Goal: Information Seeking & Learning: Learn about a topic

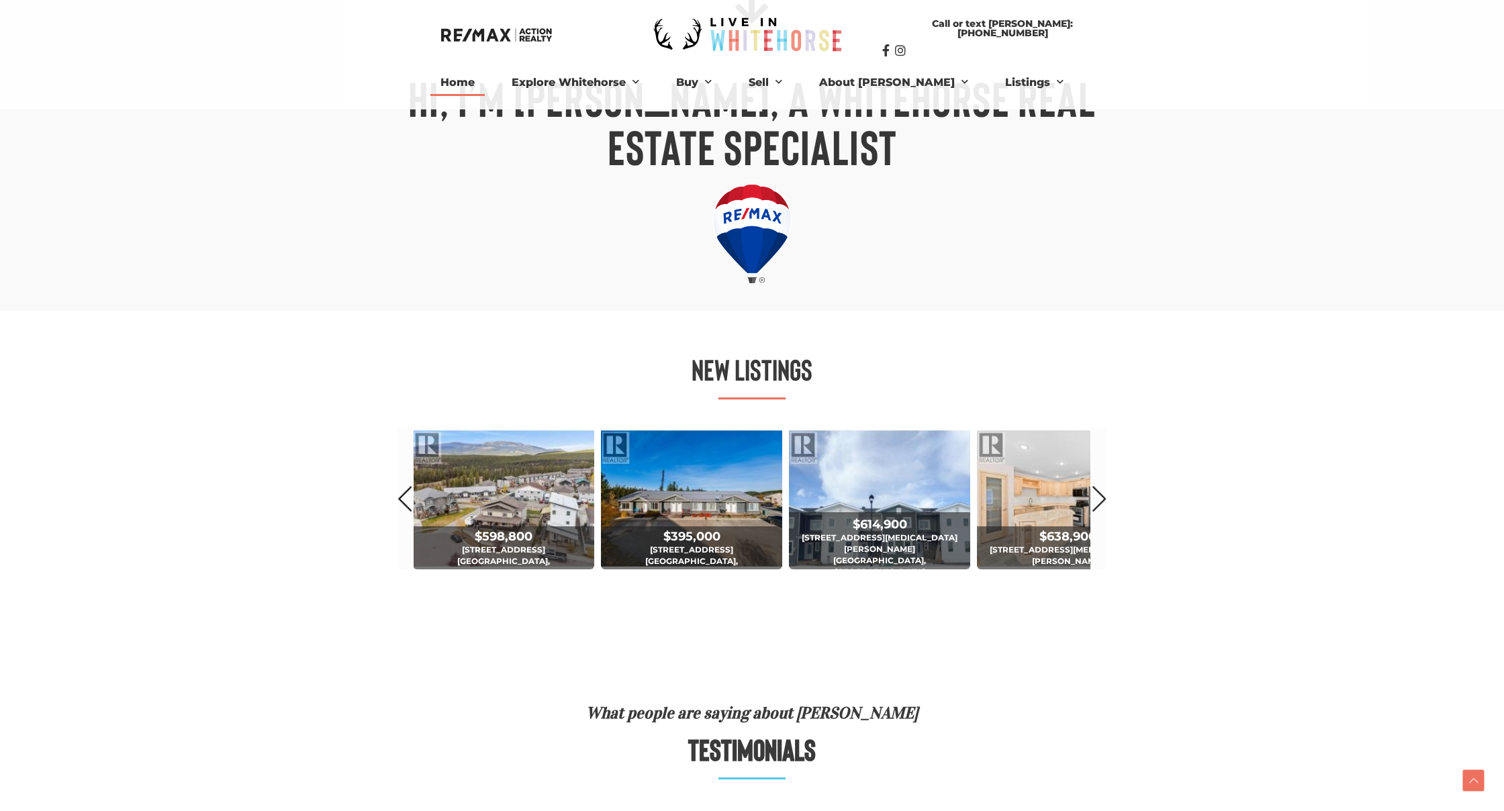
scroll to position [474, 0]
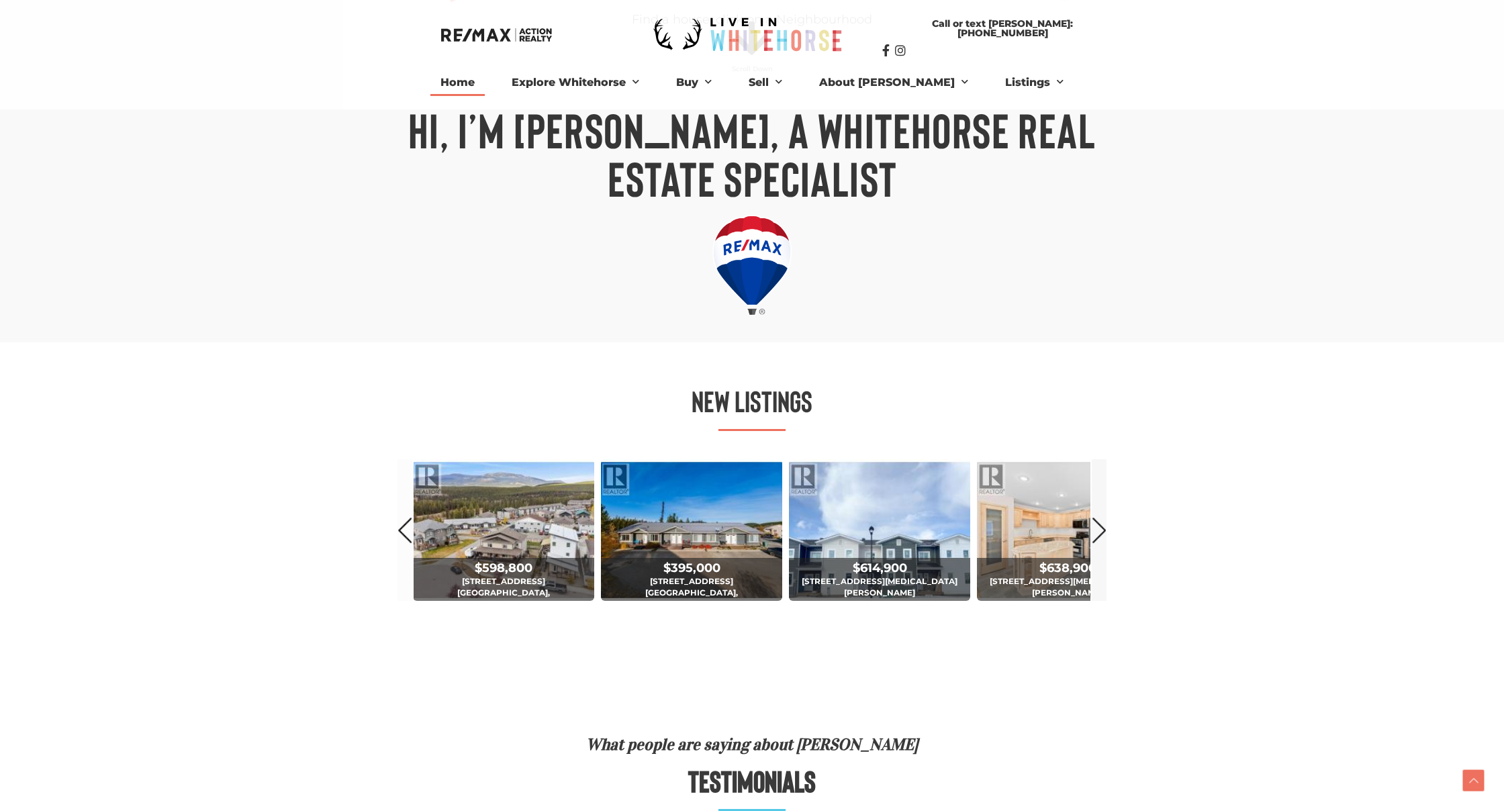
click at [1103, 526] on link "Next" at bounding box center [1099, 530] width 15 height 142
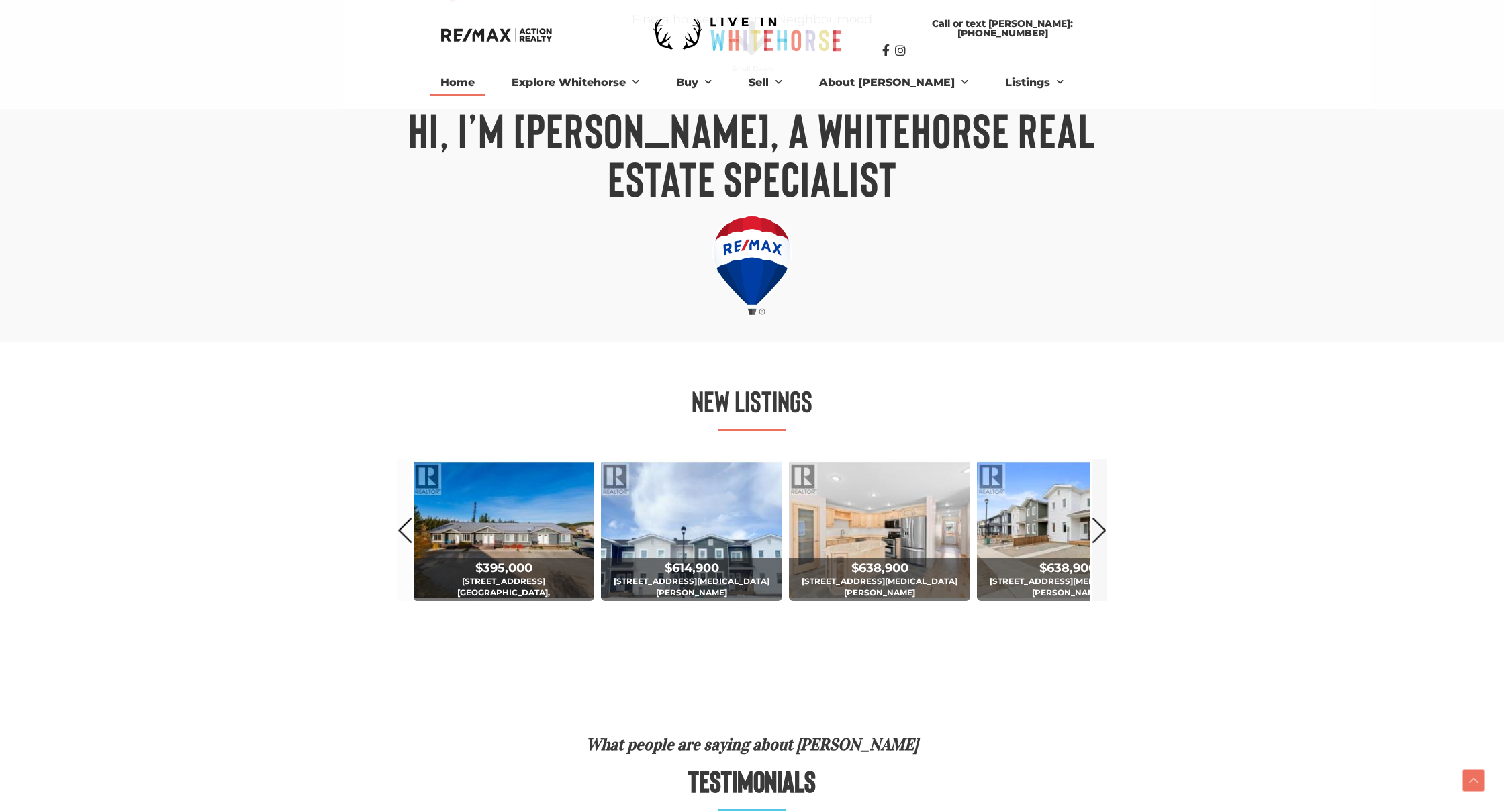
click at [1103, 526] on link "Next" at bounding box center [1099, 530] width 15 height 142
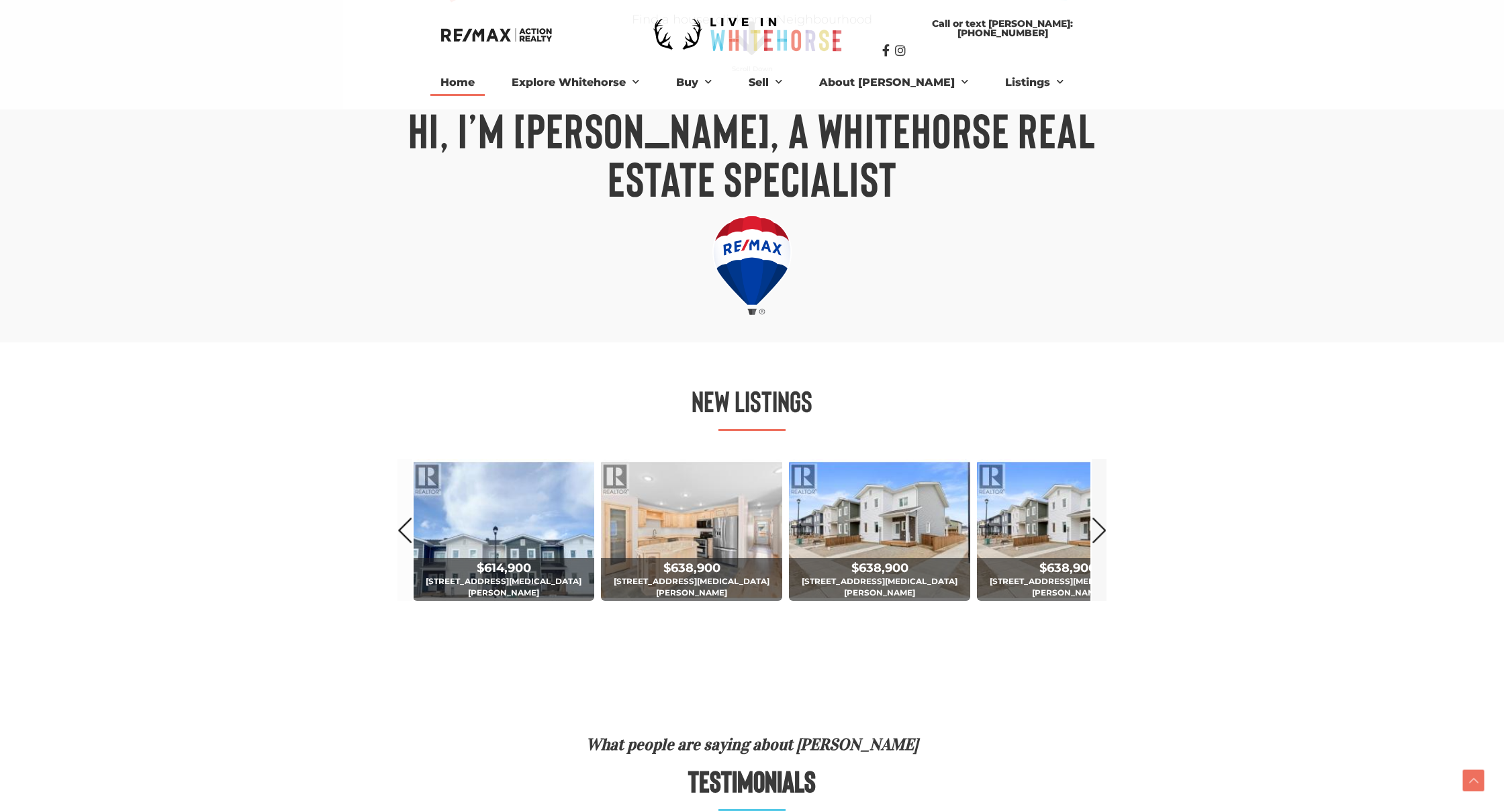
click at [1103, 526] on link "Next" at bounding box center [1099, 530] width 15 height 142
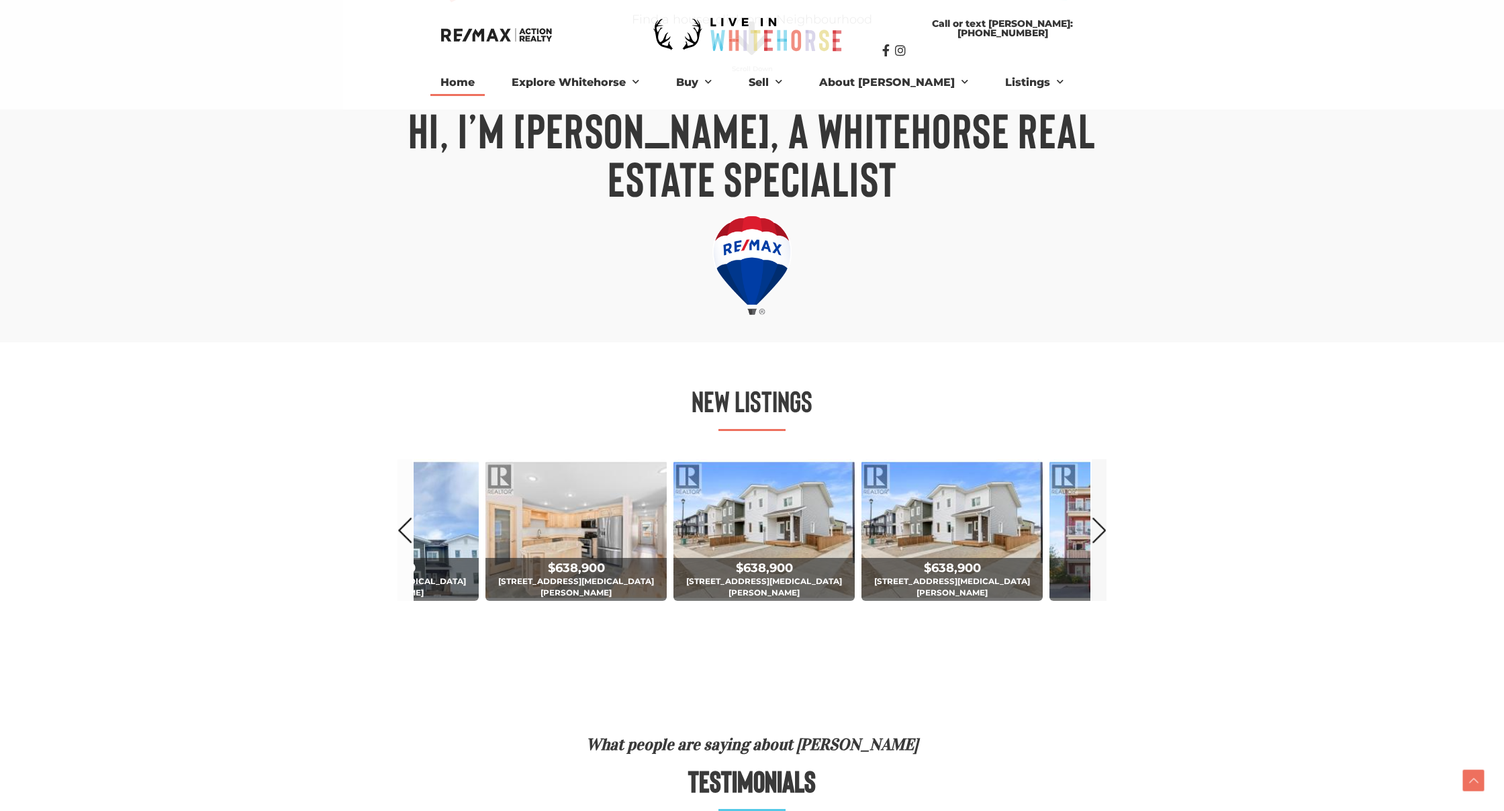
click at [1103, 526] on link "Next" at bounding box center [1099, 530] width 15 height 142
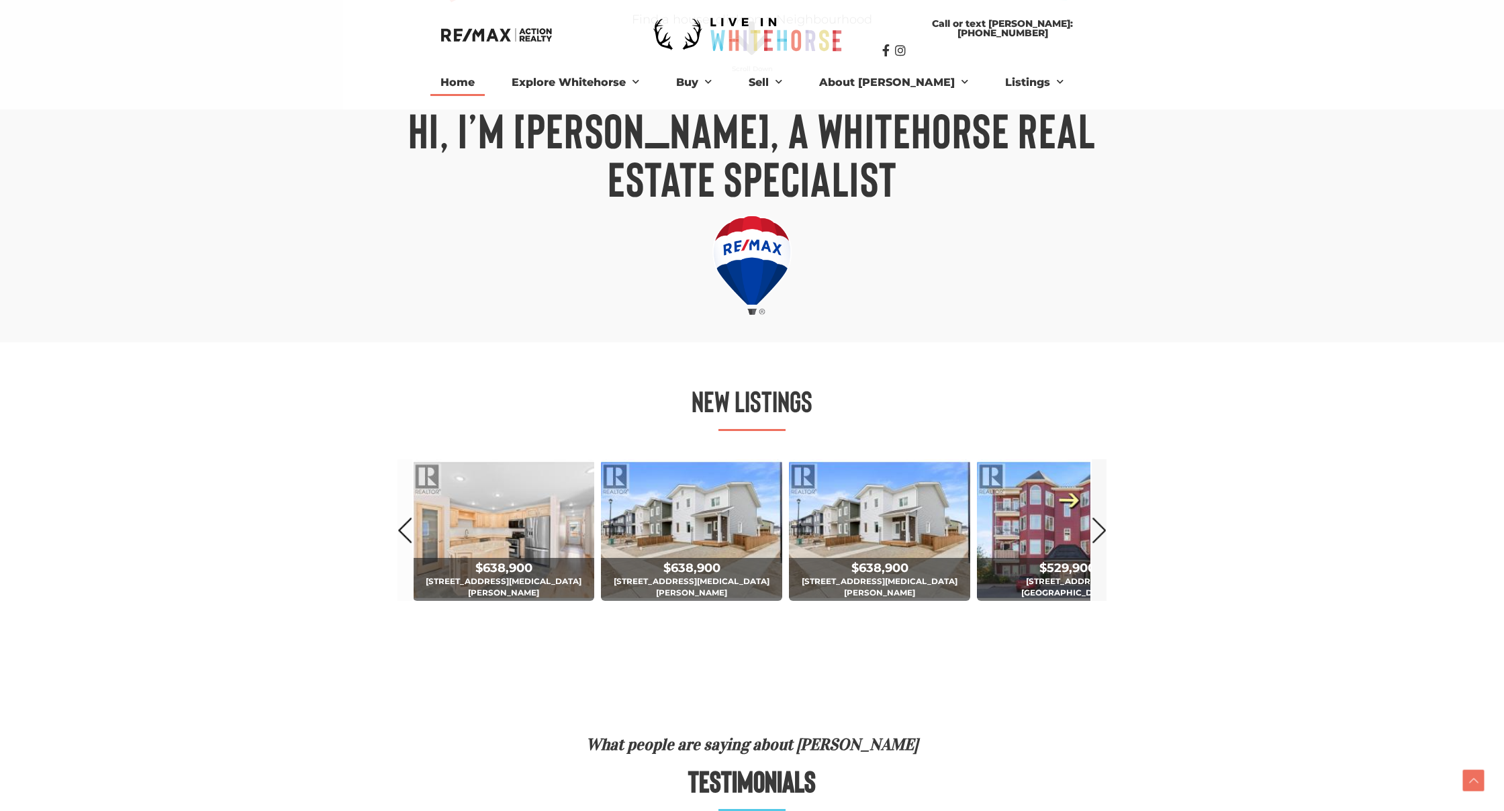
click at [1103, 526] on link "Next" at bounding box center [1099, 530] width 15 height 142
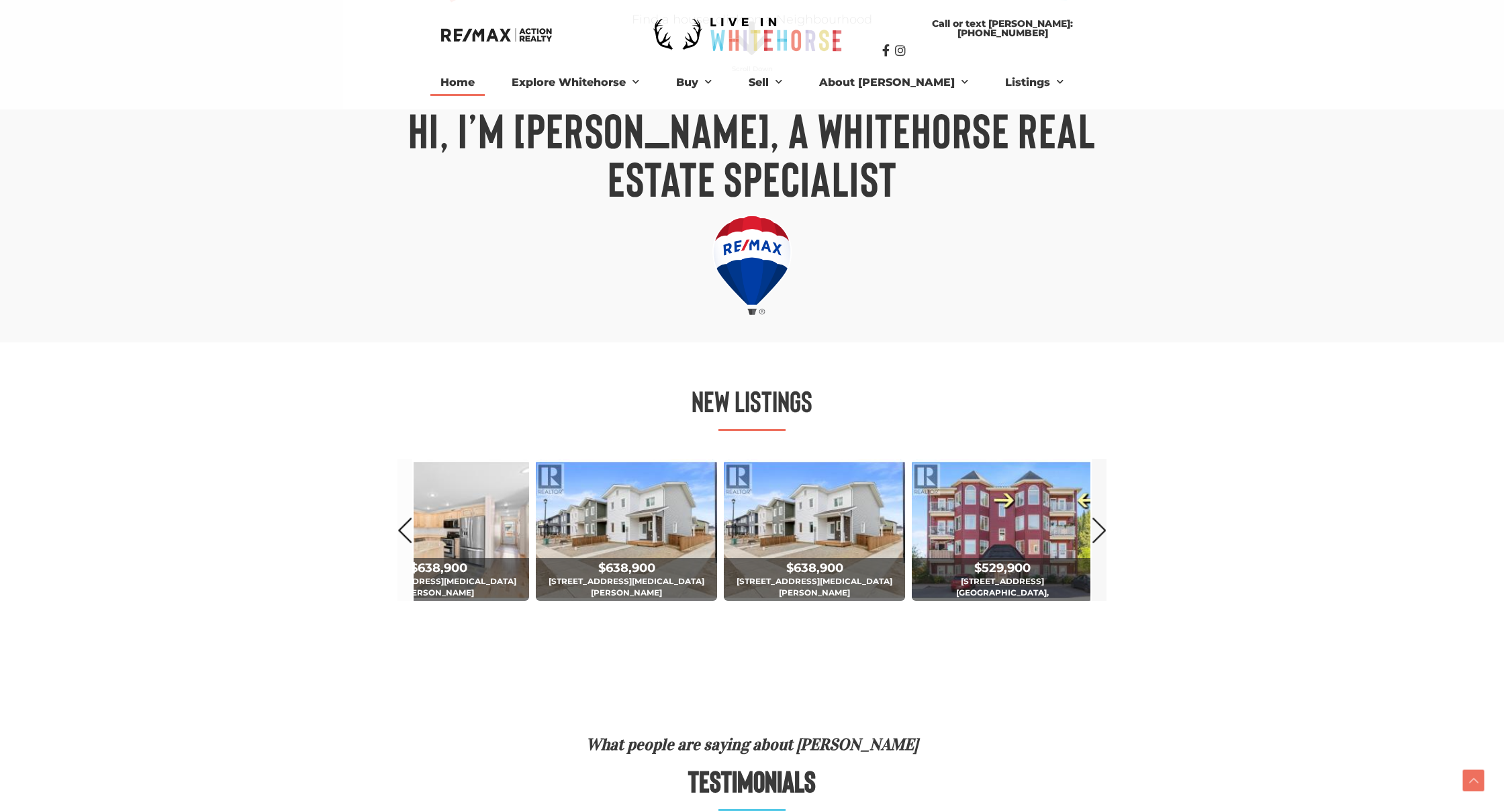
click at [1103, 526] on link "Next" at bounding box center [1099, 530] width 15 height 142
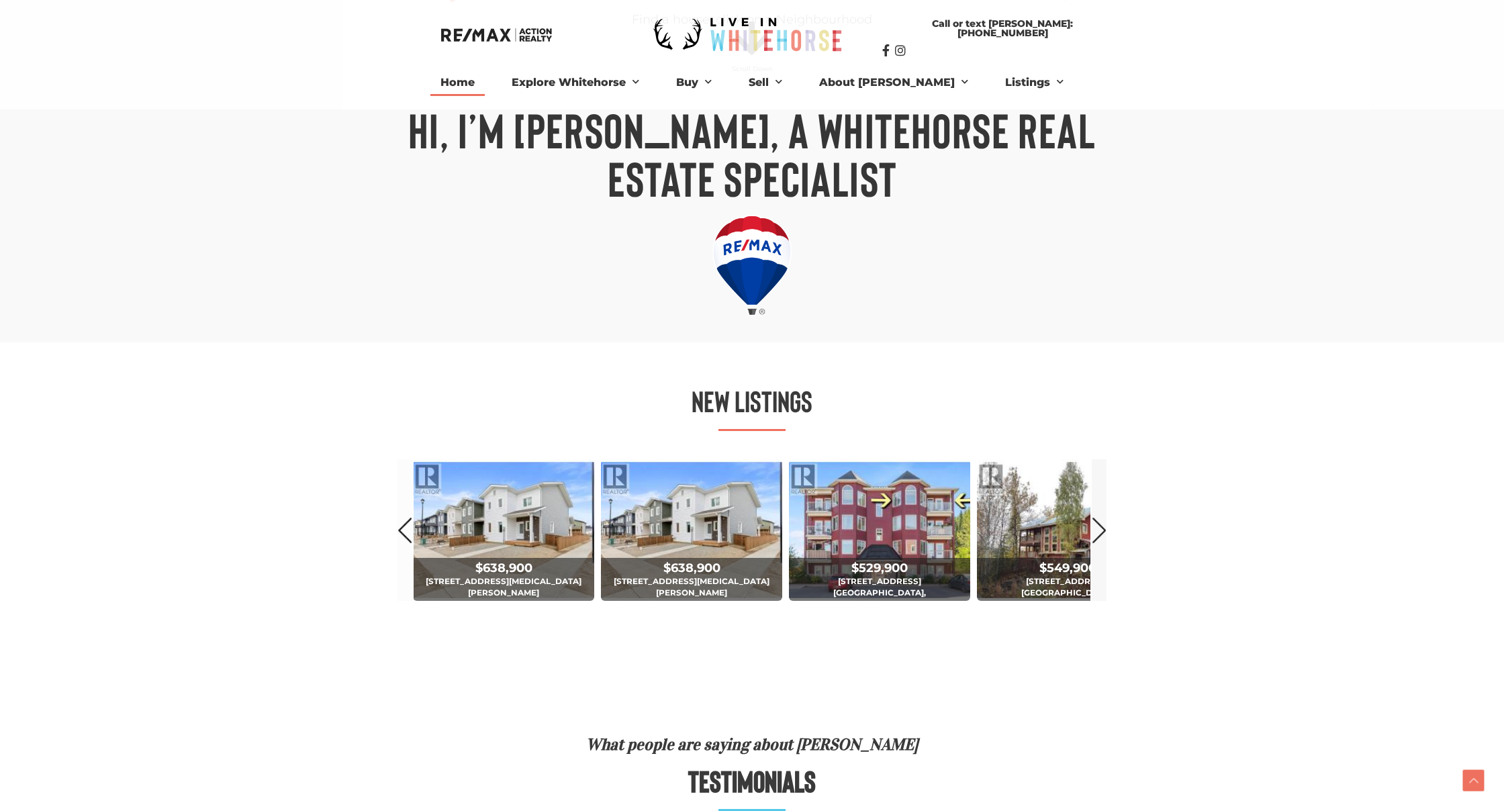
click at [1103, 526] on link "Next" at bounding box center [1099, 530] width 15 height 142
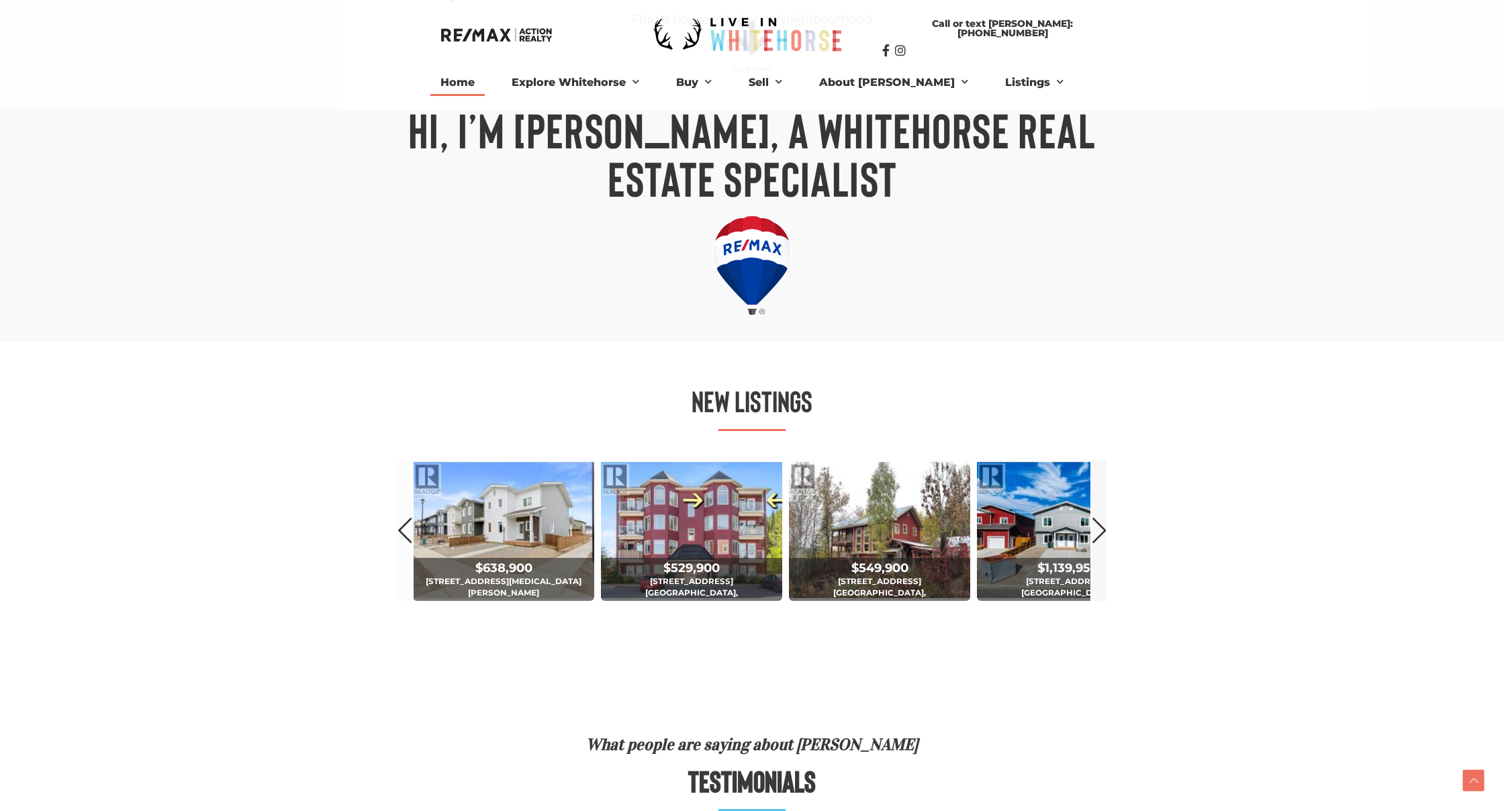
click at [1103, 526] on link "Next" at bounding box center [1099, 530] width 15 height 142
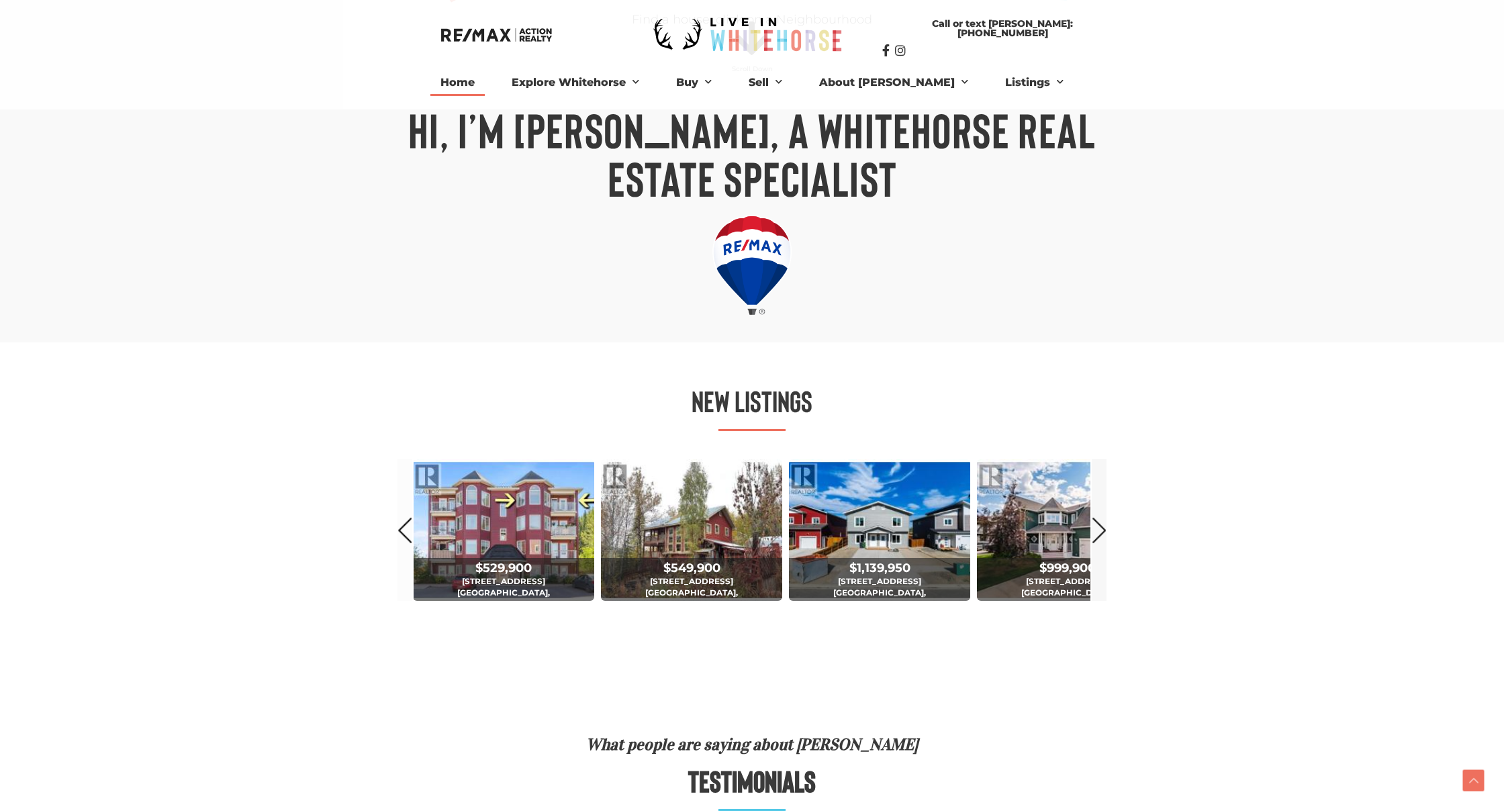
click at [1103, 526] on link "Next" at bounding box center [1099, 530] width 15 height 142
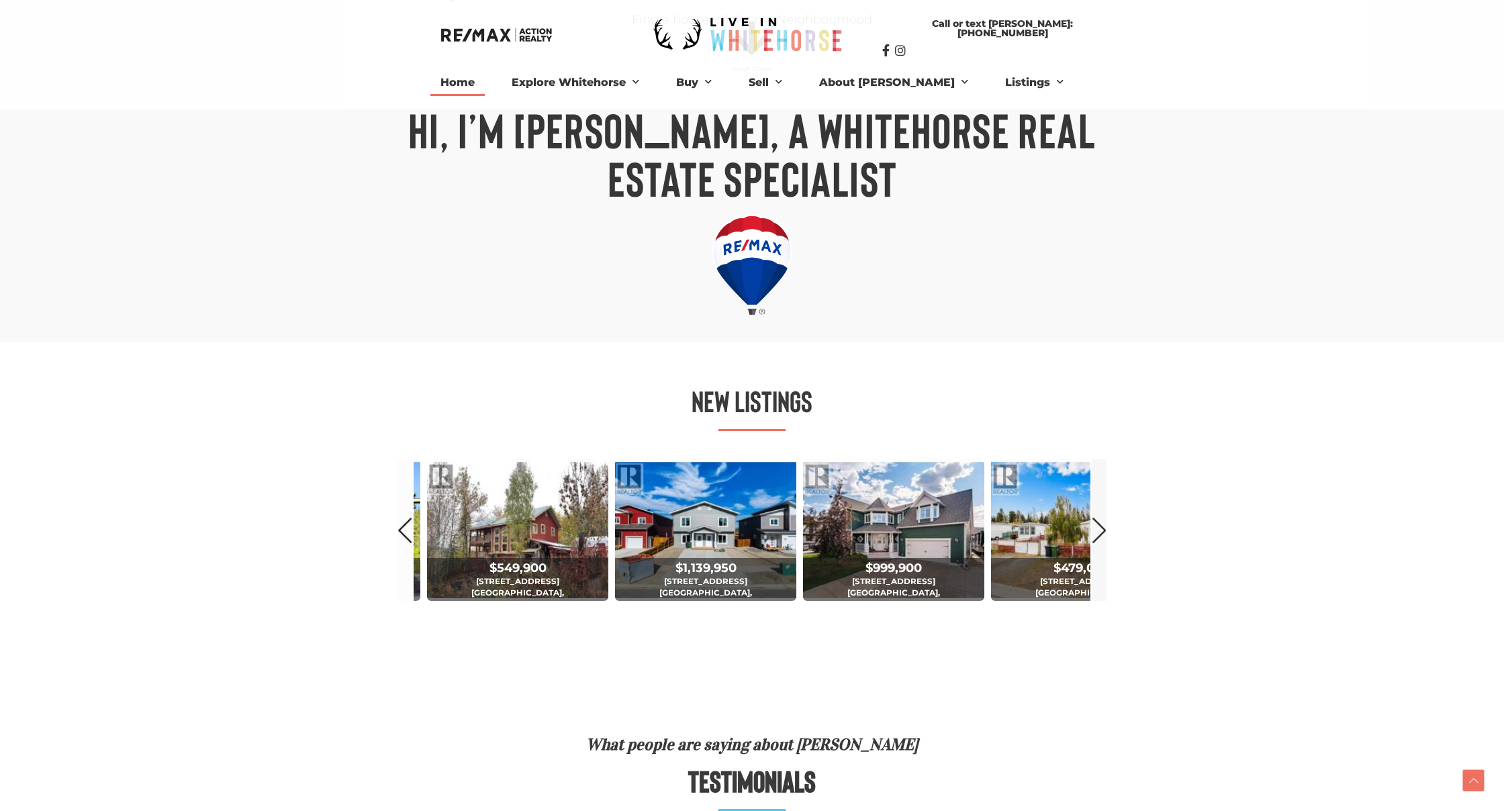
click at [1103, 526] on link "Next" at bounding box center [1099, 530] width 15 height 142
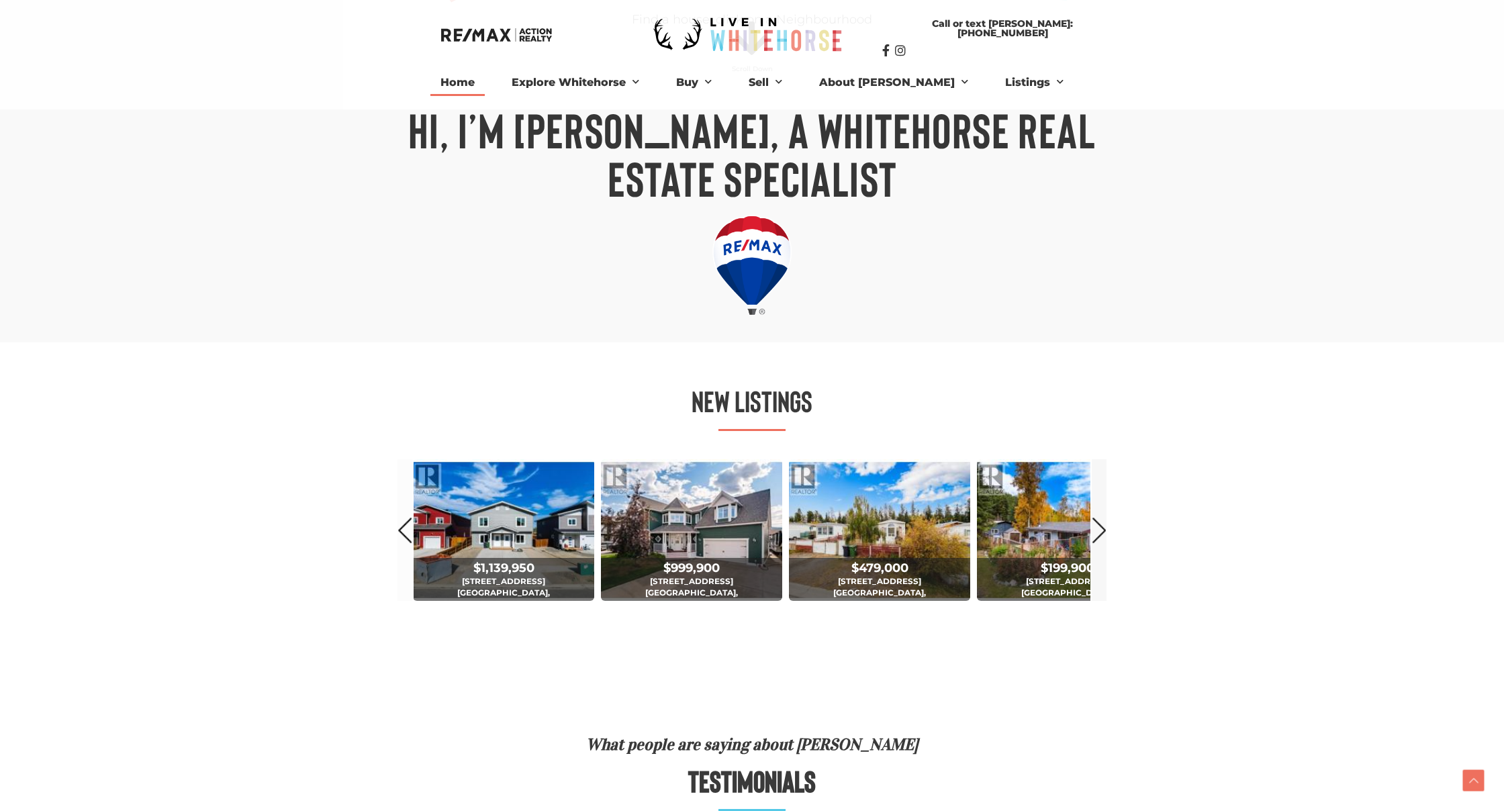
click at [1103, 526] on link "Next" at bounding box center [1099, 530] width 15 height 142
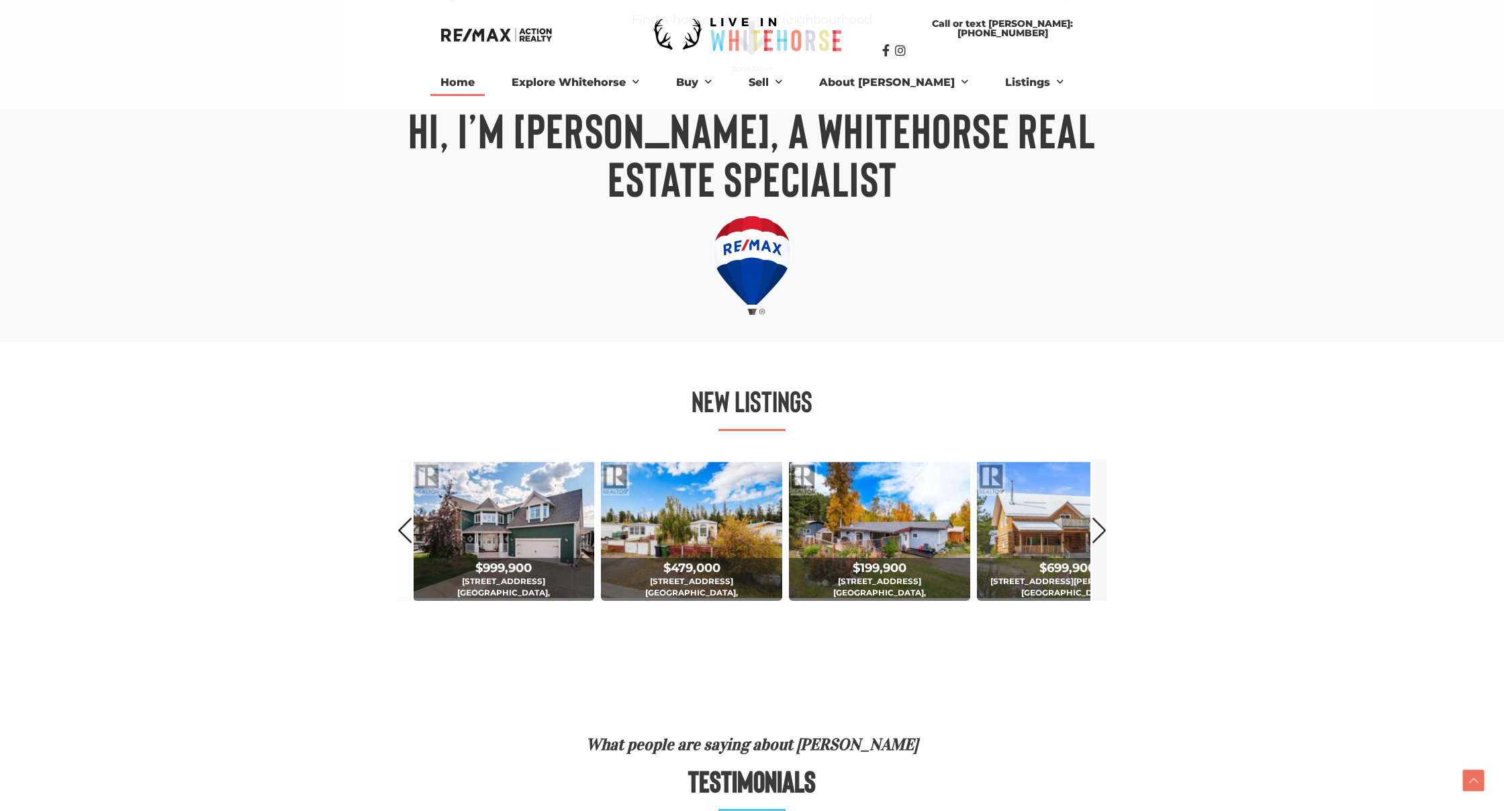
click at [1103, 526] on link "Next" at bounding box center [1099, 530] width 15 height 142
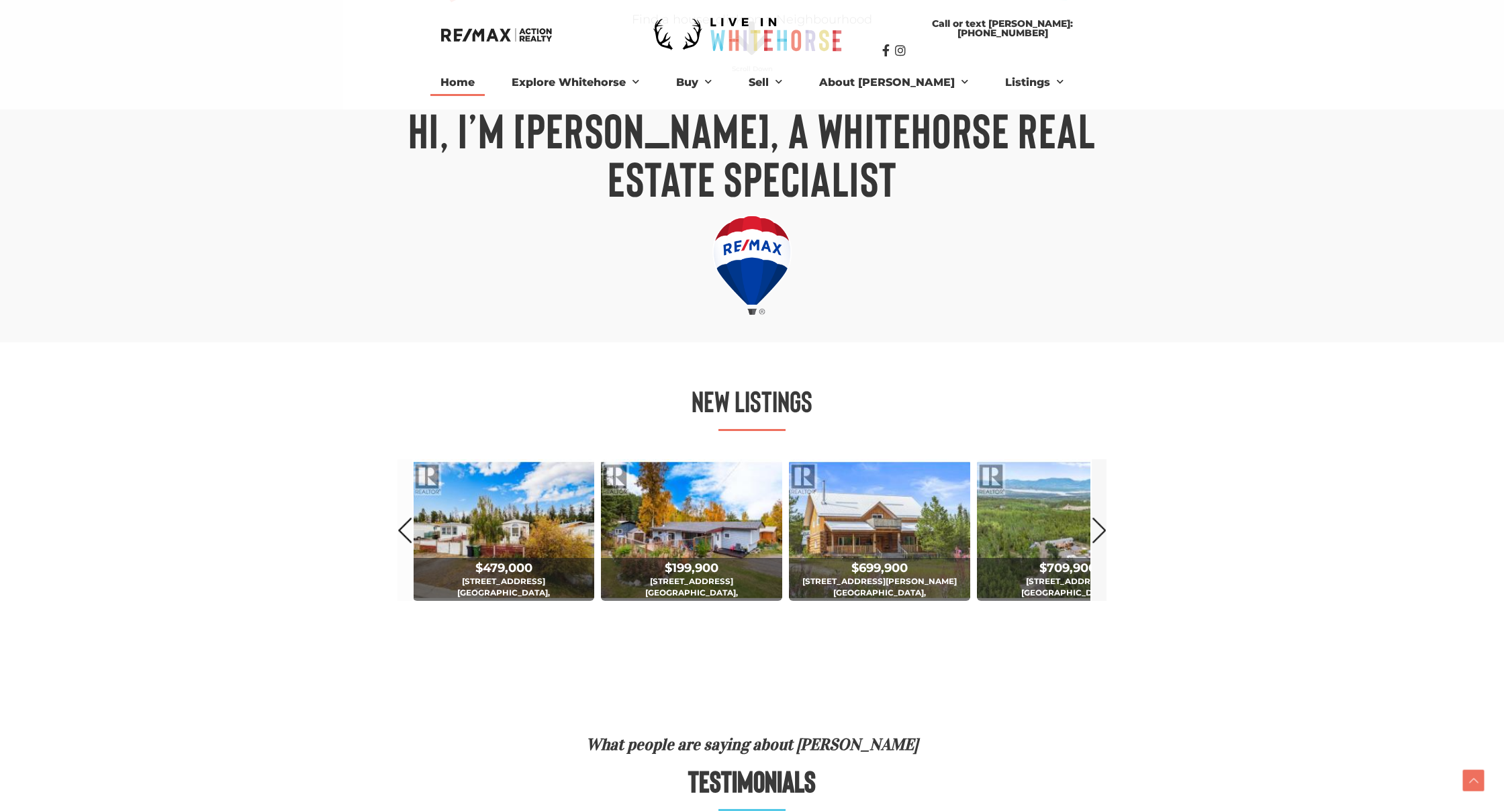
click at [1103, 526] on link "Next" at bounding box center [1099, 530] width 15 height 142
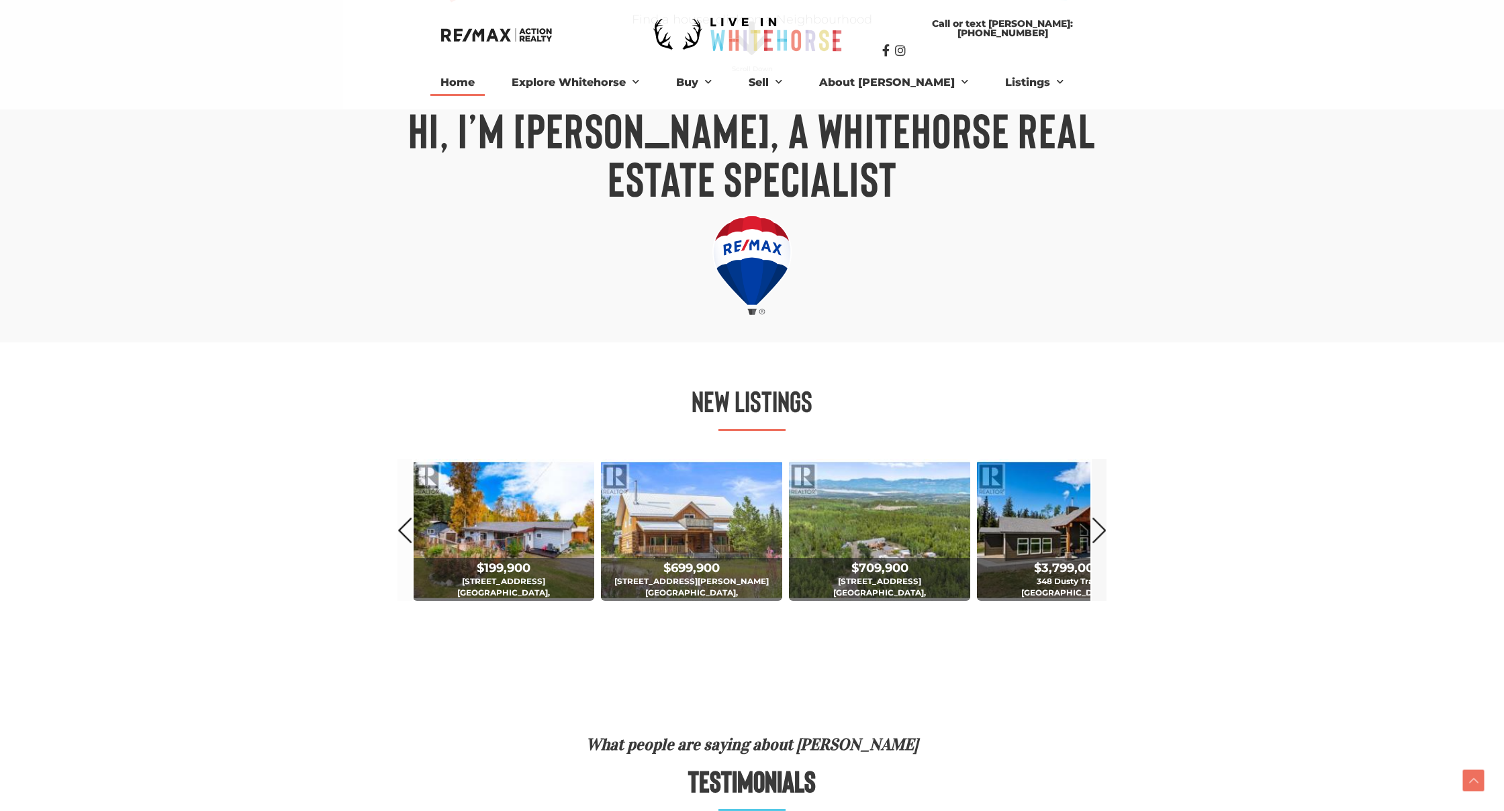
click at [1103, 526] on link "Next" at bounding box center [1099, 530] width 15 height 142
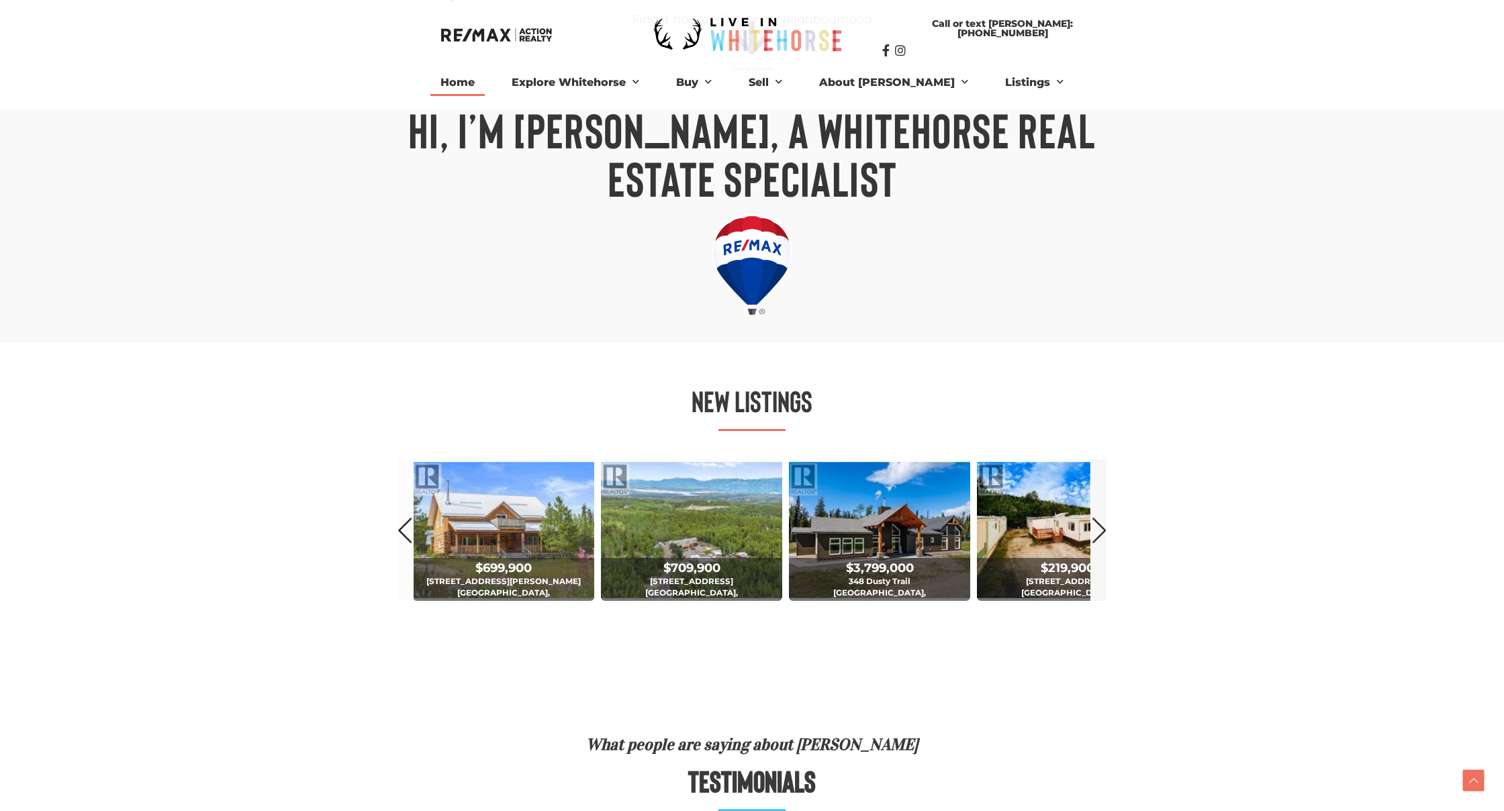
click at [1103, 526] on link "Next" at bounding box center [1099, 530] width 15 height 142
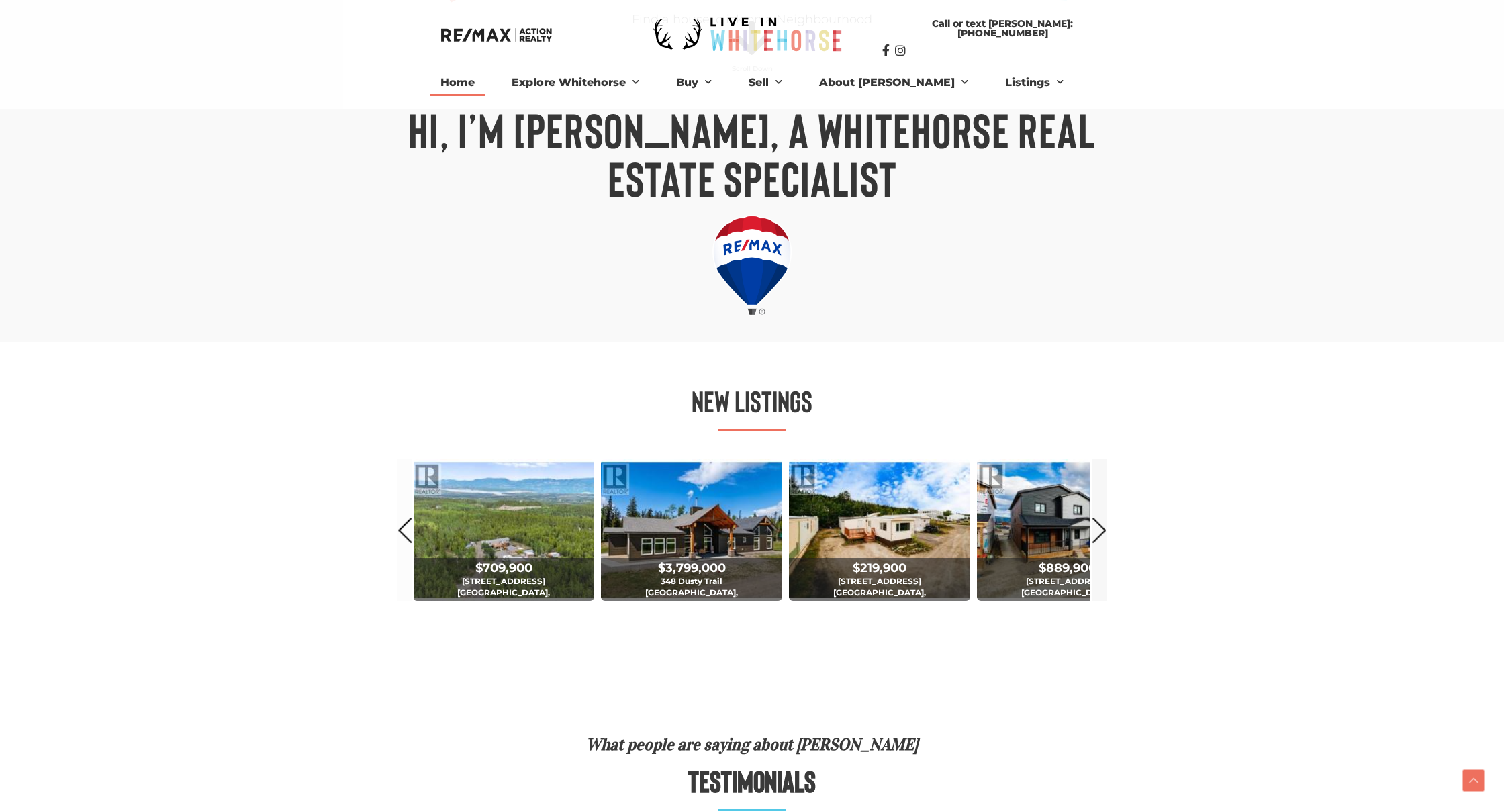
click at [1103, 526] on link "Next" at bounding box center [1099, 530] width 15 height 142
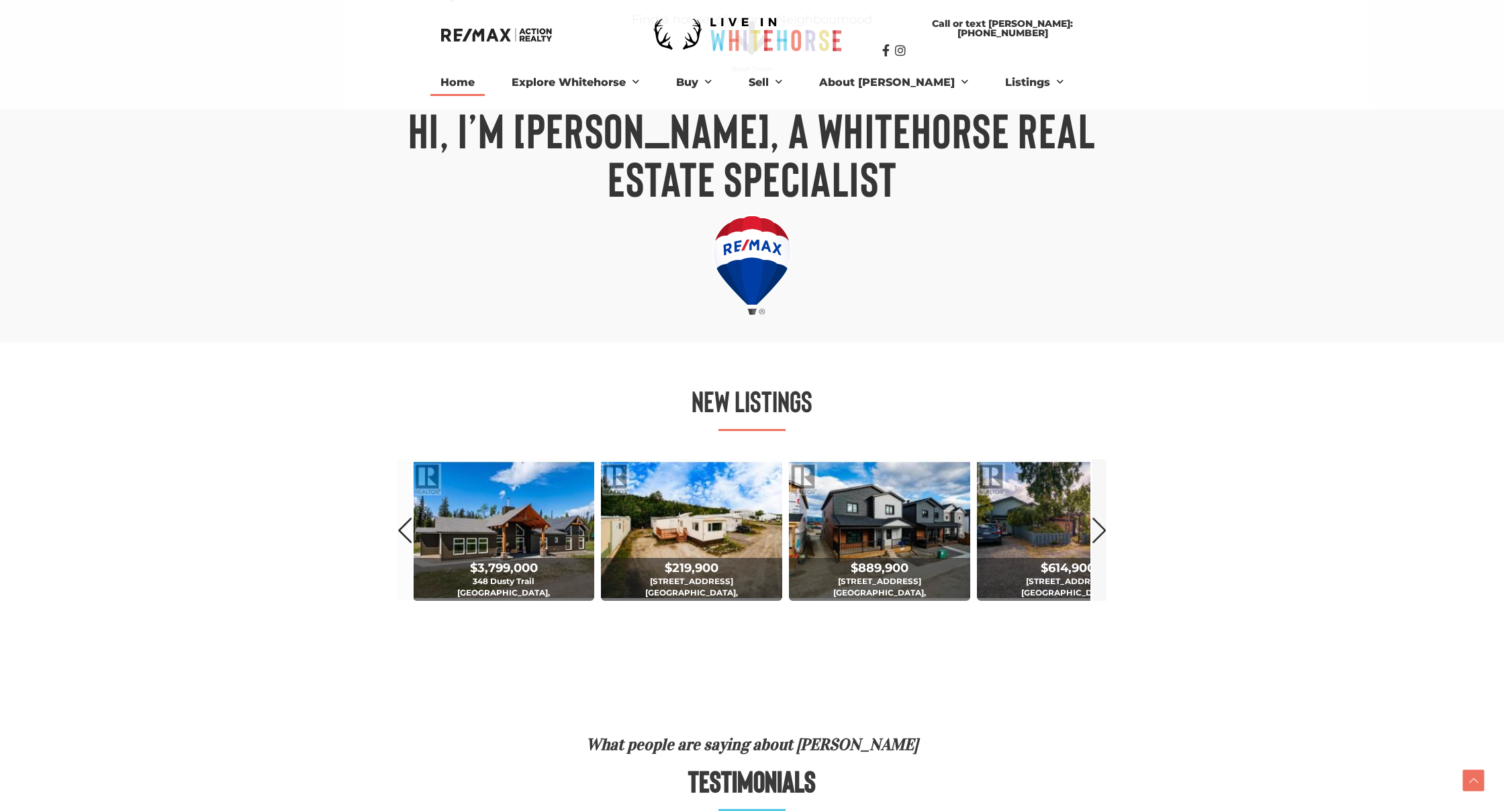
click at [1103, 526] on link "Next" at bounding box center [1099, 530] width 15 height 142
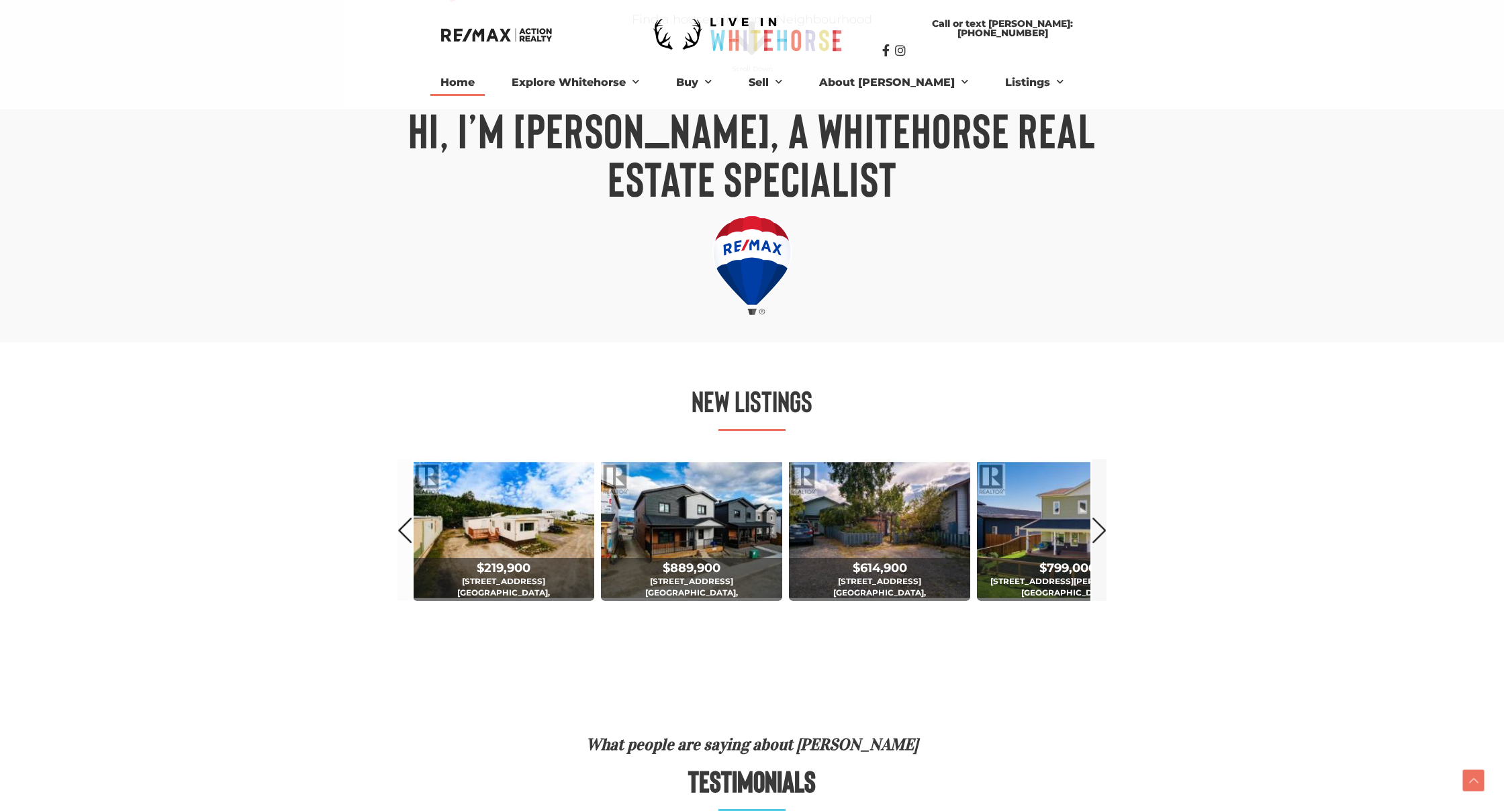
click at [1103, 526] on link "Next" at bounding box center [1099, 530] width 15 height 142
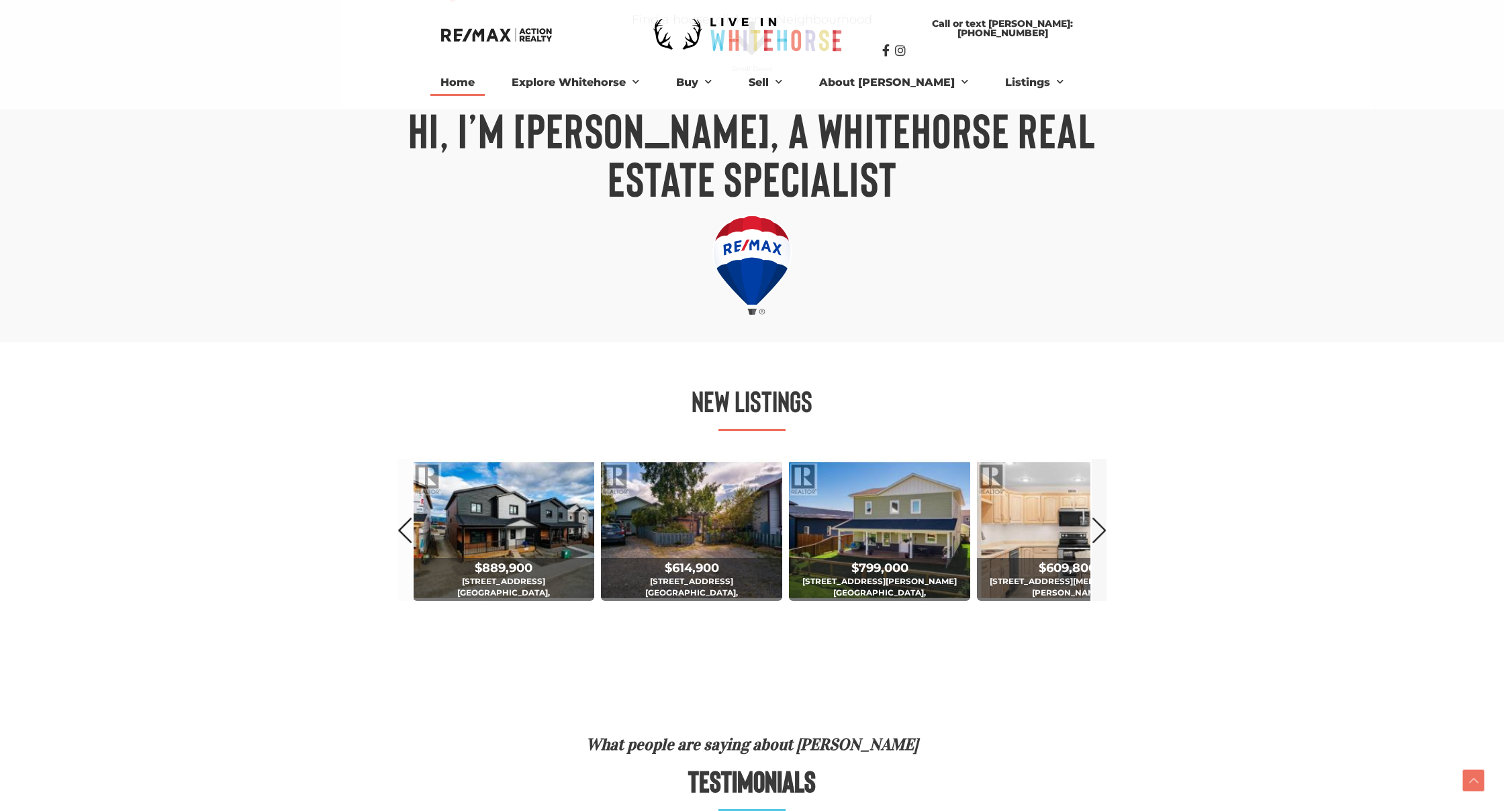
click at [1103, 526] on link "Next" at bounding box center [1099, 530] width 15 height 142
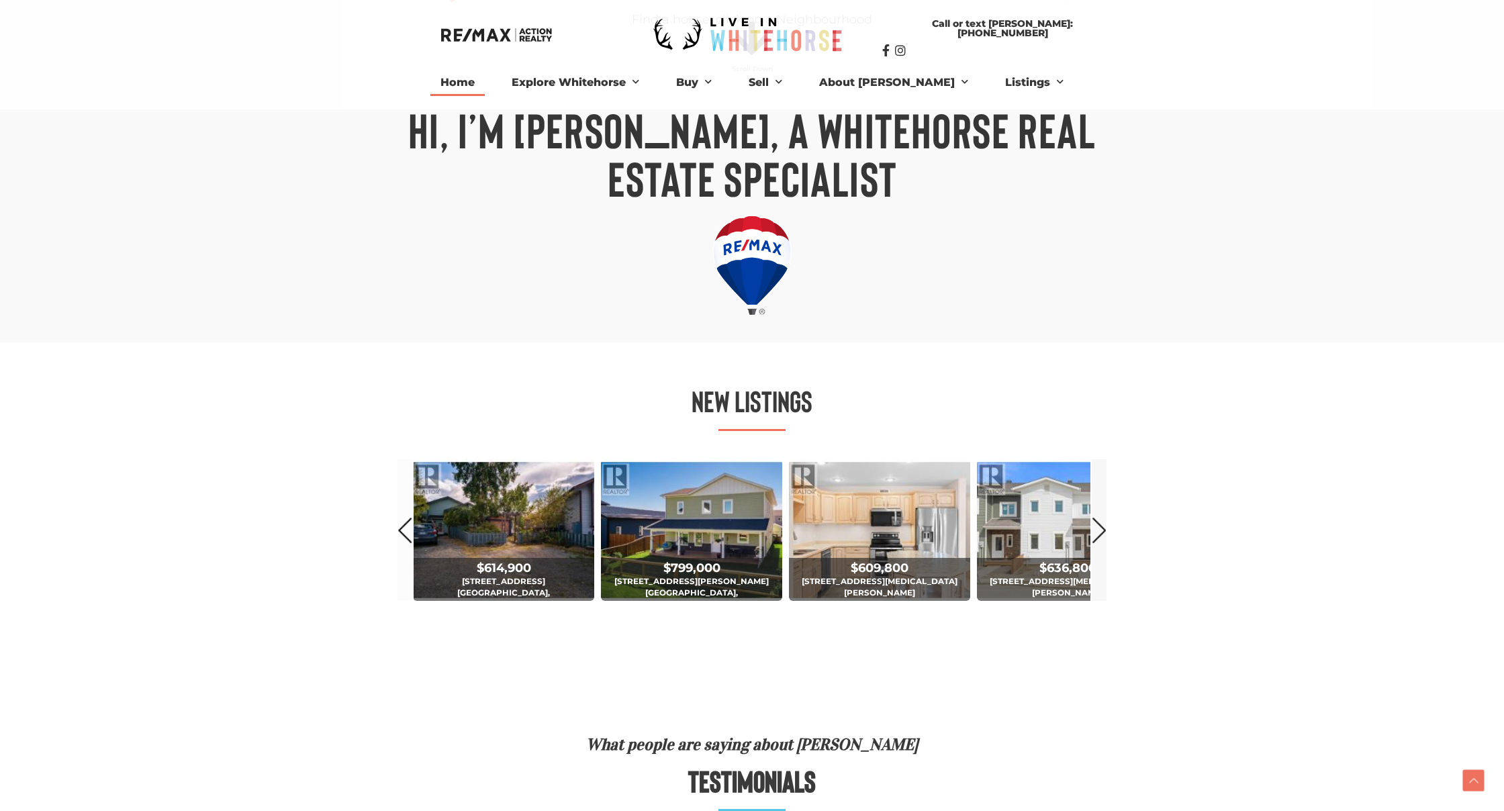
click at [1103, 526] on link "Next" at bounding box center [1099, 530] width 15 height 142
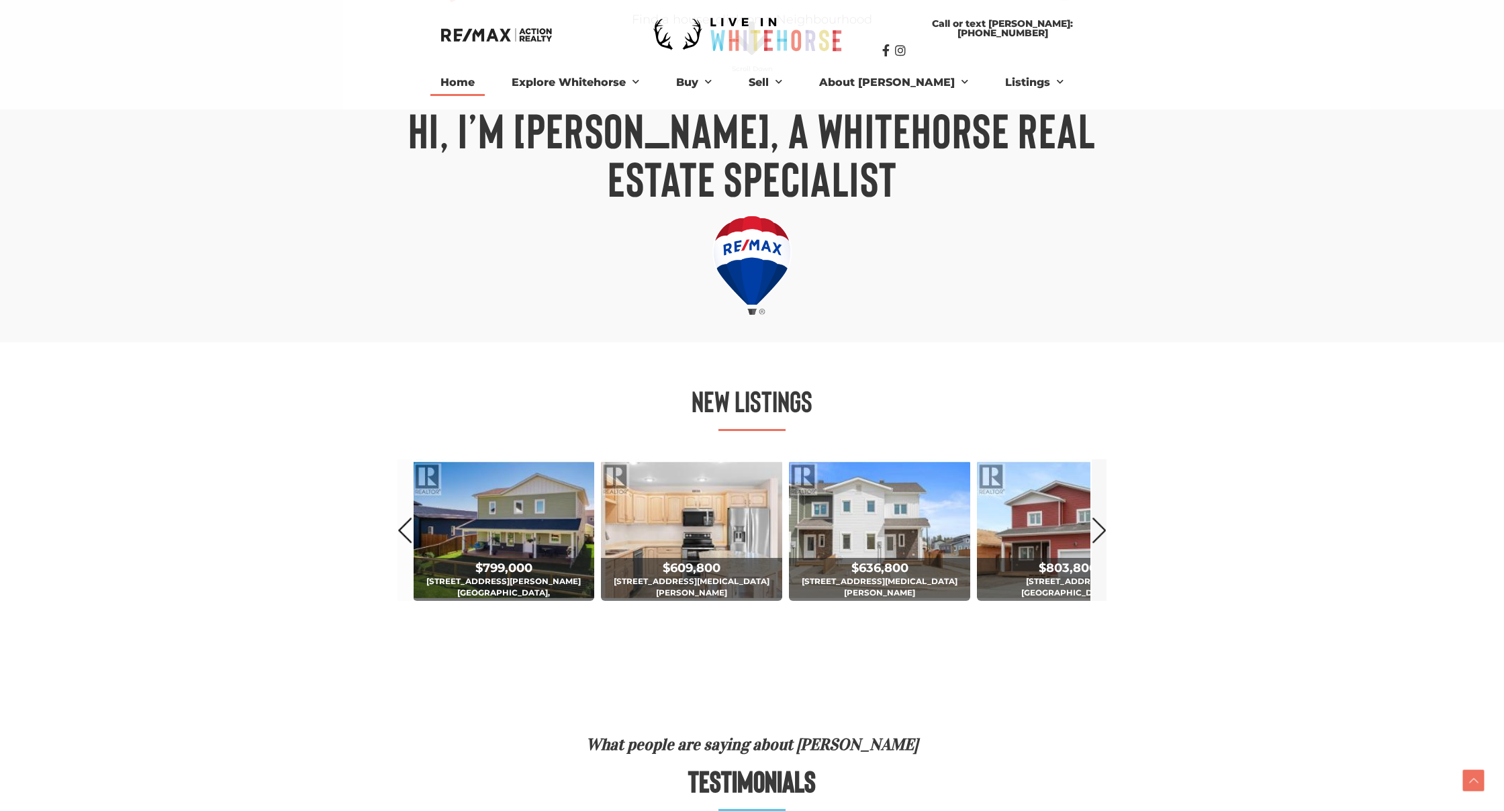
click at [1103, 526] on link "Next" at bounding box center [1099, 530] width 15 height 142
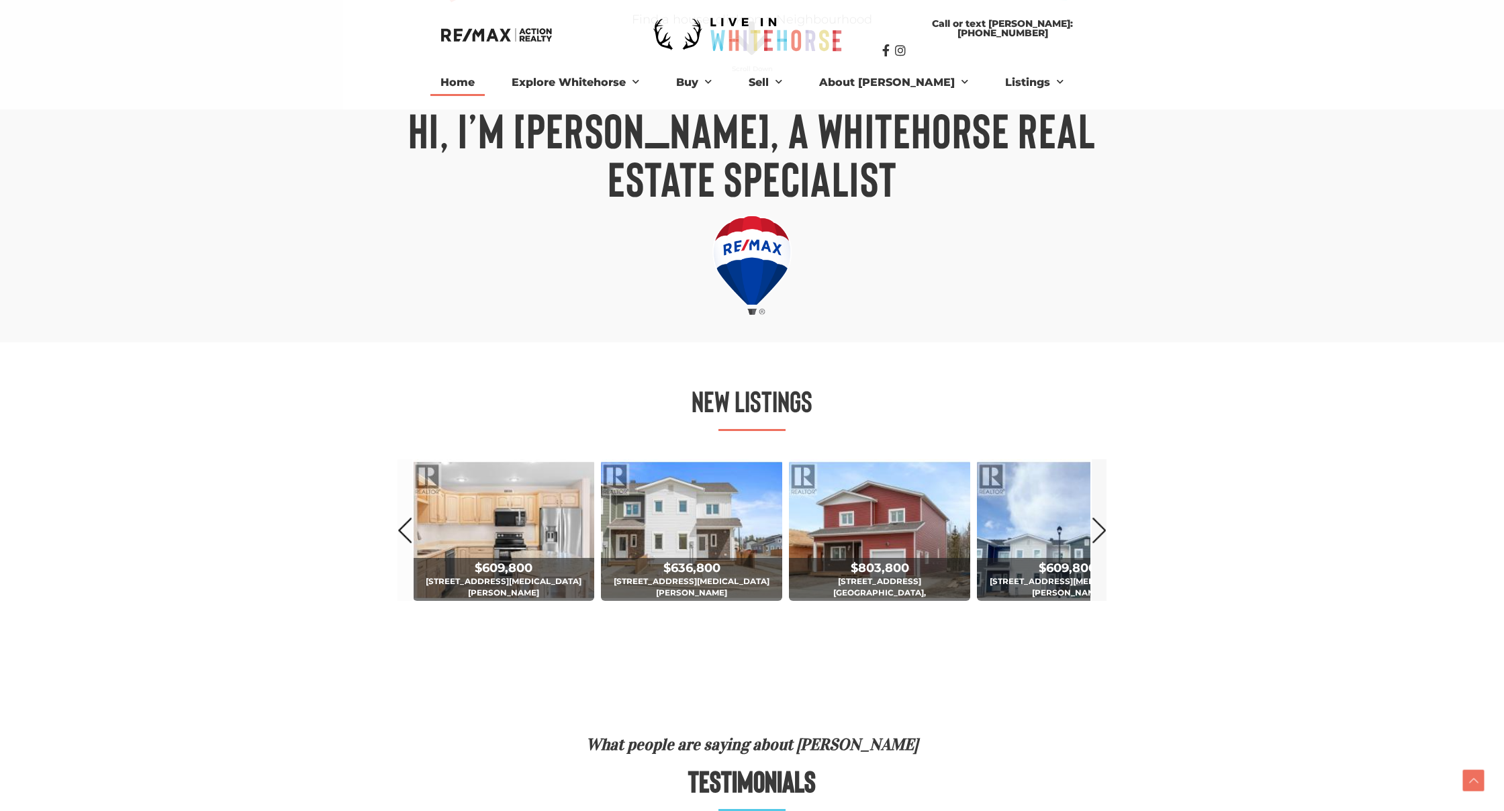
click at [1103, 526] on link "Next" at bounding box center [1099, 530] width 15 height 142
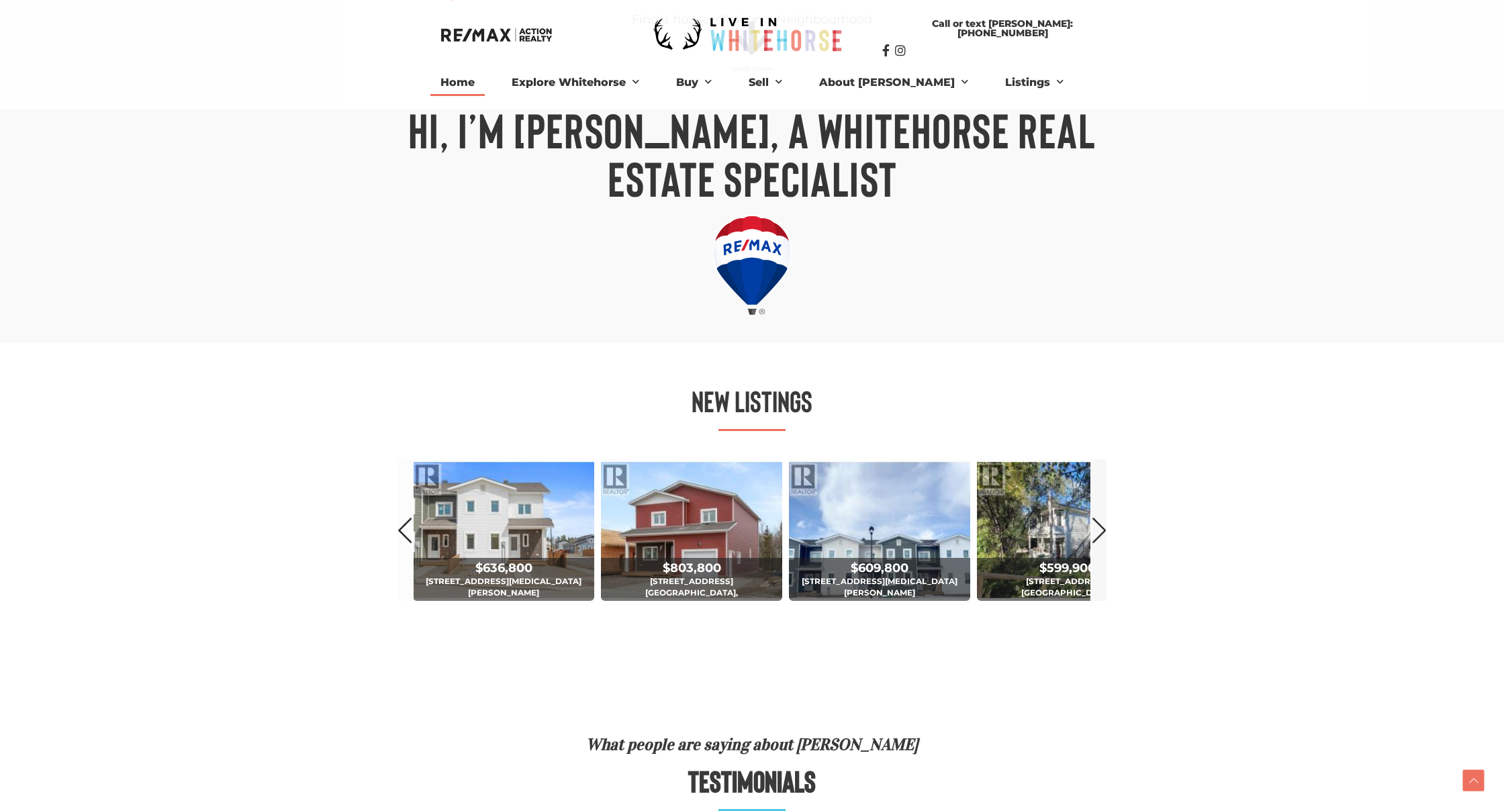
click at [1103, 526] on link "Next" at bounding box center [1099, 530] width 15 height 142
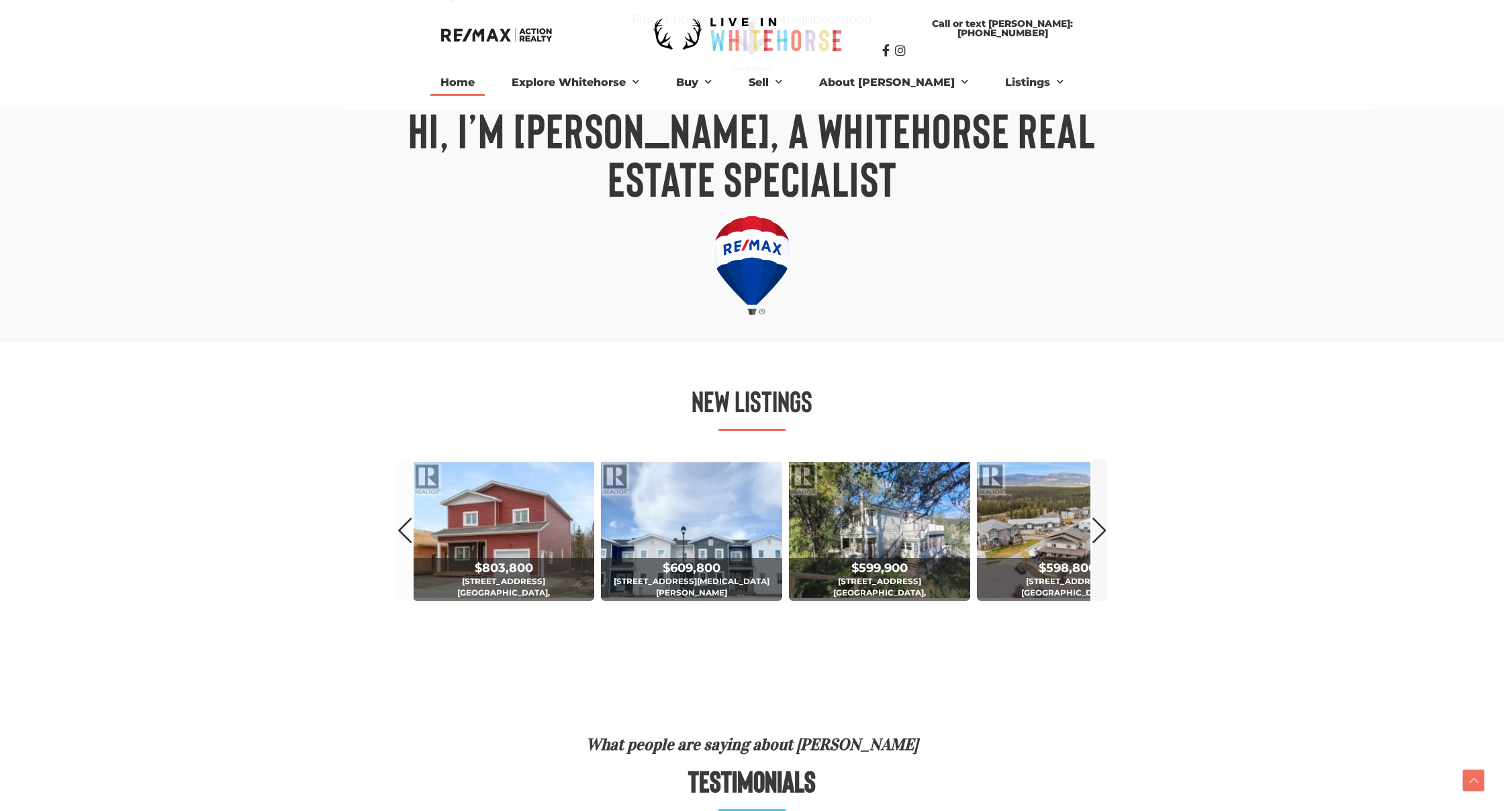
click at [1103, 526] on link "Next" at bounding box center [1099, 530] width 15 height 142
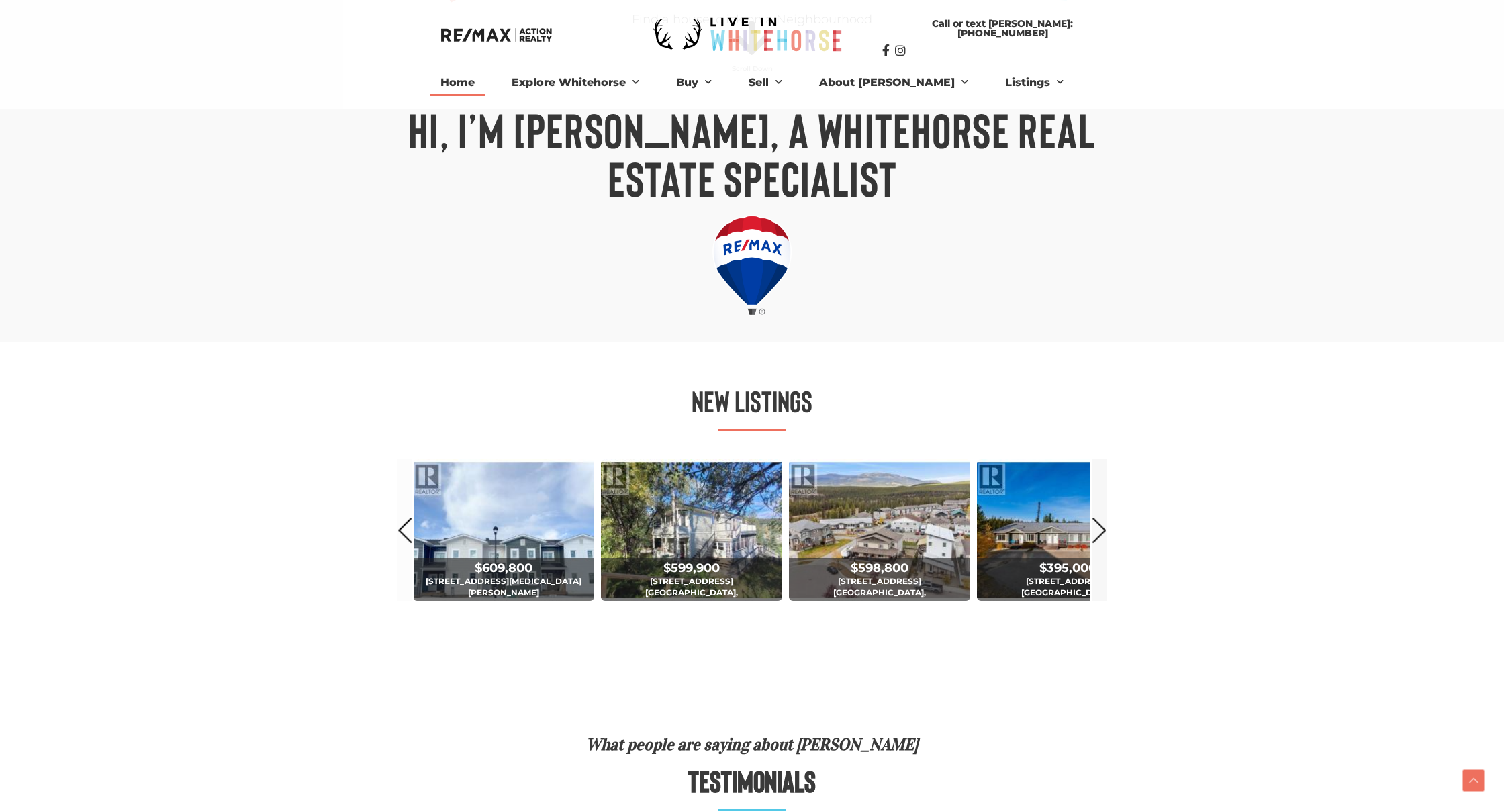
click at [1103, 526] on link "Next" at bounding box center [1099, 530] width 15 height 142
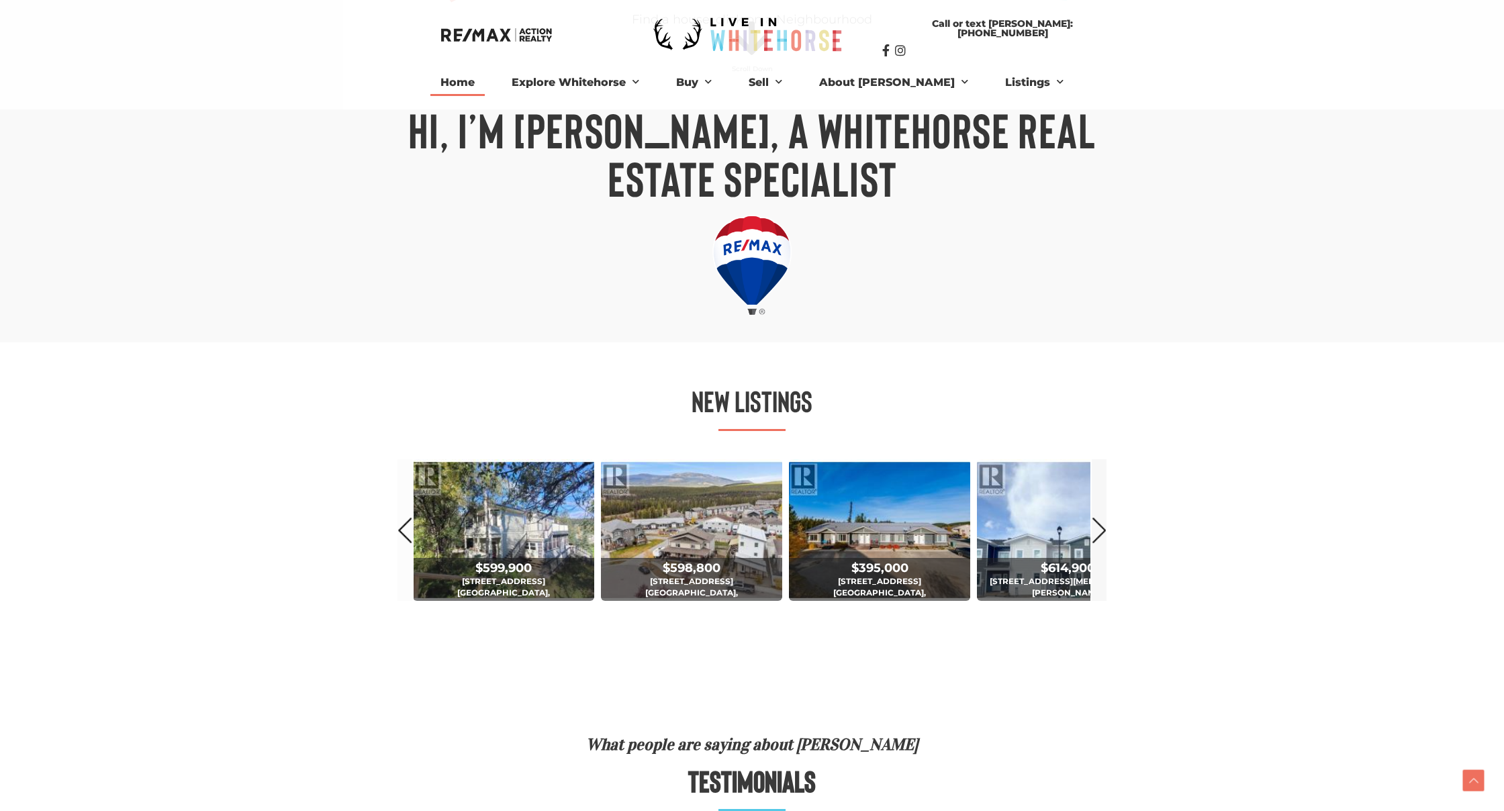
click at [1103, 526] on link "Next" at bounding box center [1099, 530] width 15 height 142
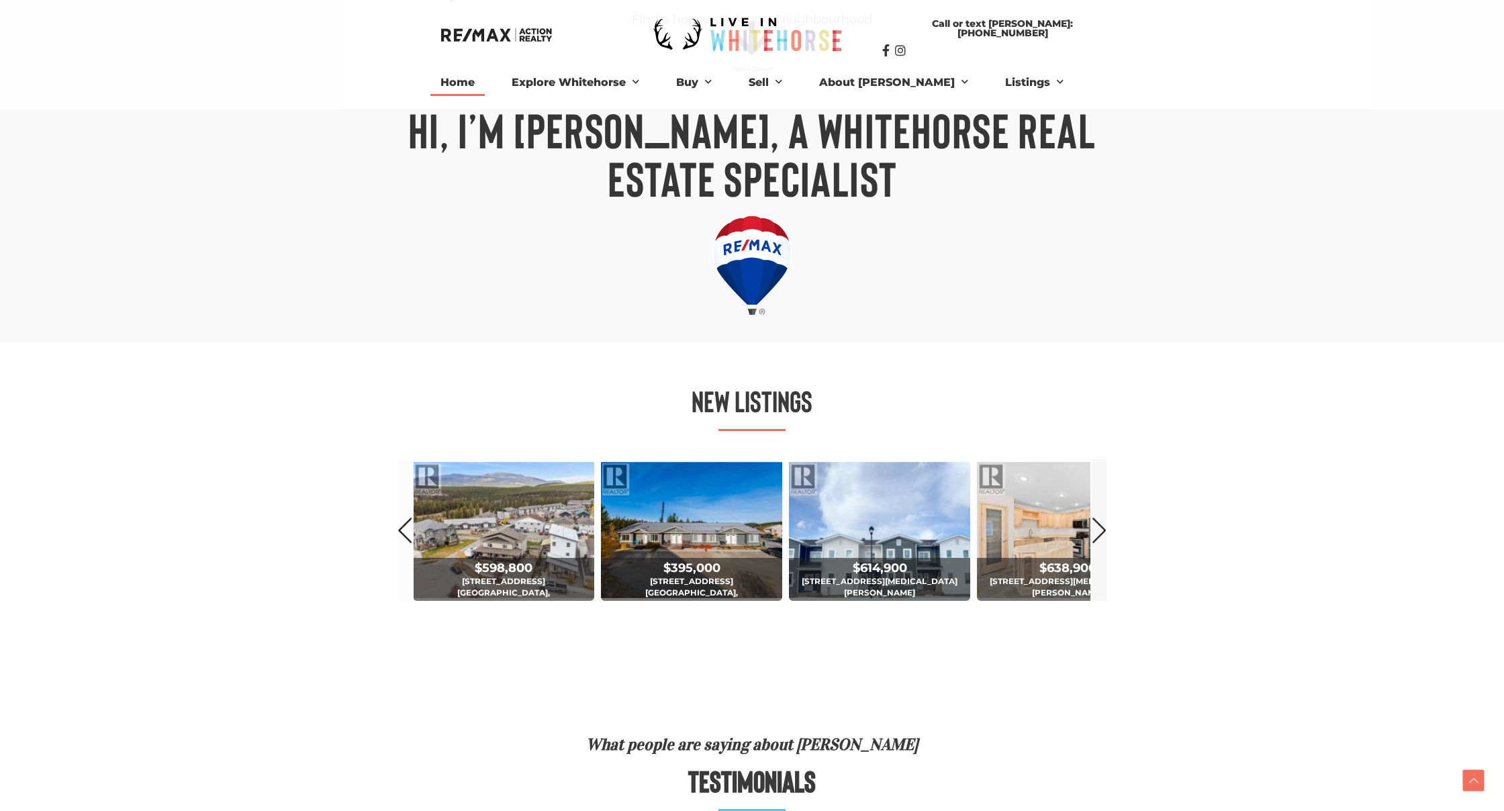
click at [1103, 526] on link "Next" at bounding box center [1099, 530] width 15 height 142
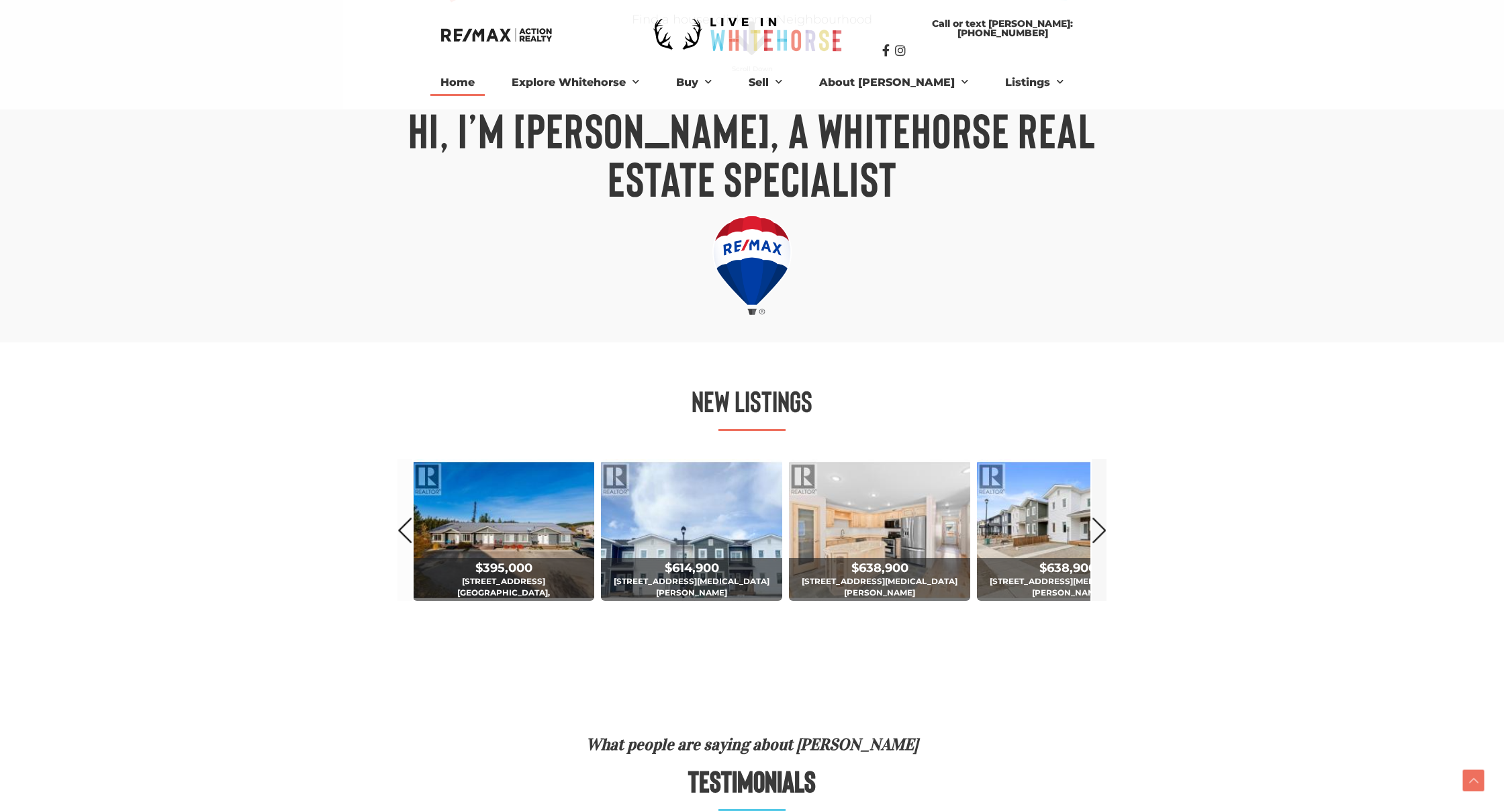
click at [1103, 526] on link "Next" at bounding box center [1099, 530] width 15 height 142
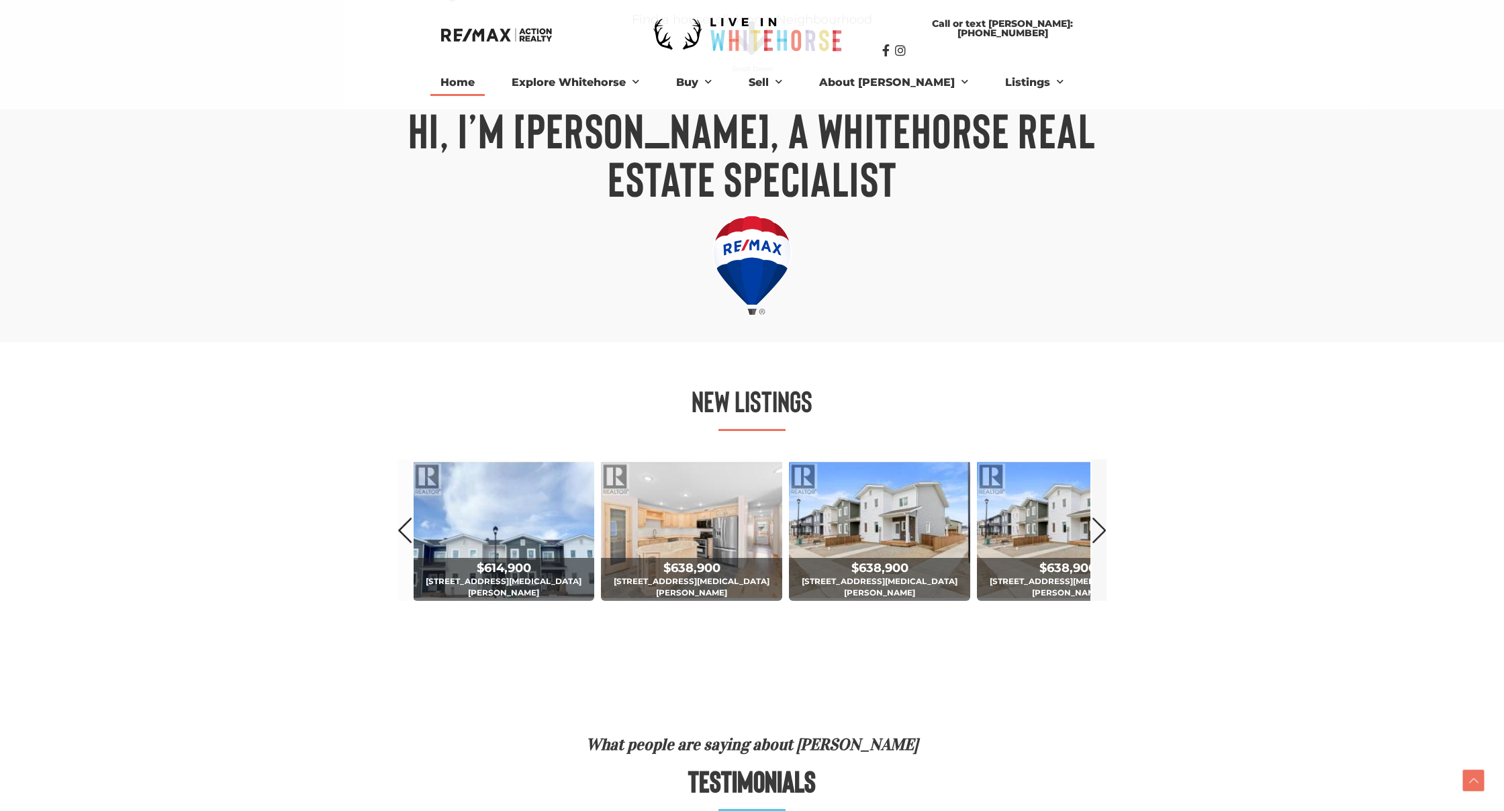
click at [1103, 526] on link "Next" at bounding box center [1099, 530] width 15 height 142
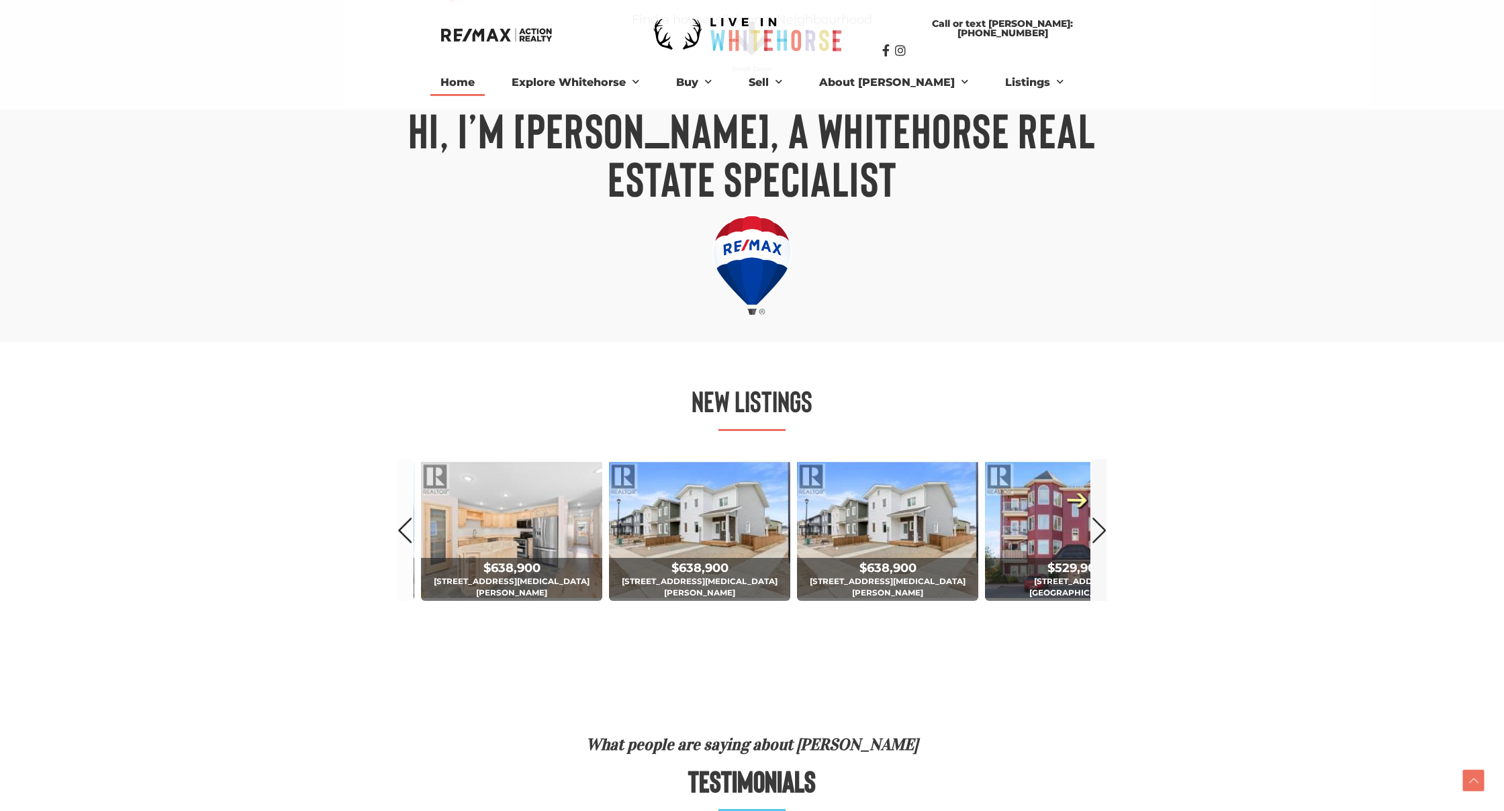
click at [1103, 526] on link "Next" at bounding box center [1099, 530] width 15 height 142
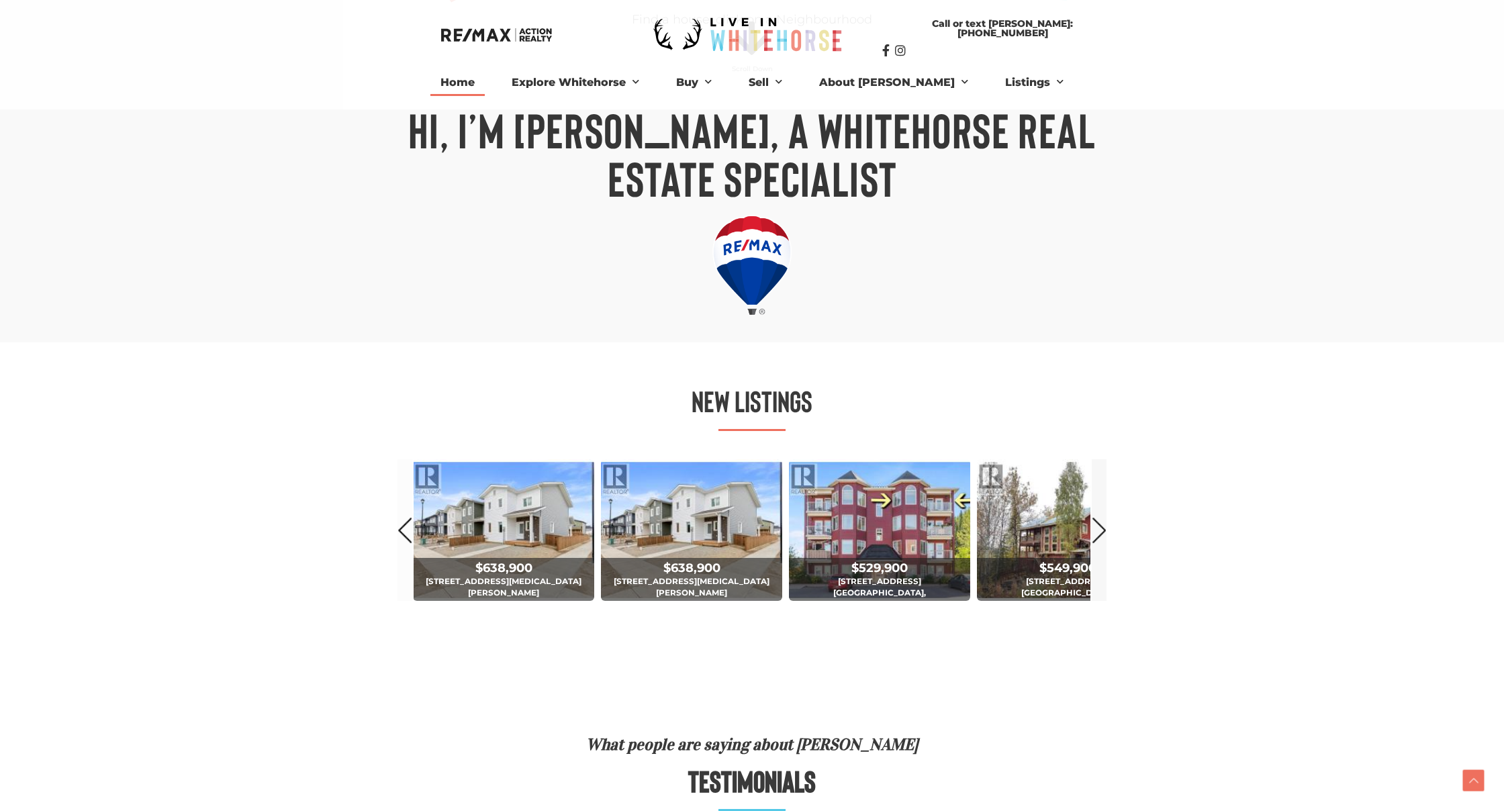
click at [1103, 526] on link "Next" at bounding box center [1099, 530] width 15 height 142
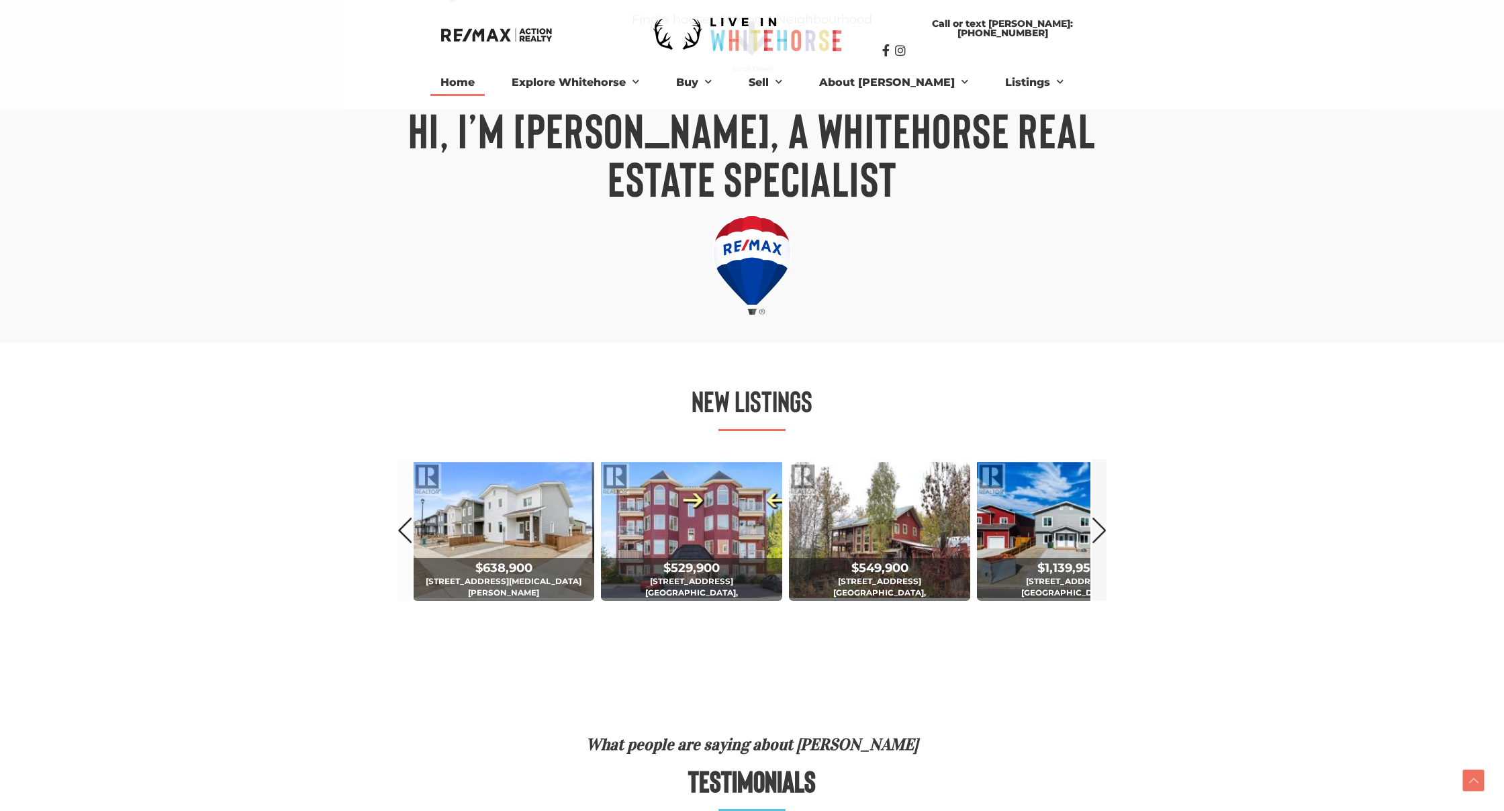
click at [1103, 526] on link "Next" at bounding box center [1099, 530] width 15 height 142
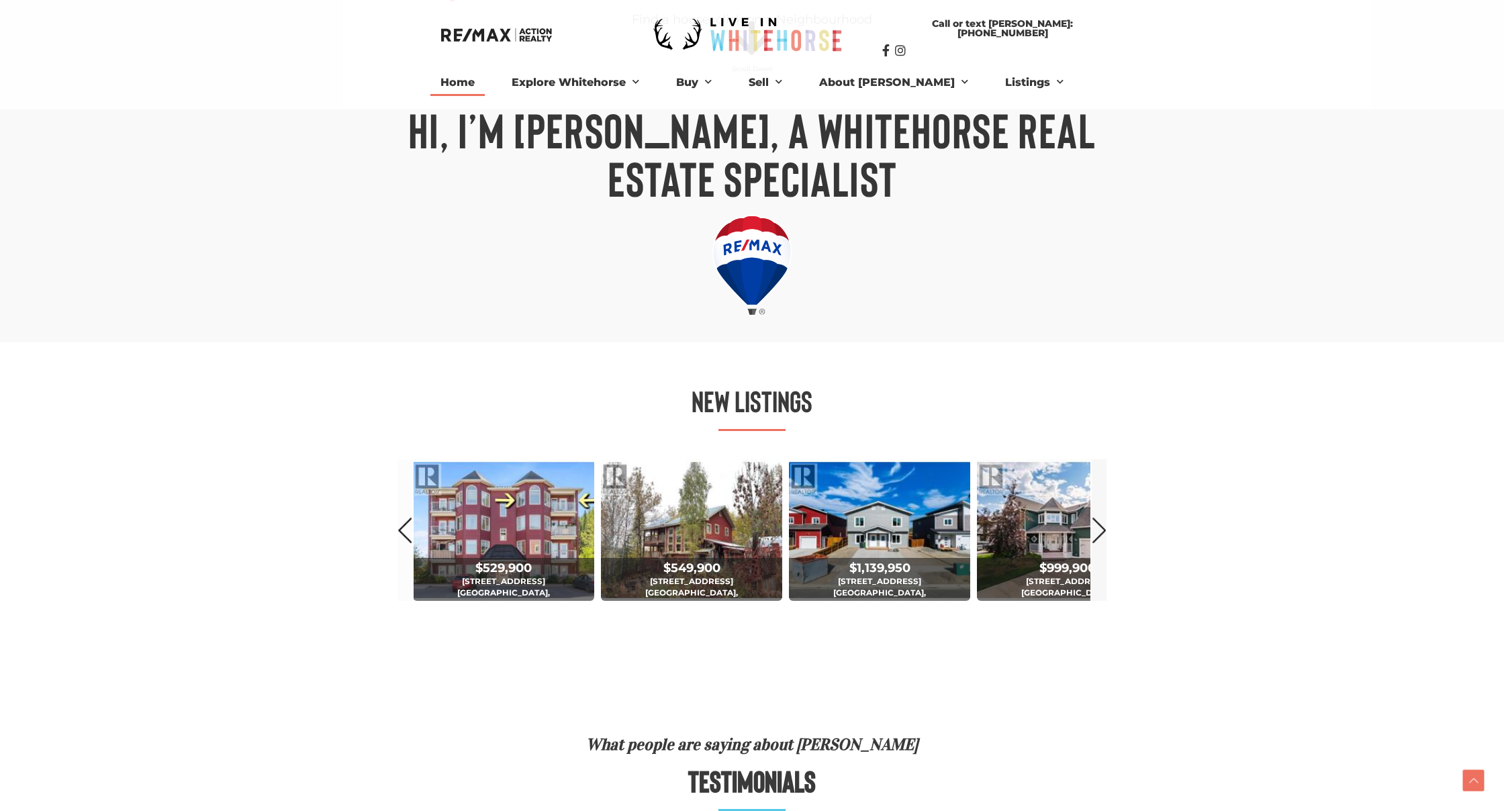
click at [1103, 526] on link "Next" at bounding box center [1099, 530] width 15 height 142
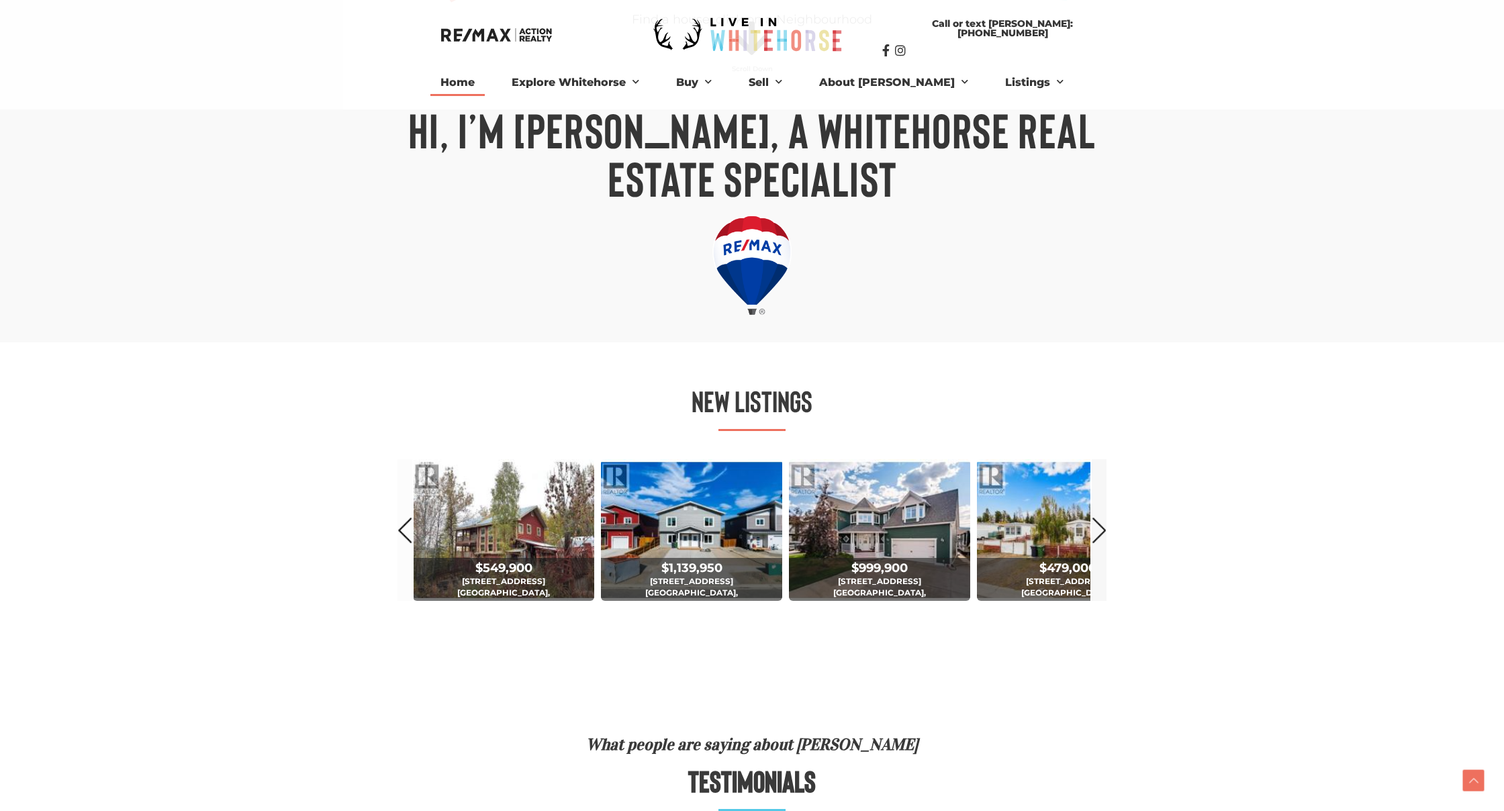
click at [1103, 526] on link "Next" at bounding box center [1099, 530] width 15 height 142
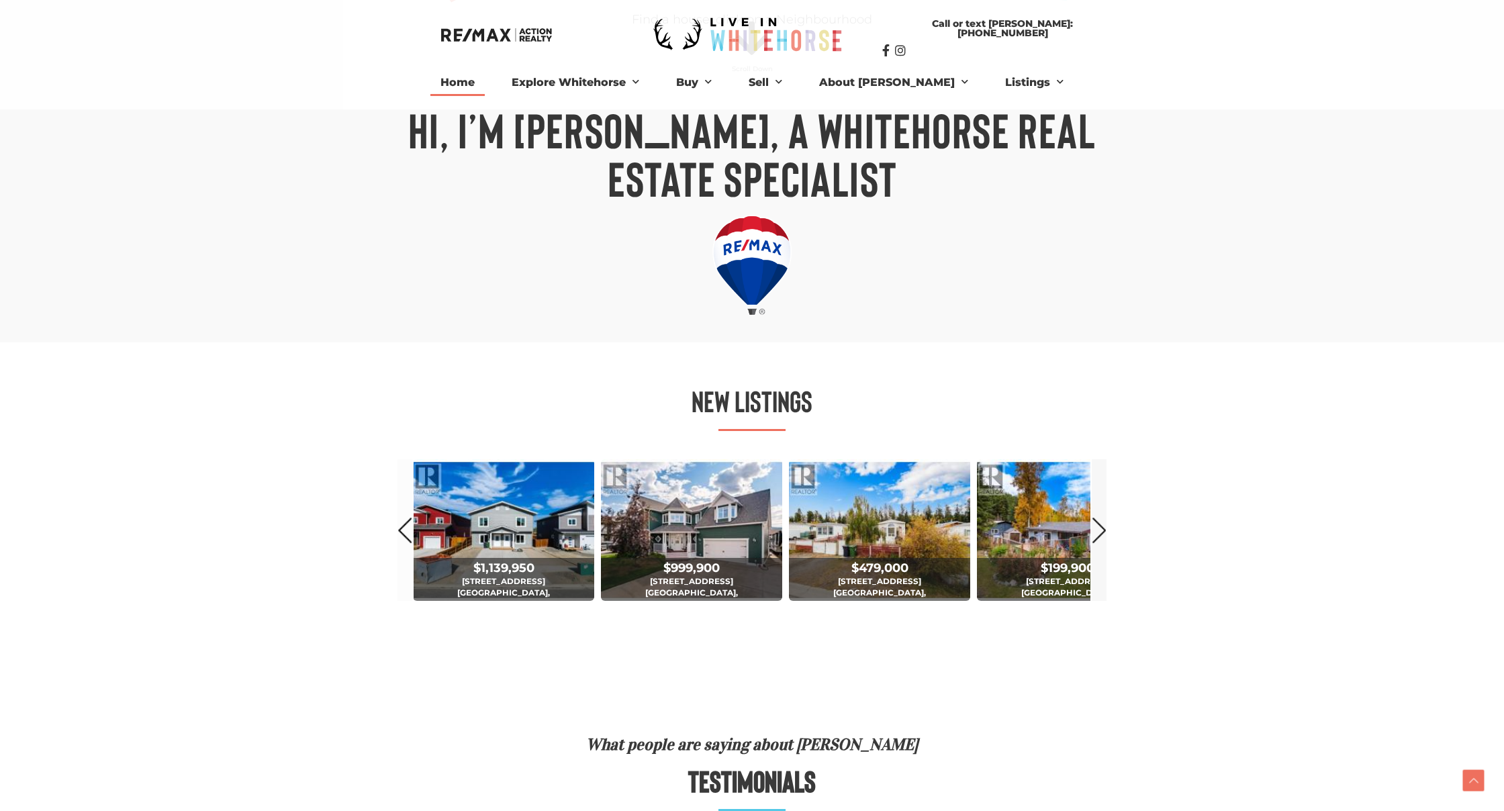
click at [1103, 526] on link "Next" at bounding box center [1099, 530] width 15 height 142
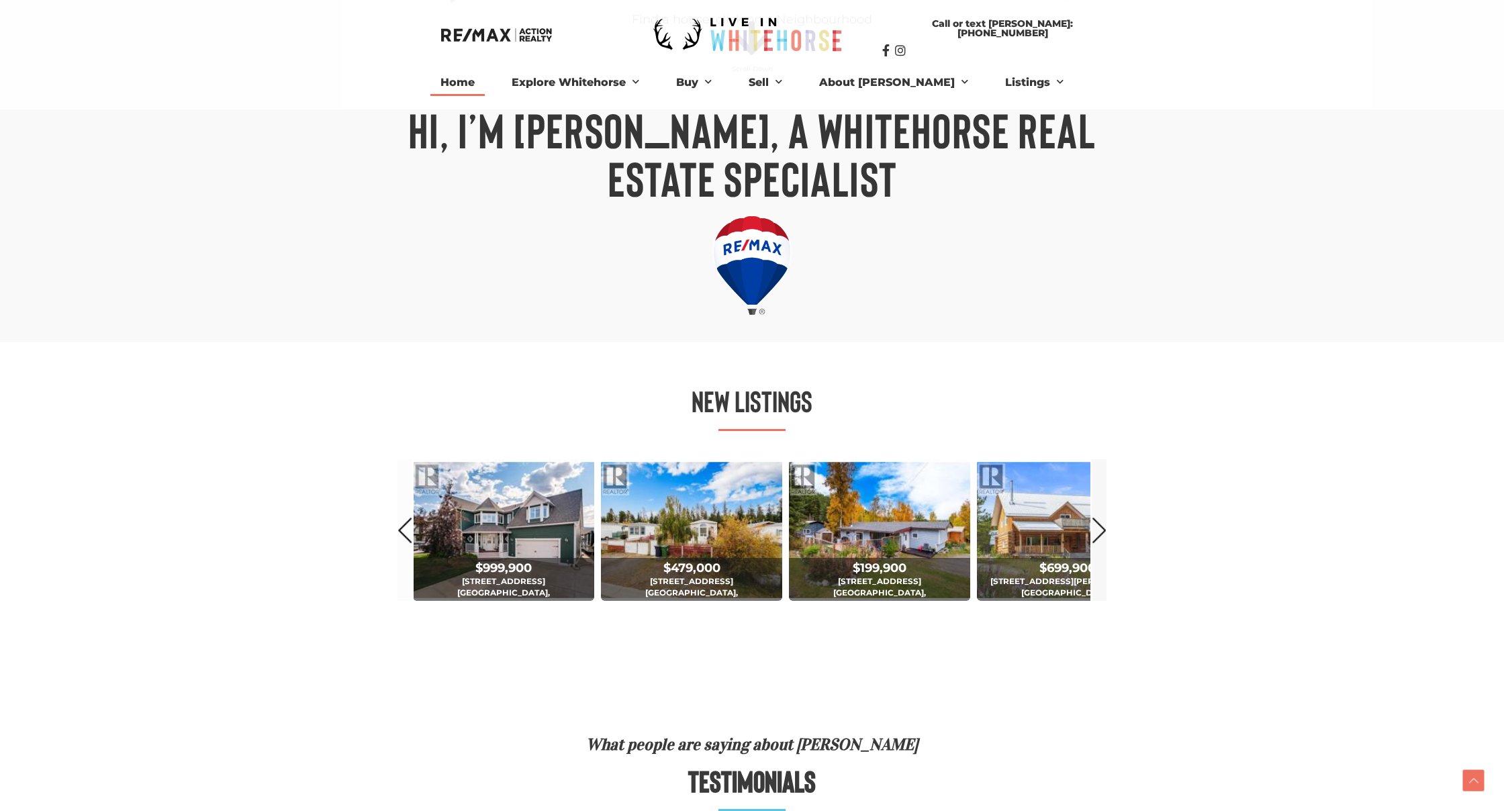
click at [1103, 526] on link "Next" at bounding box center [1099, 530] width 15 height 142
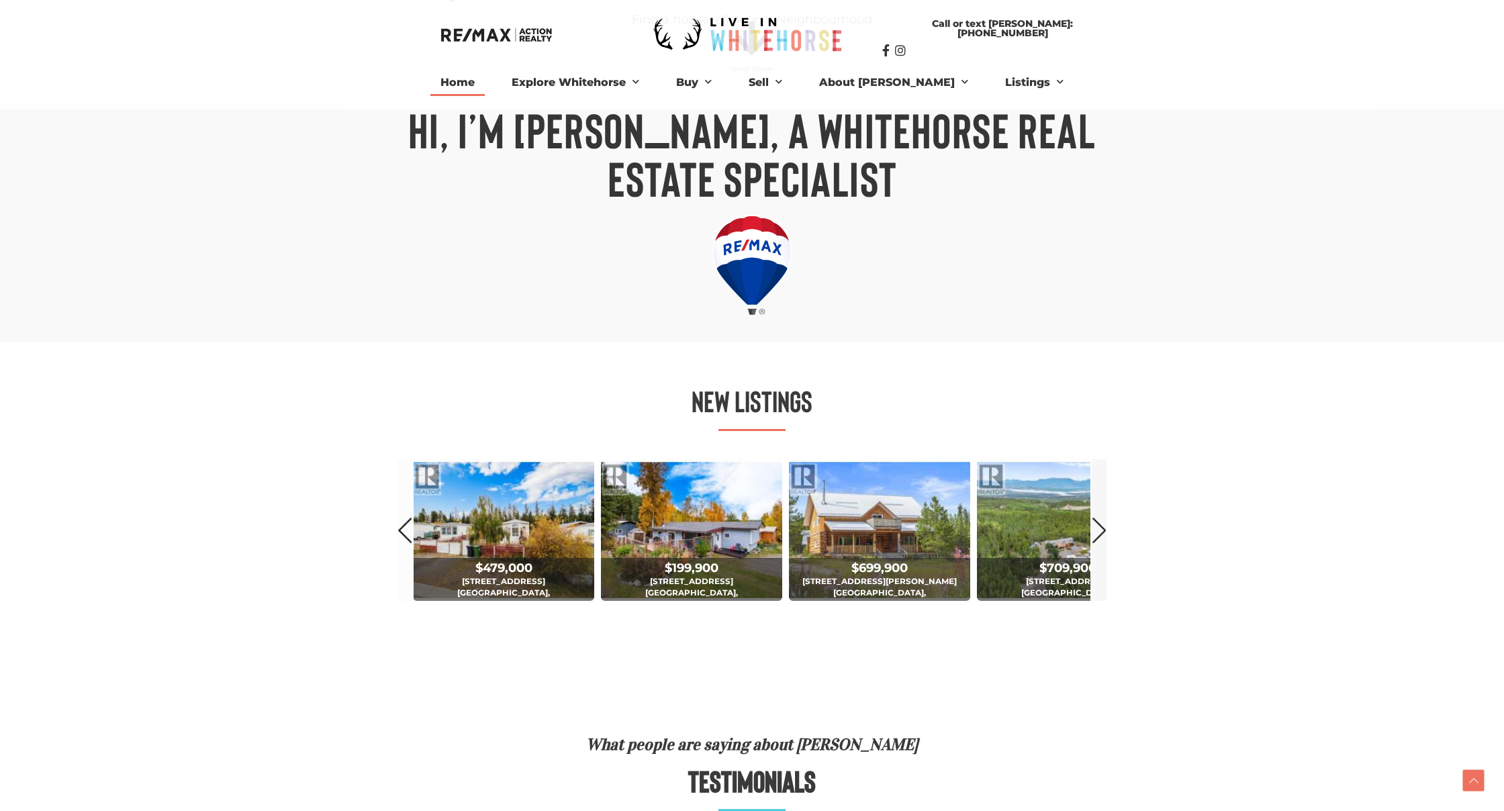
click at [1103, 526] on link "Next" at bounding box center [1099, 530] width 15 height 142
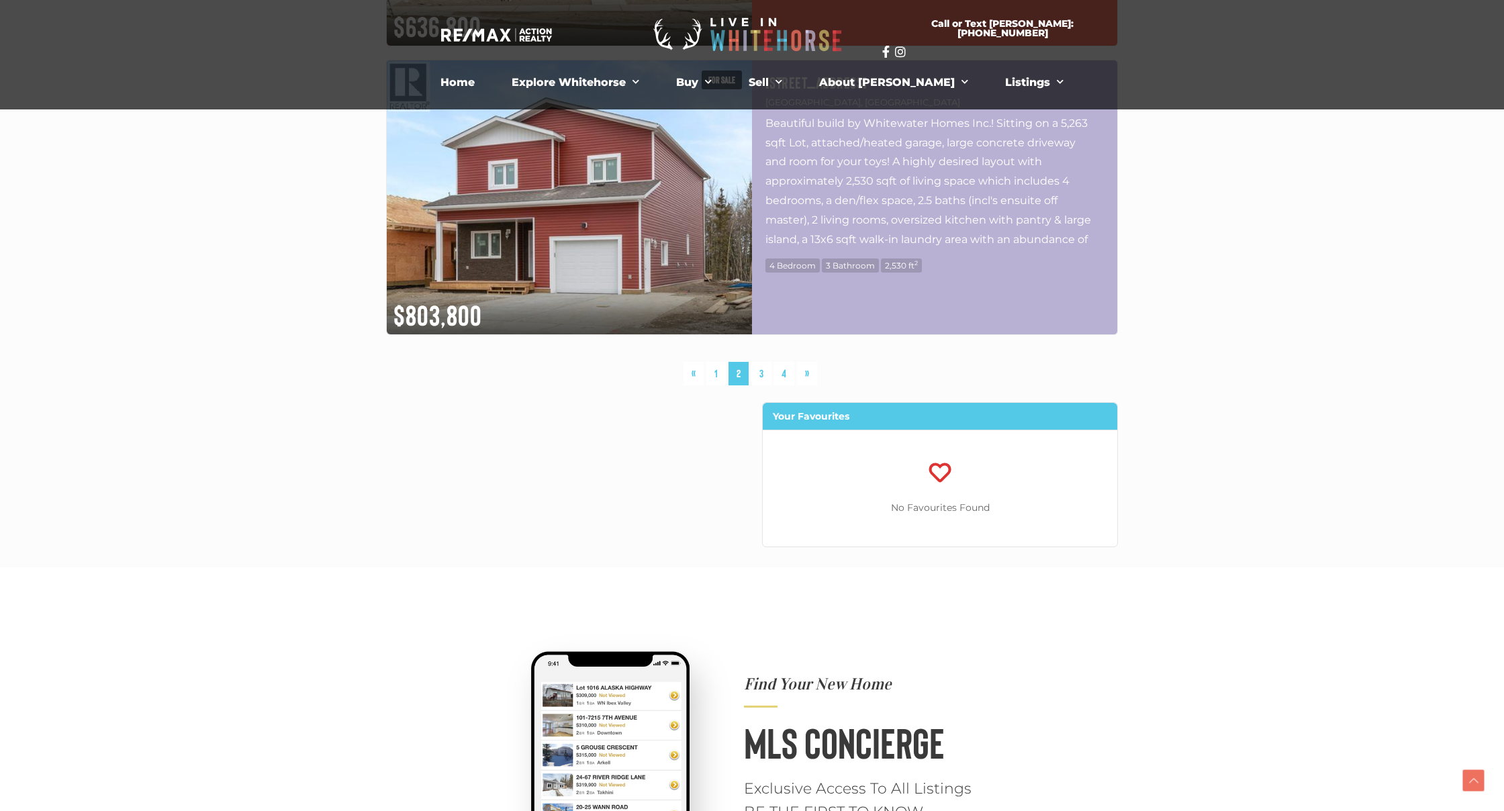
scroll to position [3595, 0]
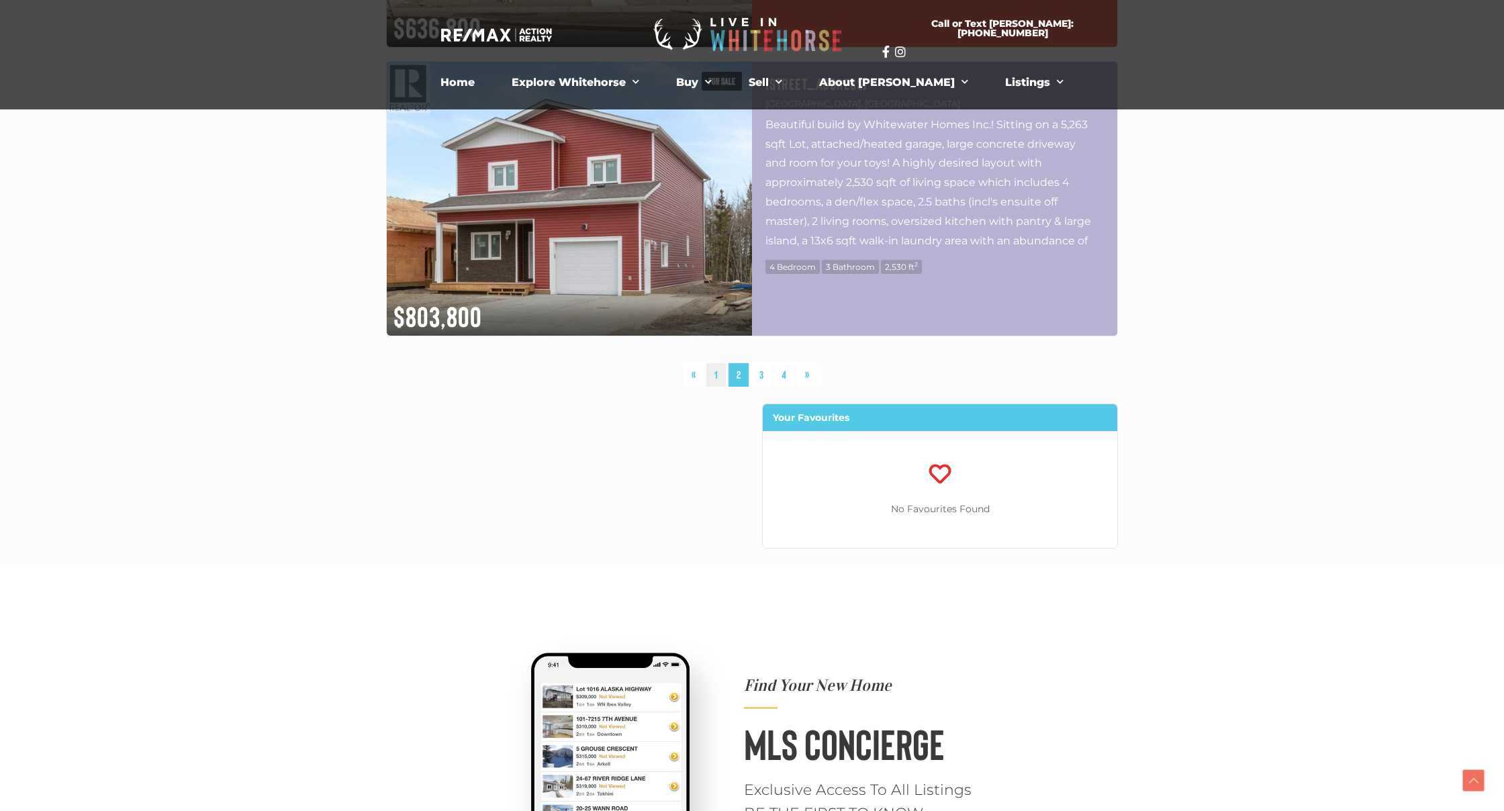
click at [719, 375] on link "1" at bounding box center [715, 375] width 19 height 24
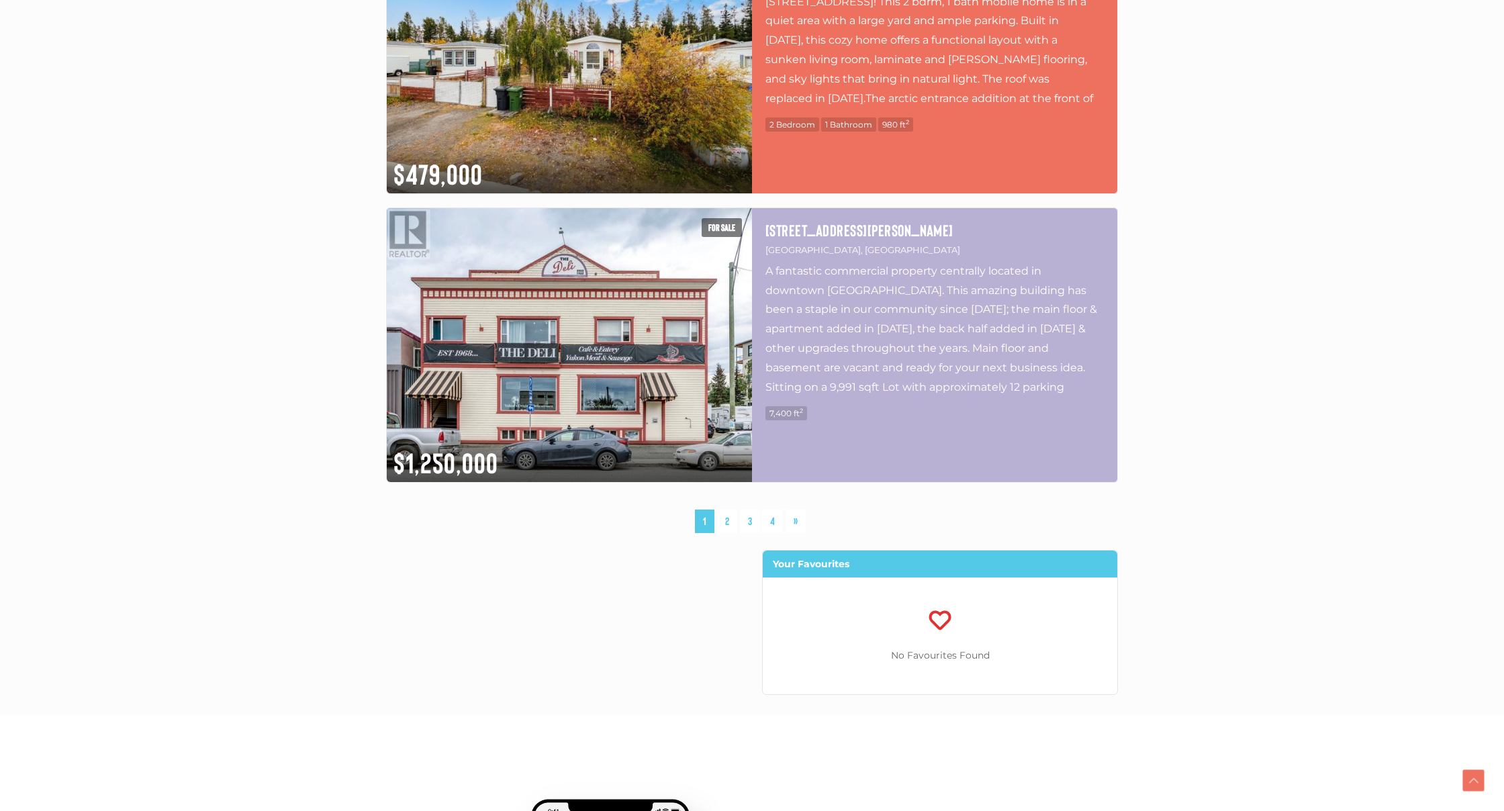
scroll to position [3450, 0]
click at [749, 522] on link "3" at bounding box center [750, 521] width 20 height 24
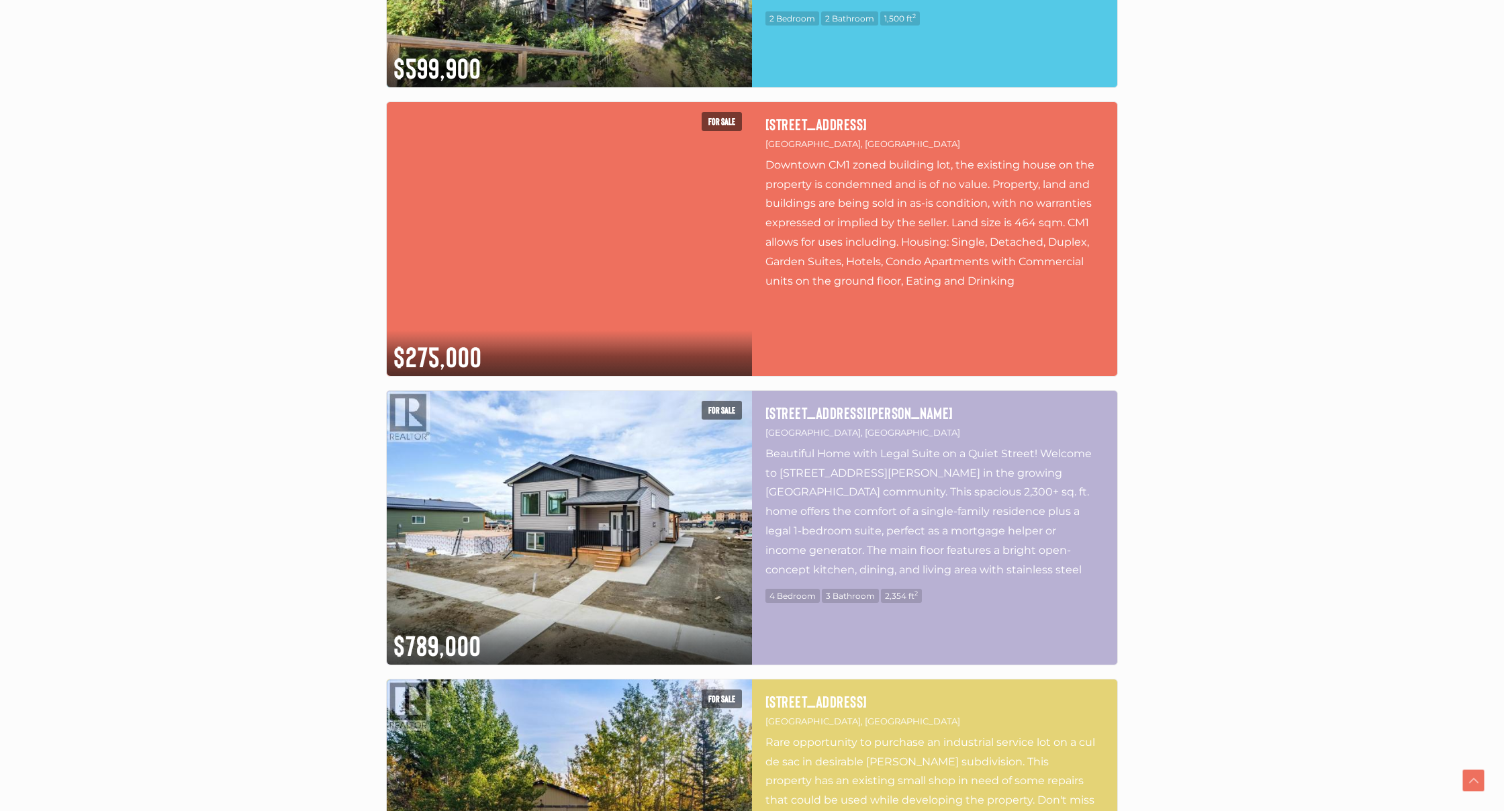
scroll to position [1092, 1]
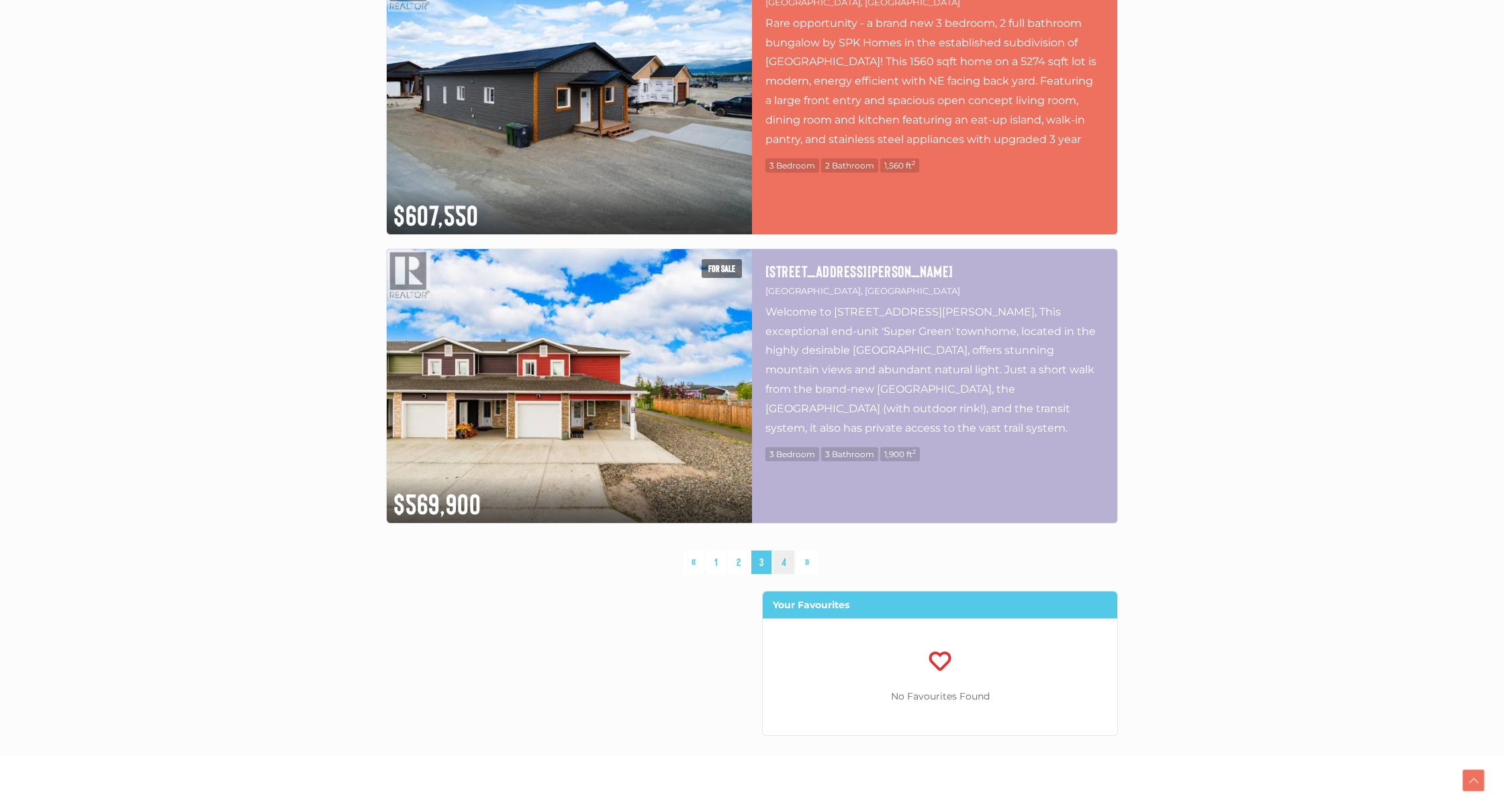
click at [782, 561] on link "4" at bounding box center [784, 563] width 21 height 24
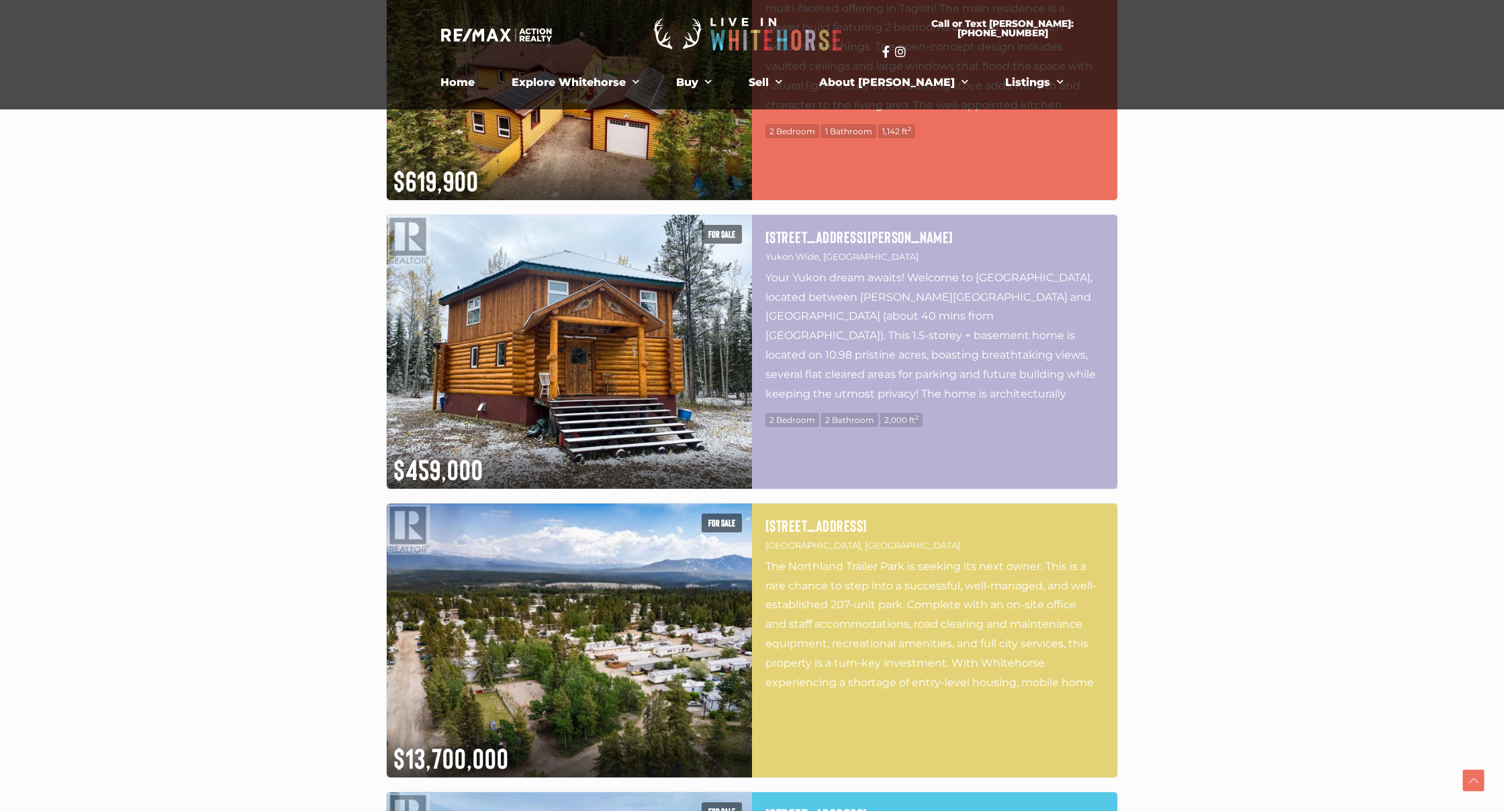
scroll to position [1130, 0]
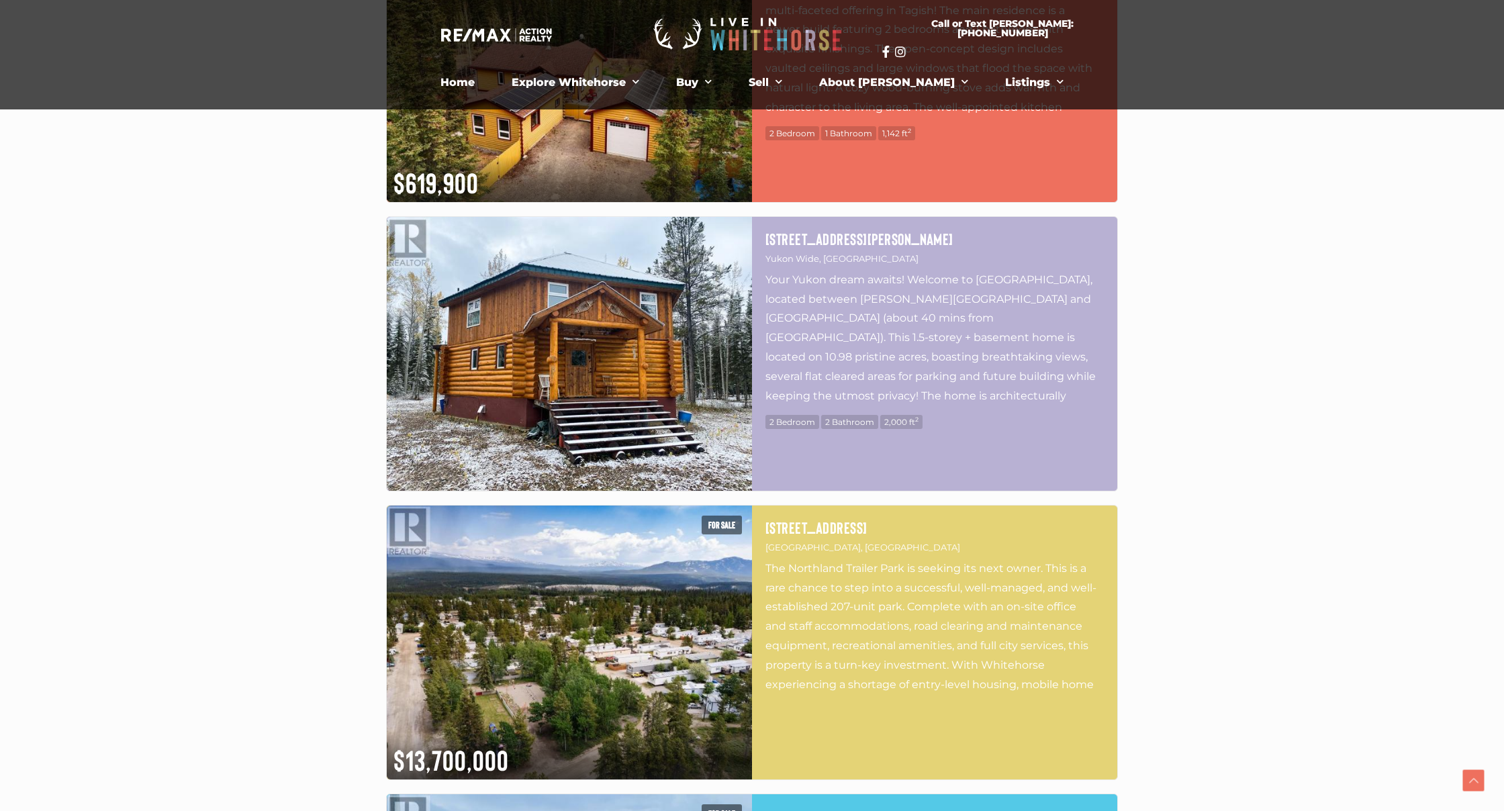
click at [641, 378] on img at bounding box center [569, 354] width 365 height 274
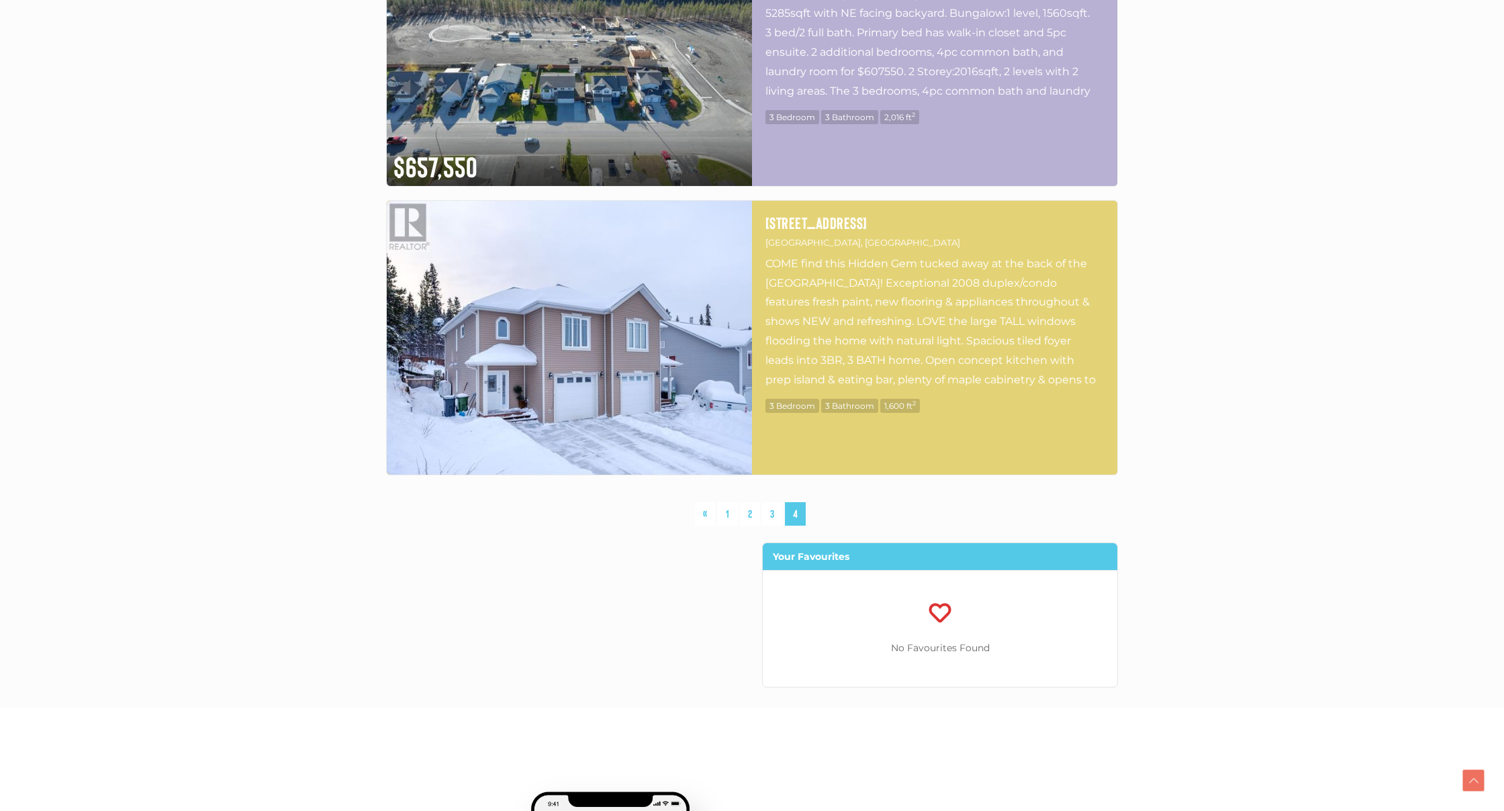
scroll to position [2592, 0]
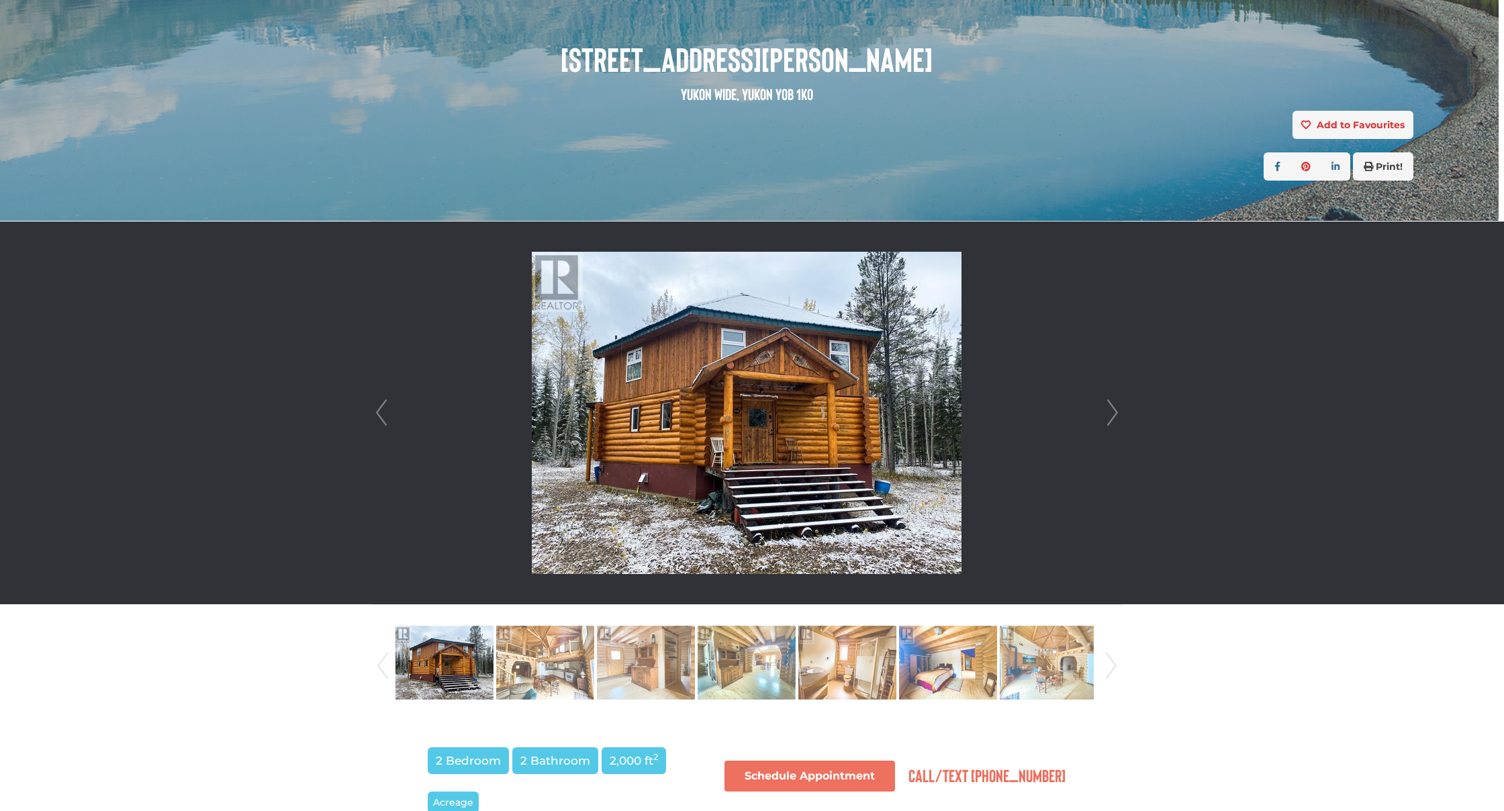
scroll to position [165, 10]
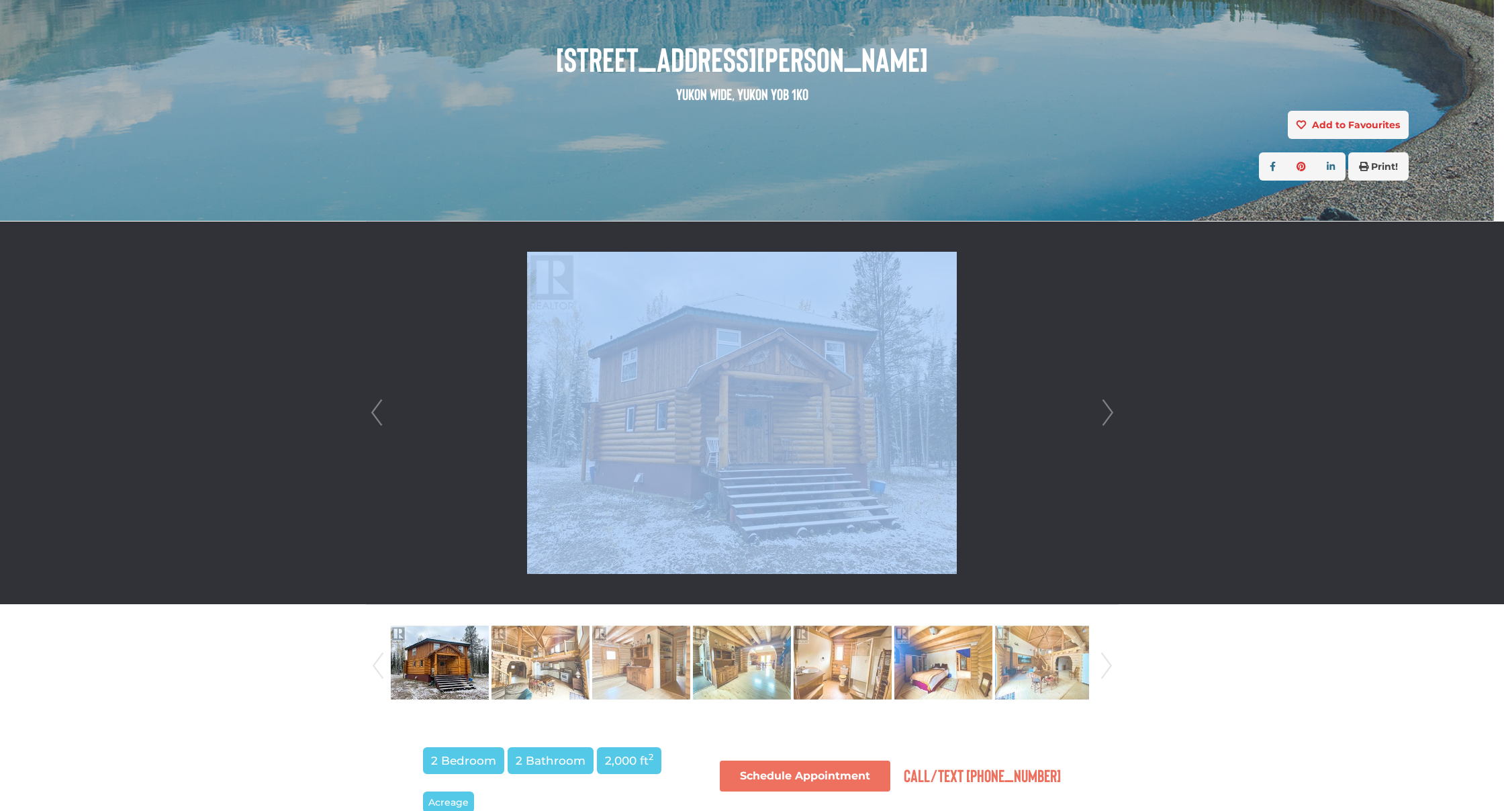
click at [1099, 414] on div "Prev Next" at bounding box center [742, 413] width 751 height 383
click at [1105, 418] on link "Next" at bounding box center [1108, 413] width 20 height 383
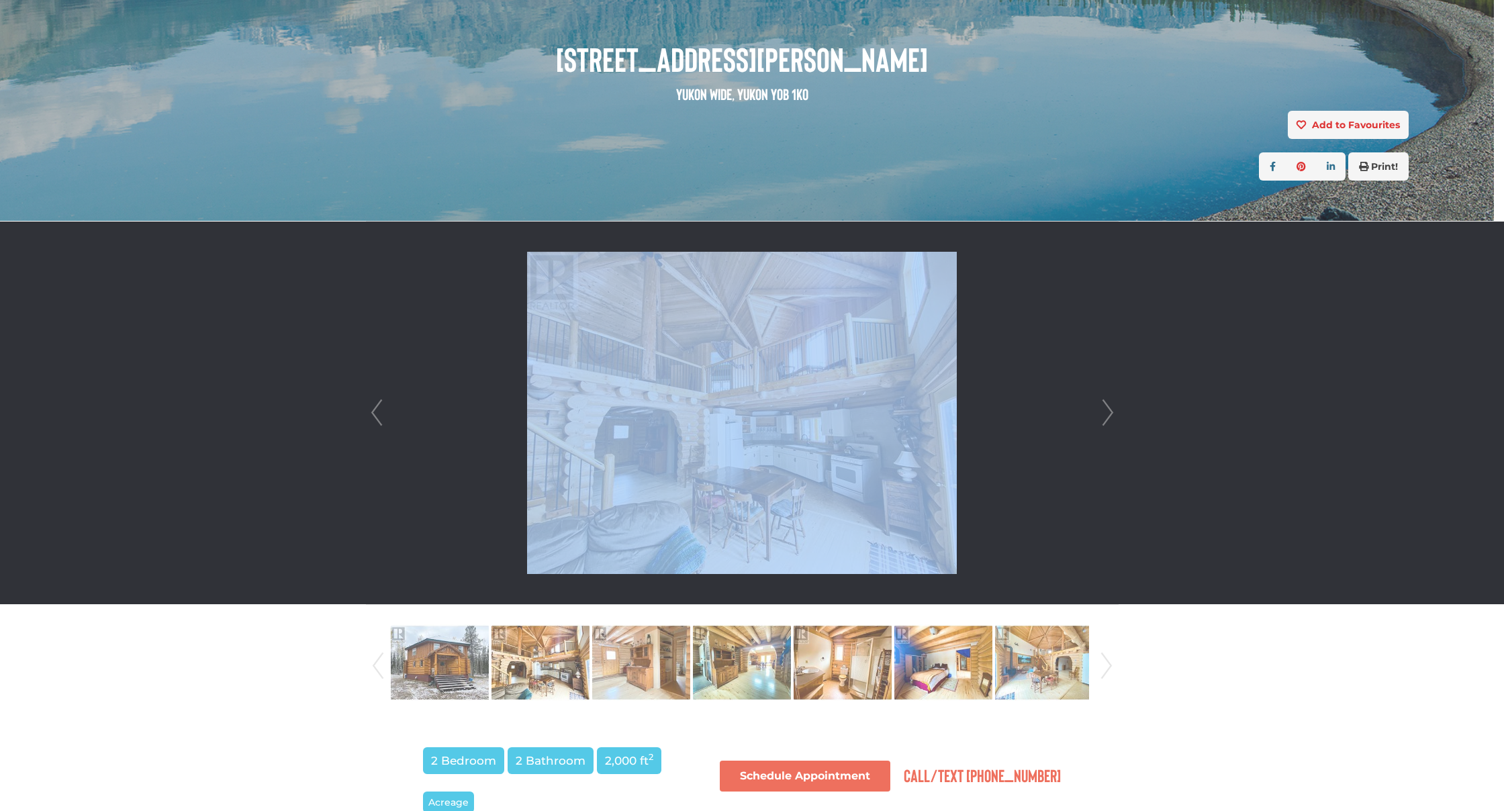
click at [1105, 418] on link "Next" at bounding box center [1108, 413] width 20 height 383
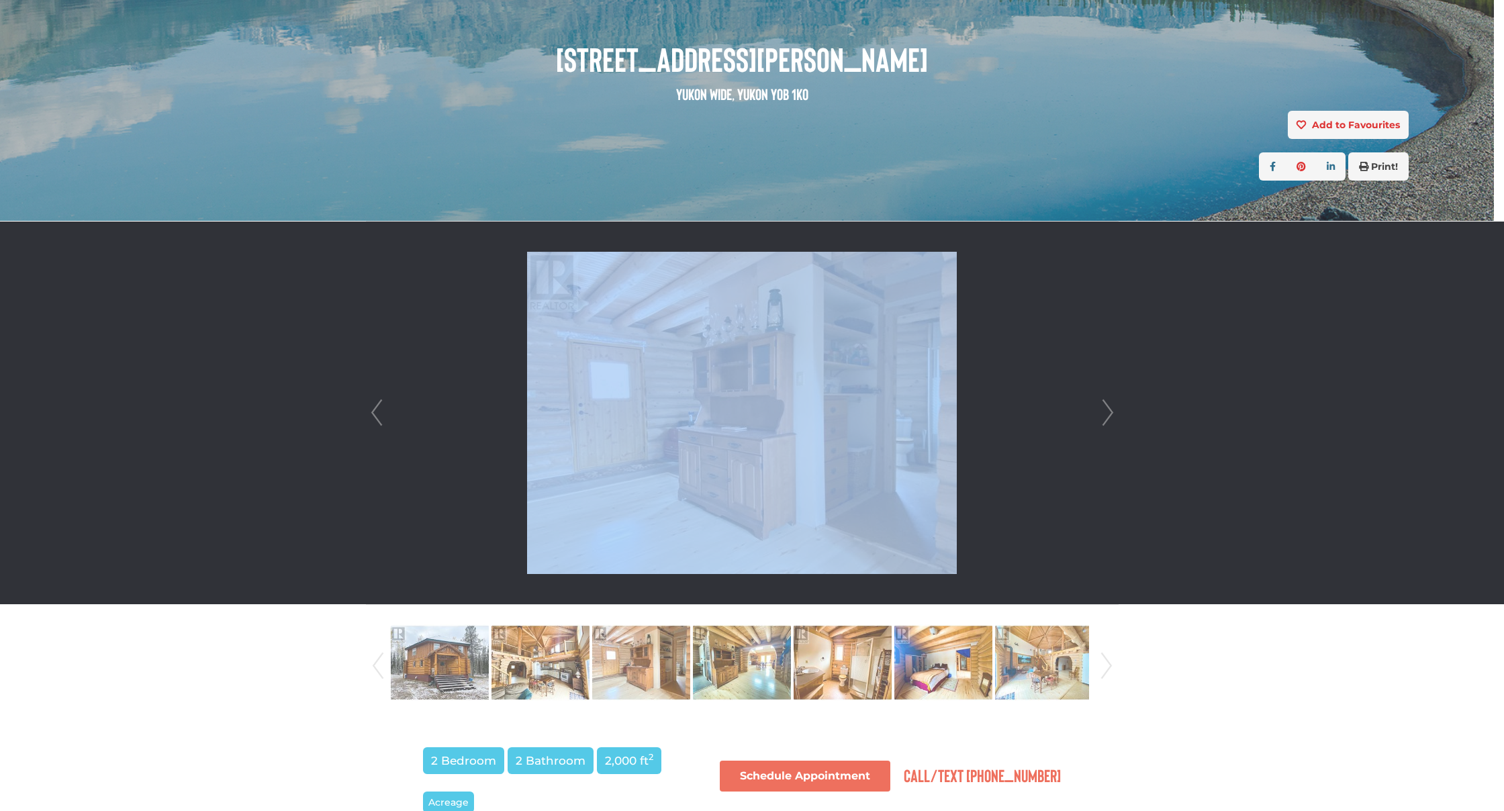
click at [742, 457] on img at bounding box center [742, 413] width 430 height 322
click at [565, 669] on img at bounding box center [541, 663] width 98 height 77
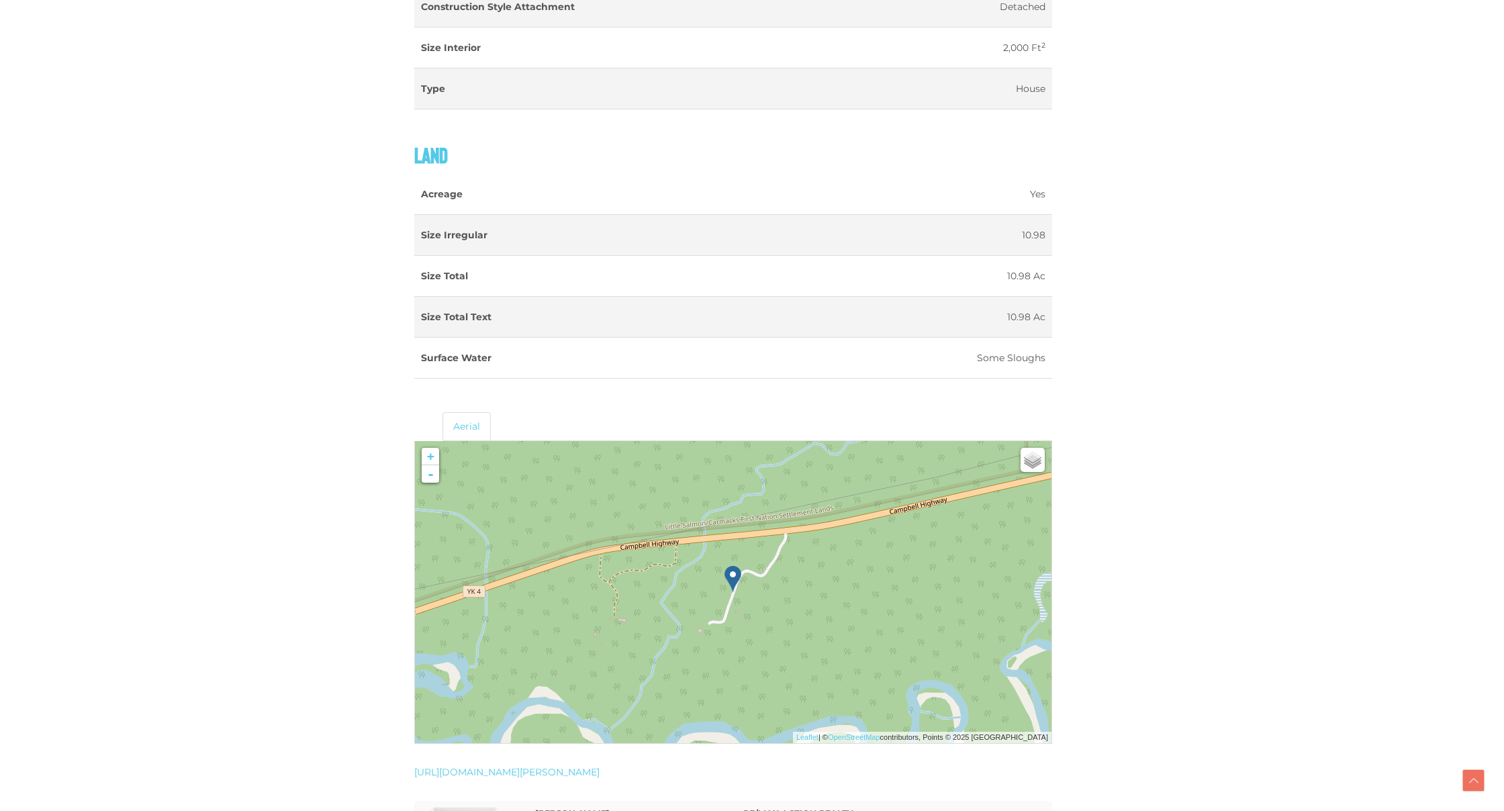
scroll to position [1553, 19]
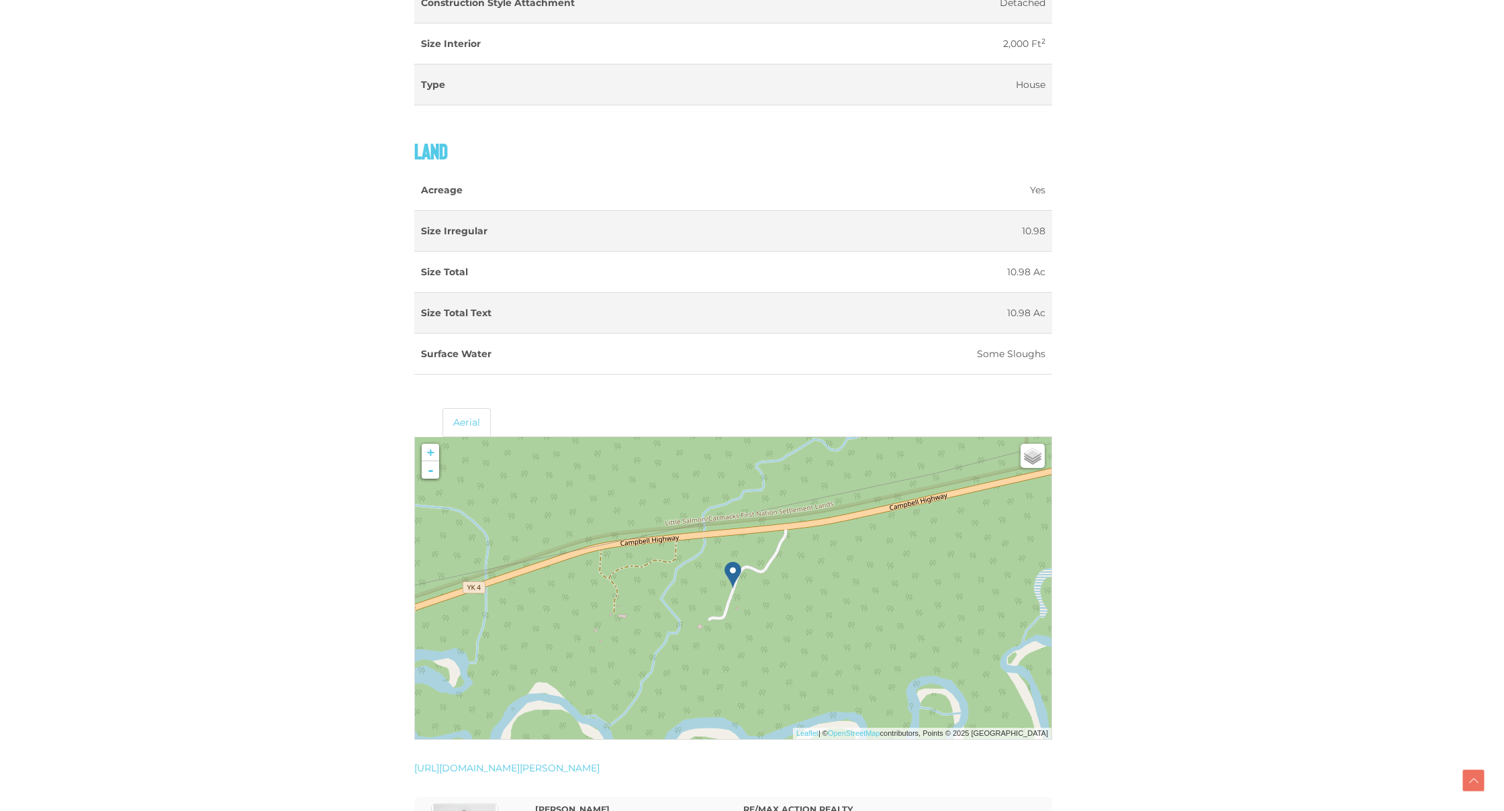
click at [1025, 708] on img at bounding box center [968, 763] width 172 height 172
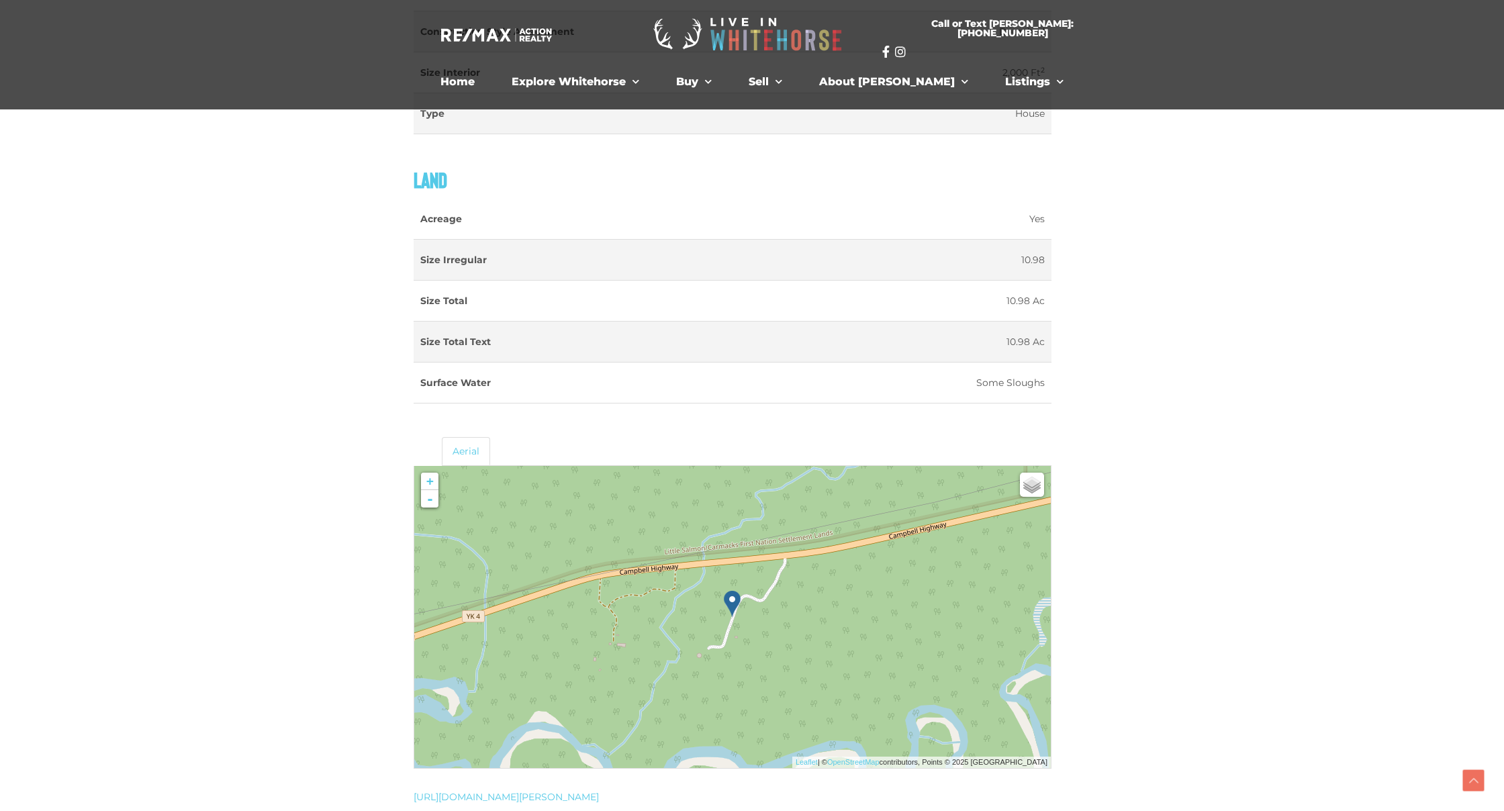
scroll to position [1567, 19]
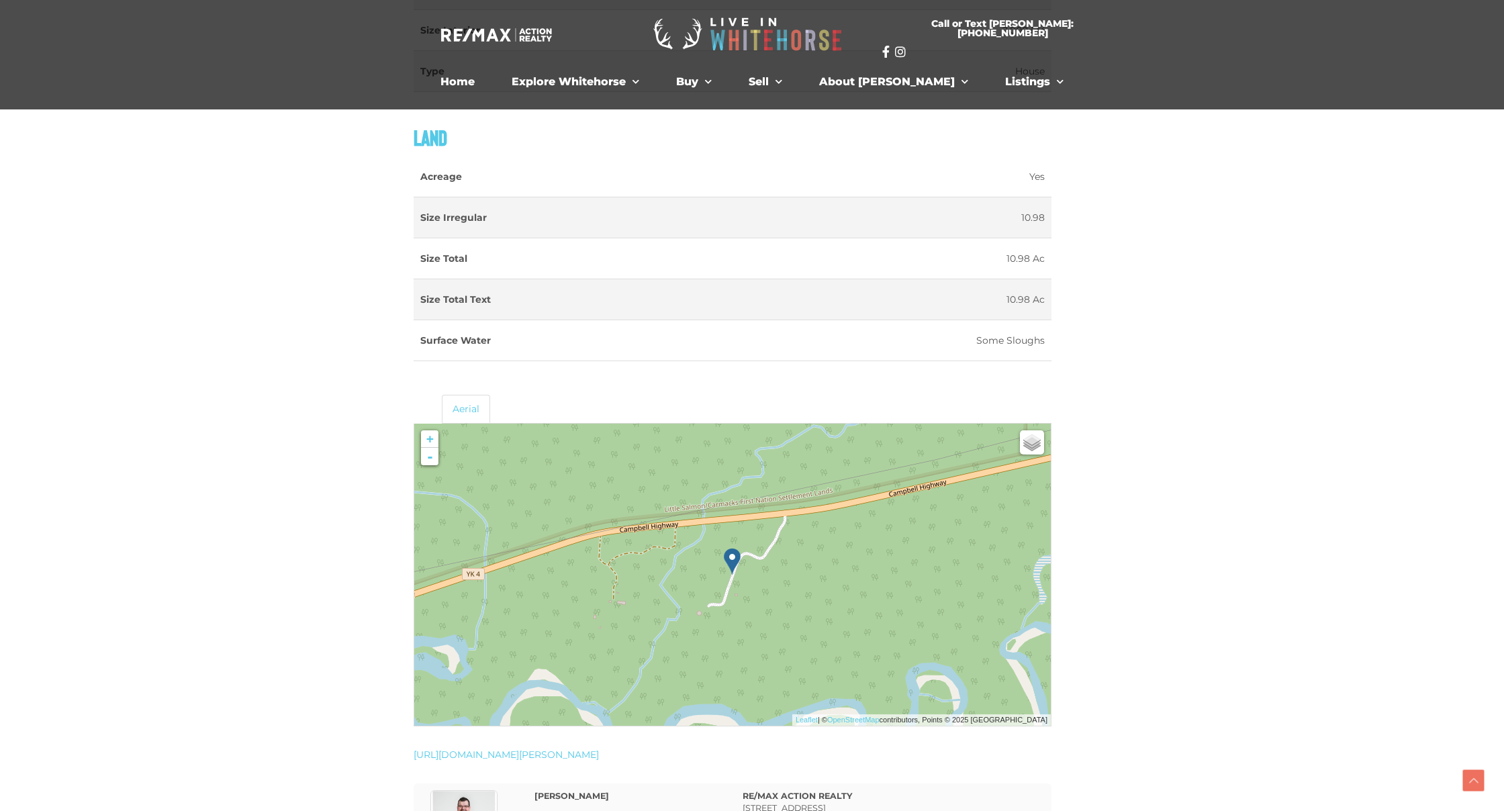
click at [871, 582] on img at bounding box center [795, 578] width 172 height 172
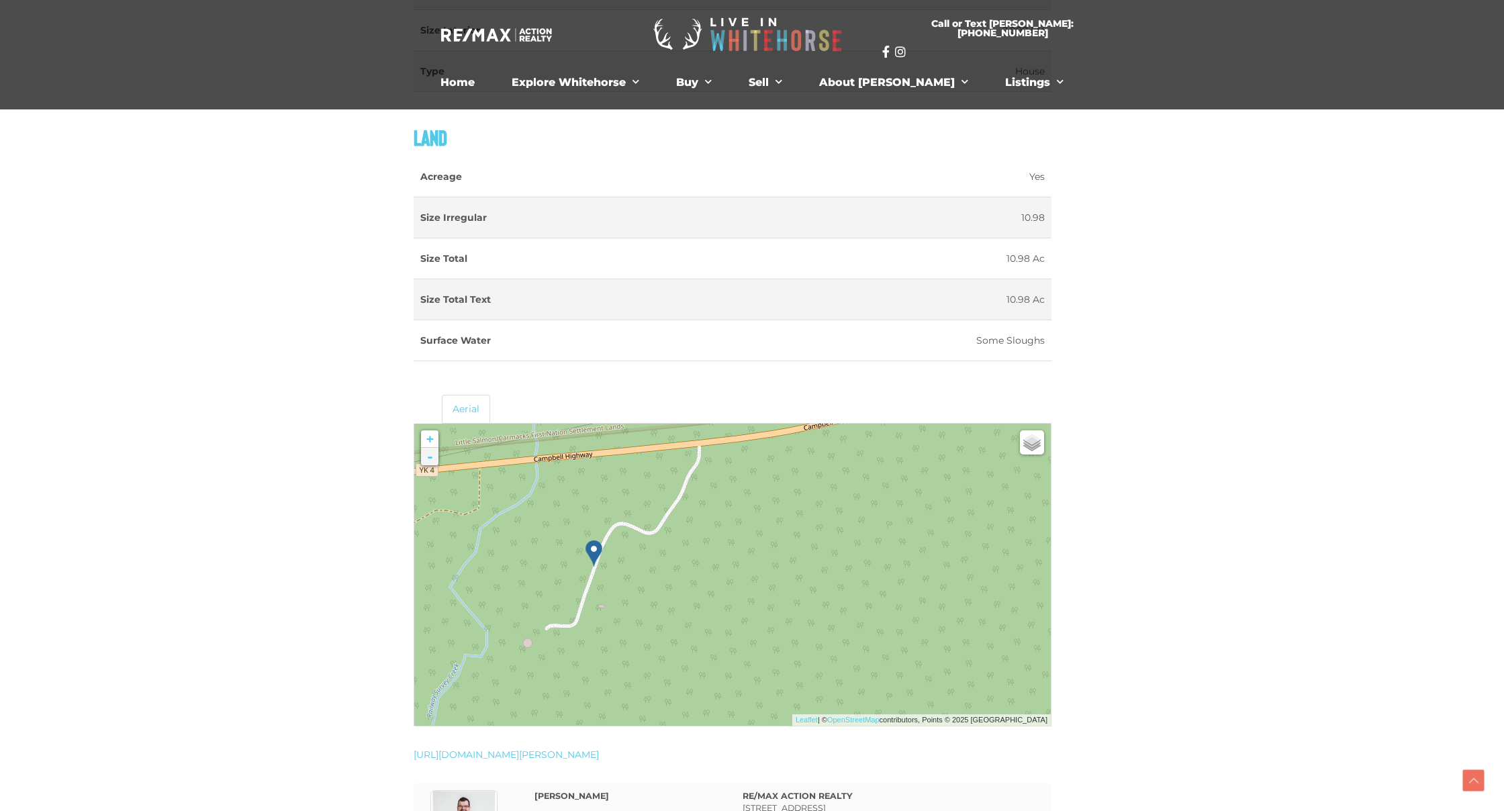
click at [430, 459] on link "-" at bounding box center [429, 456] width 17 height 17
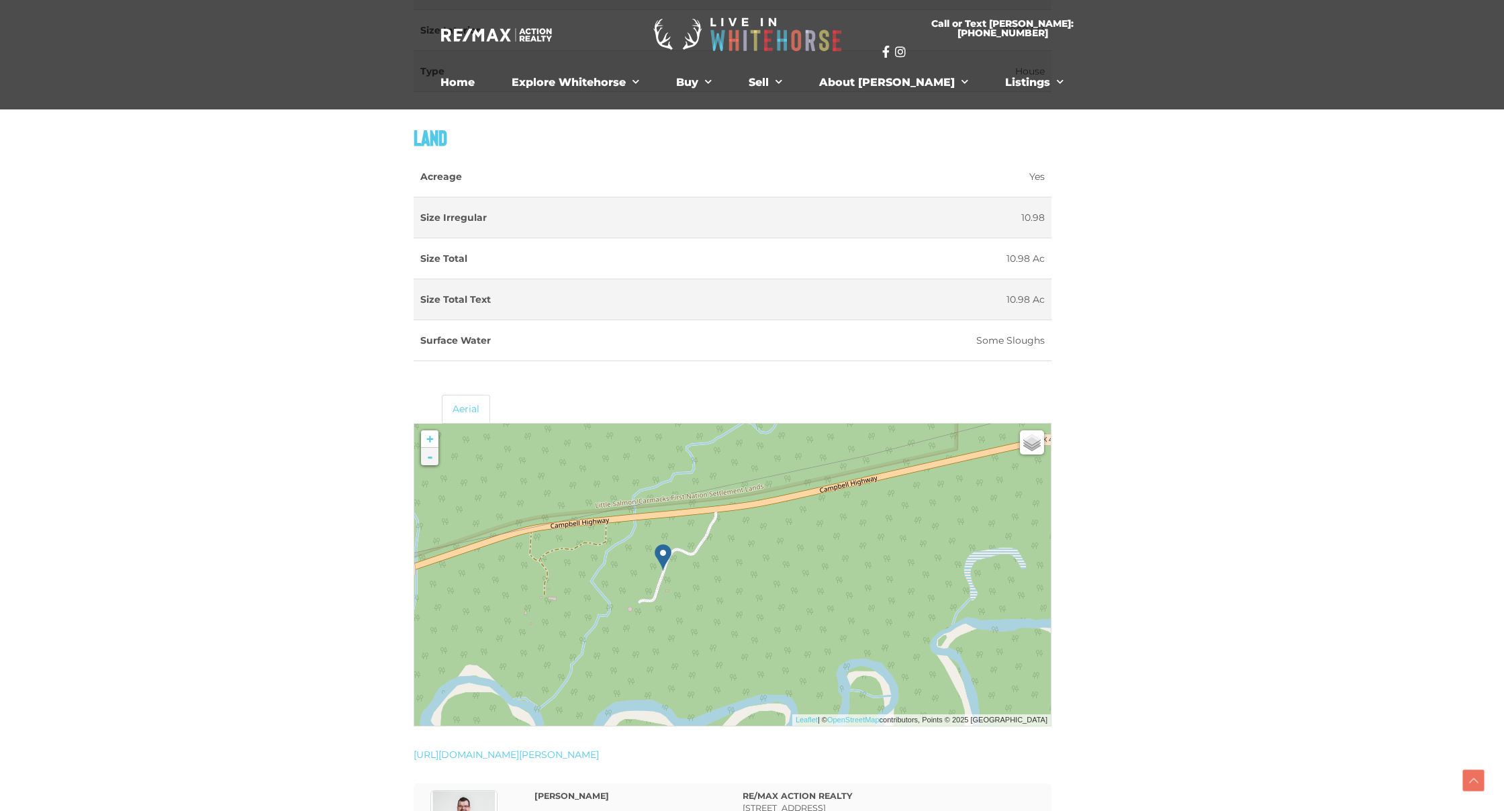
click at [430, 459] on link "-" at bounding box center [429, 456] width 17 height 17
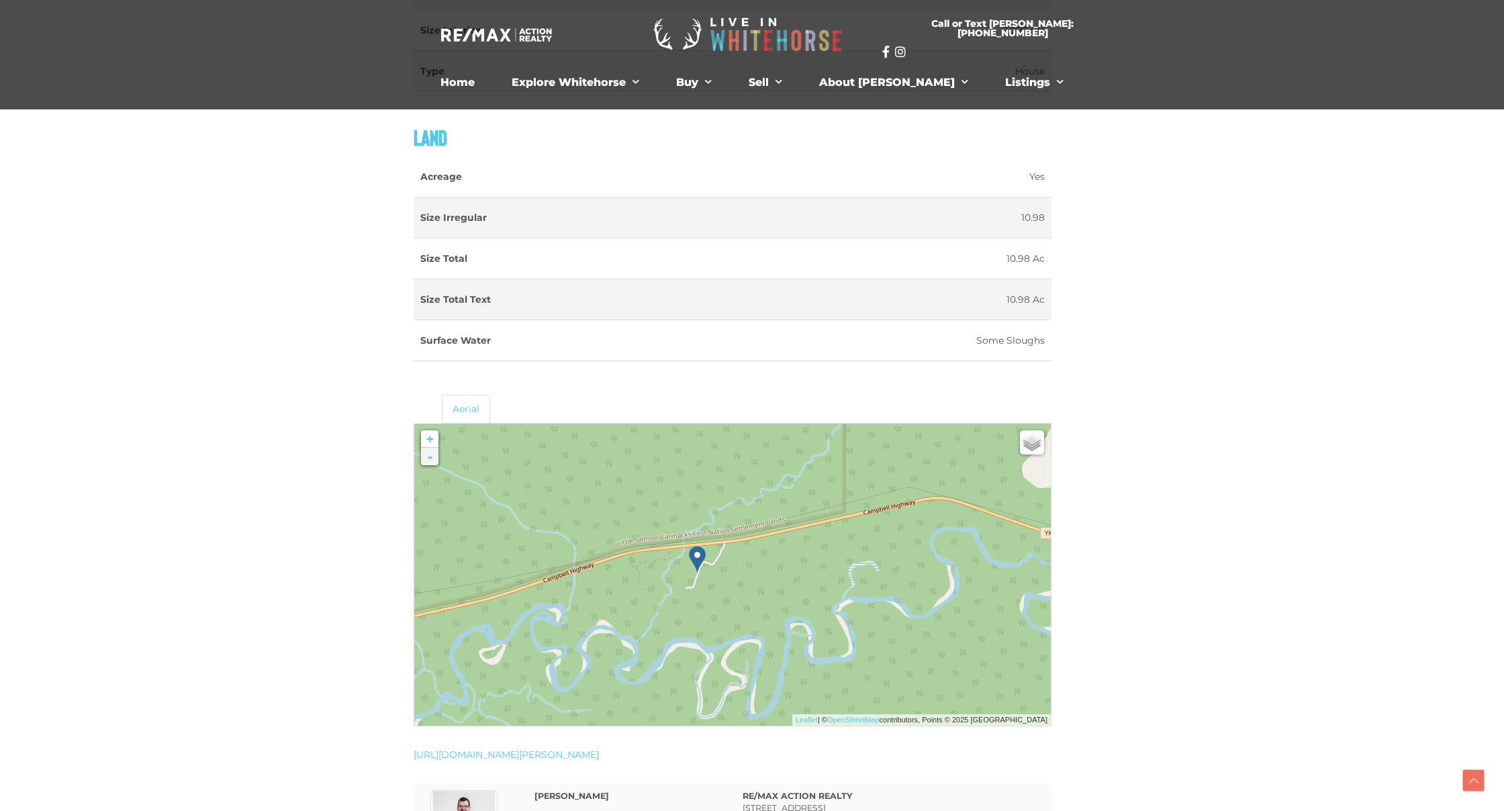
click at [430, 459] on link "-" at bounding box center [429, 456] width 17 height 17
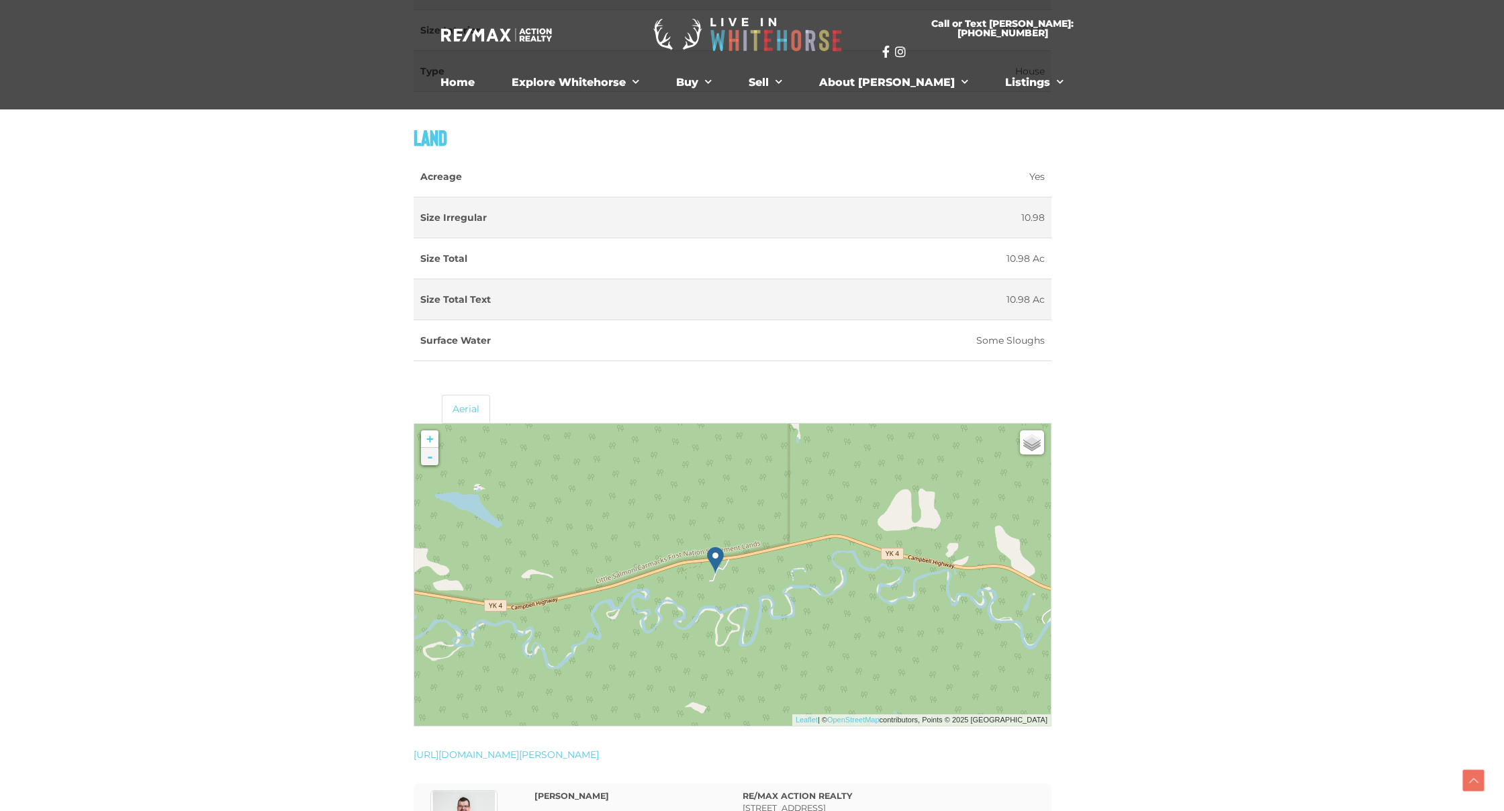
click at [430, 459] on link "-" at bounding box center [429, 456] width 17 height 17
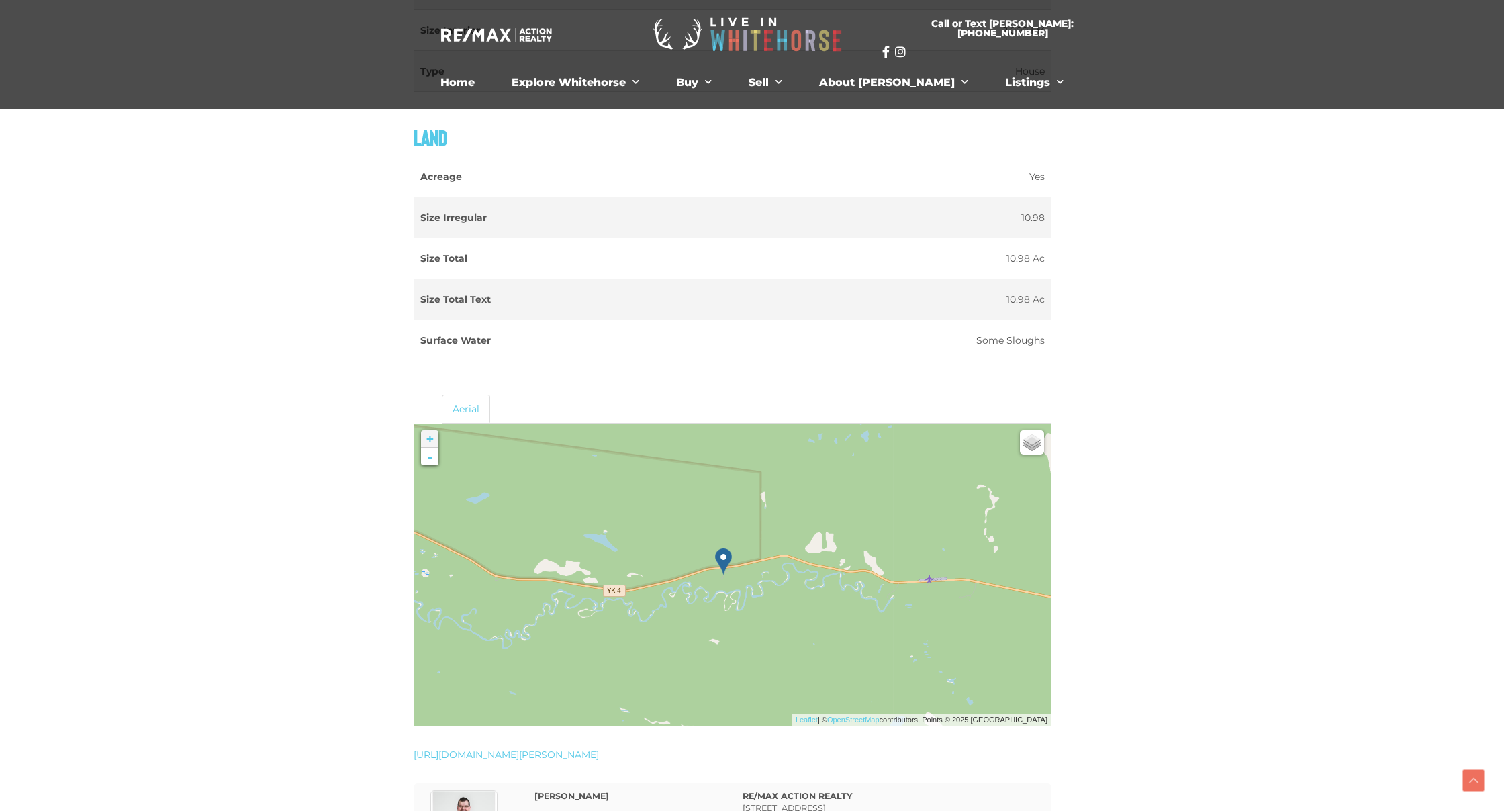
click at [428, 439] on link "+" at bounding box center [429, 438] width 17 height 17
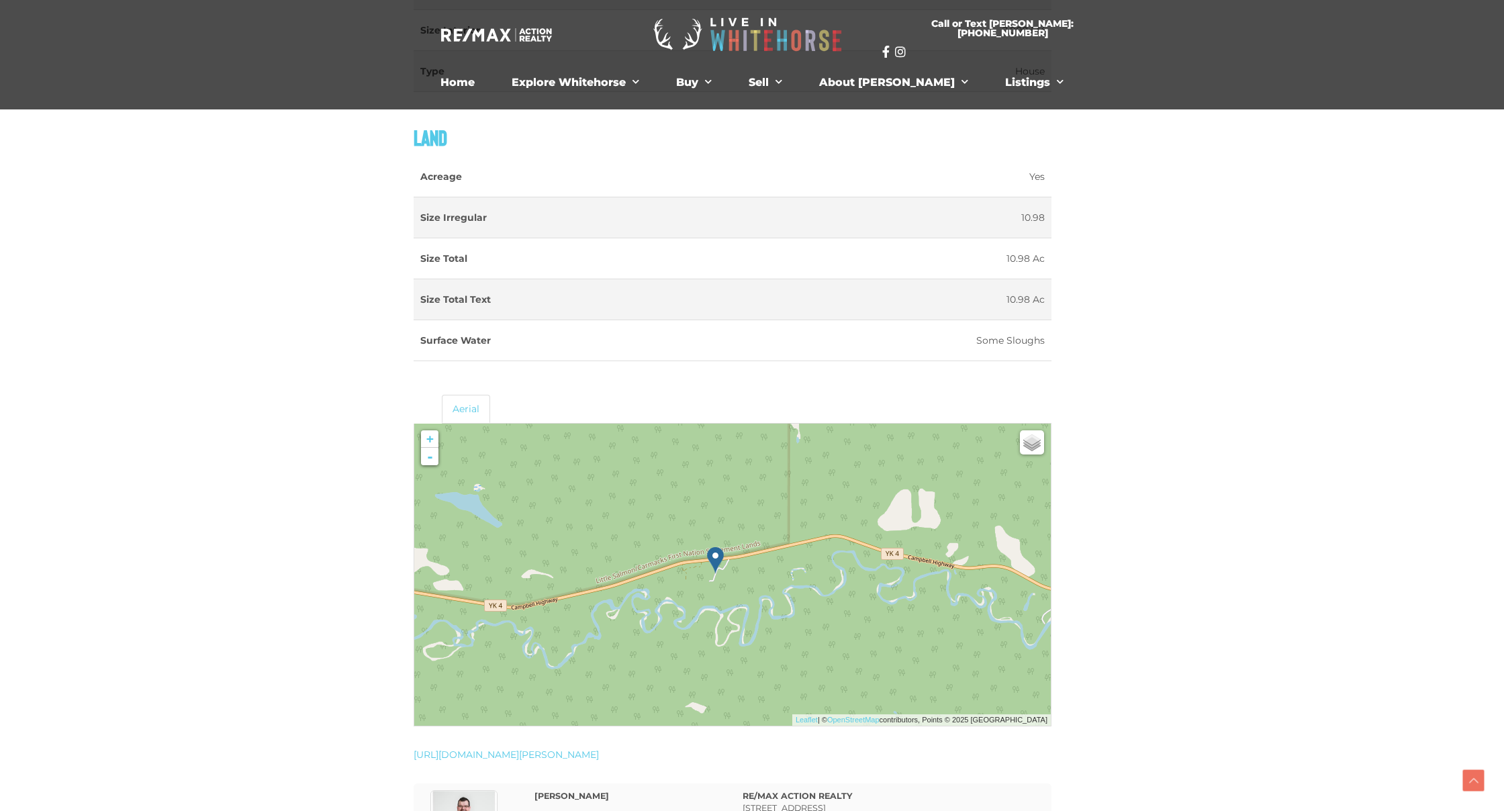
drag, startPoint x: 594, startPoint y: 548, endPoint x: 721, endPoint y: 571, distance: 129.1
click at [414, 424] on div at bounding box center [414, 424] width 0 height 0
click at [431, 434] on link "+" at bounding box center [429, 438] width 17 height 17
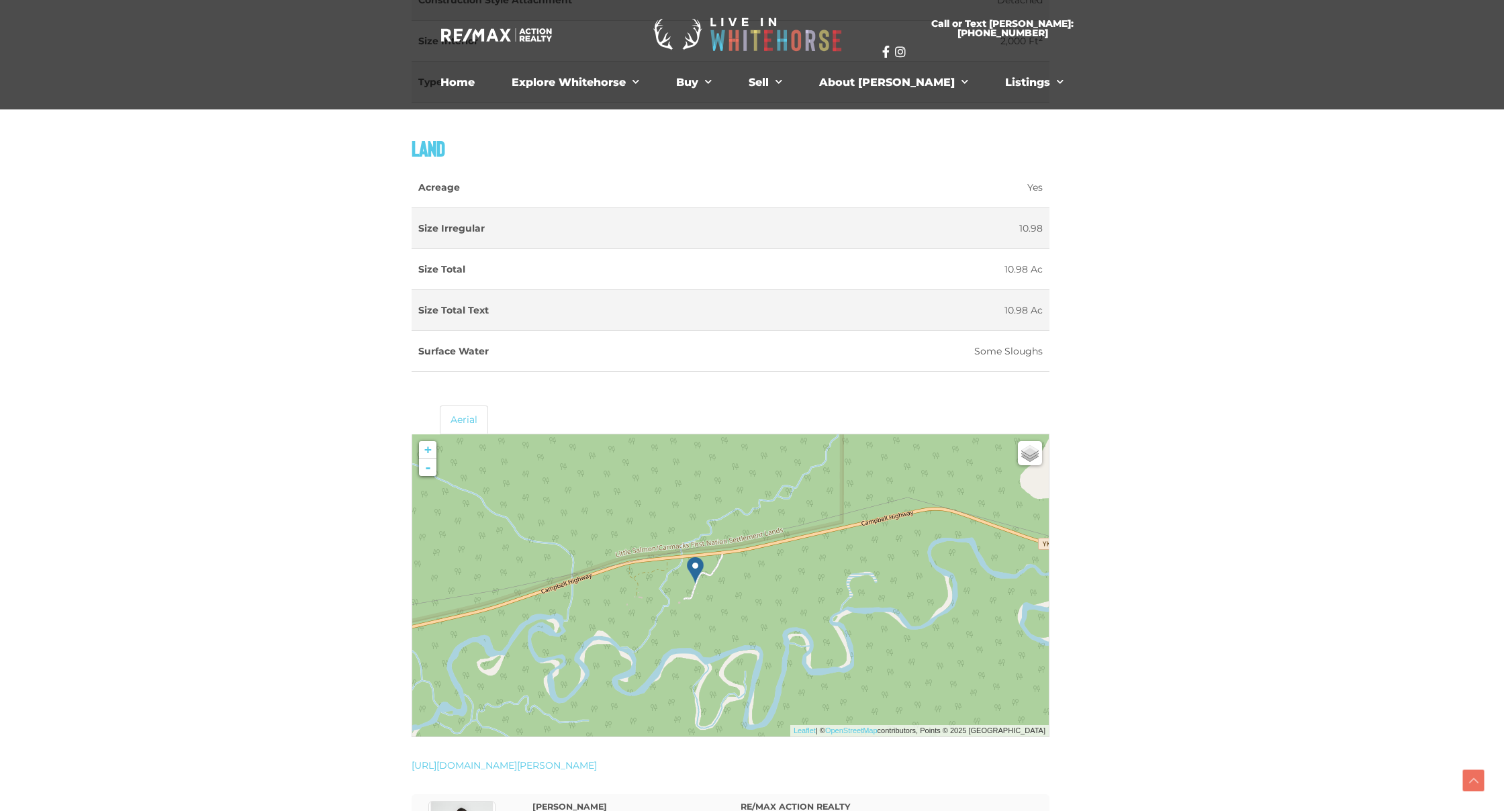
scroll to position [1564, 21]
